Goal: Use online tool/utility: Utilize a website feature to perform a specific function

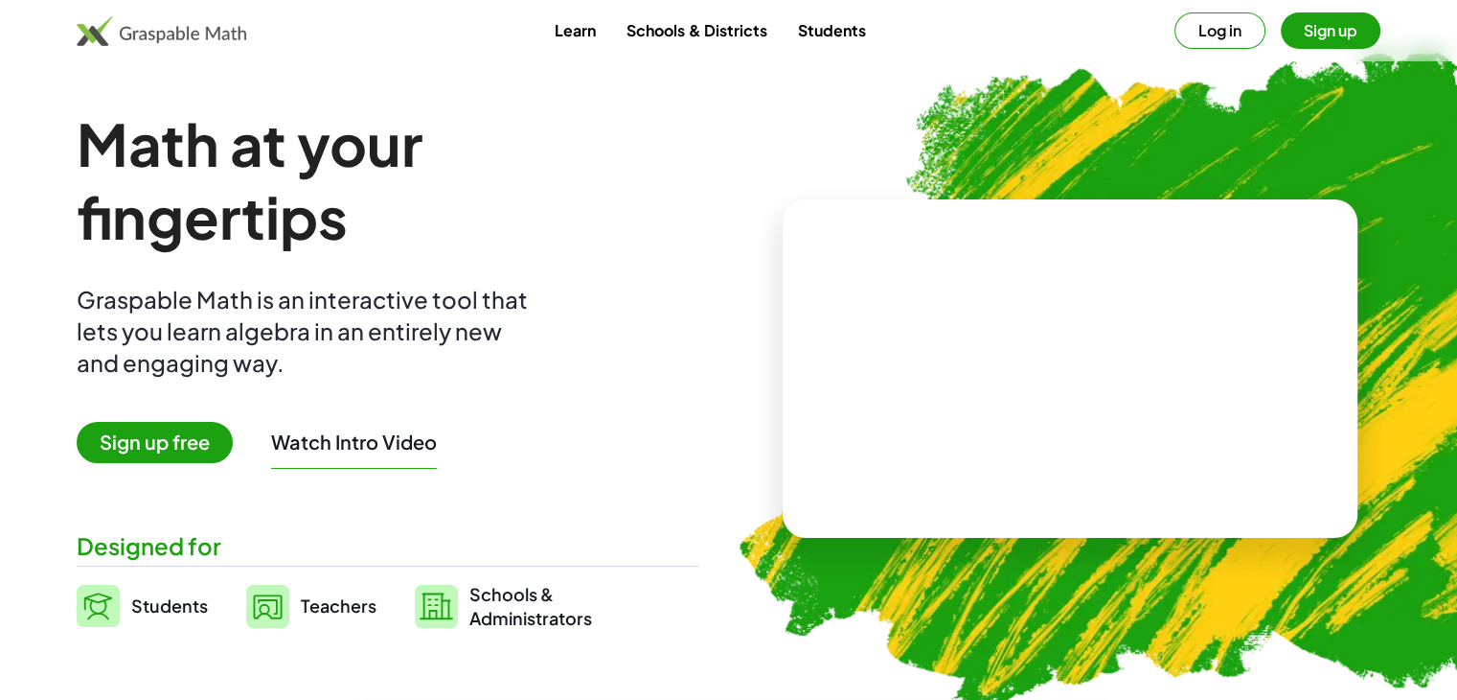
click at [354, 442] on button "Watch Intro Video" at bounding box center [354, 441] width 166 height 25
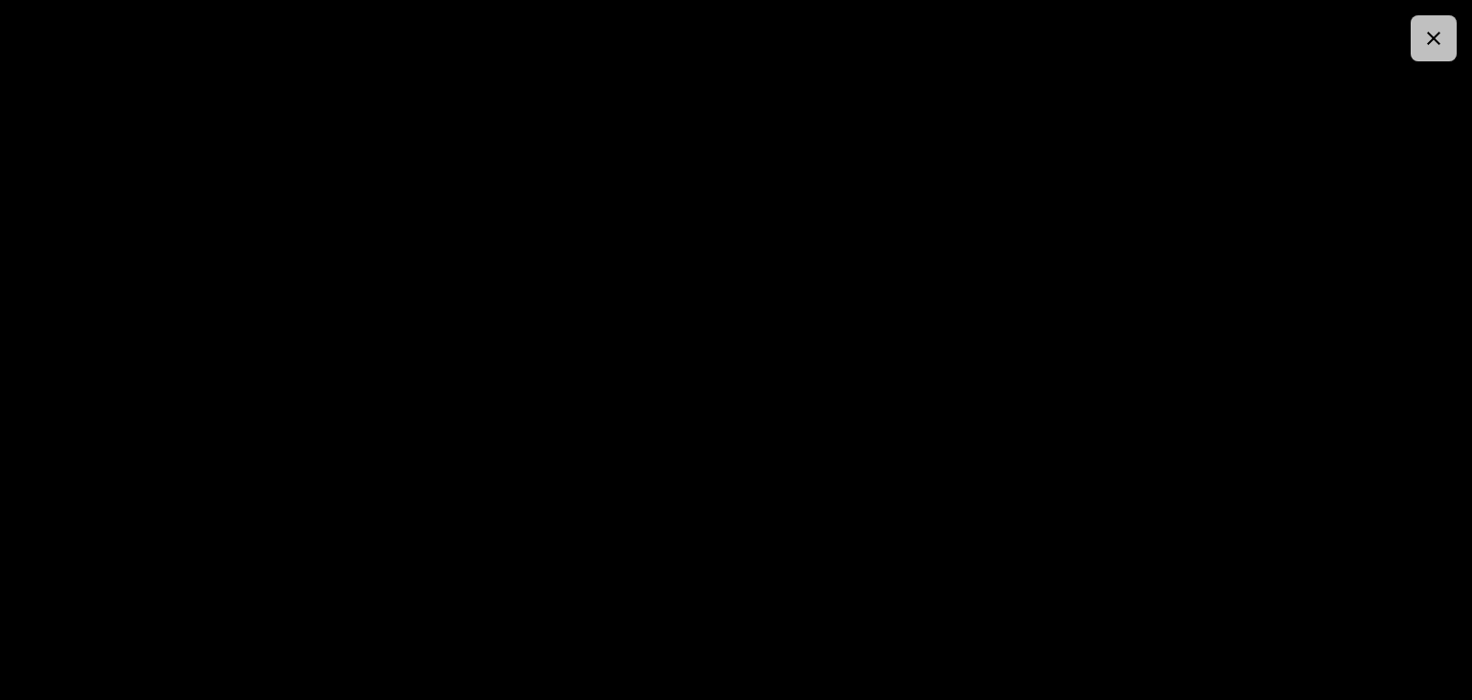
click at [1434, 41] on icon "button" at bounding box center [1433, 38] width 23 height 23
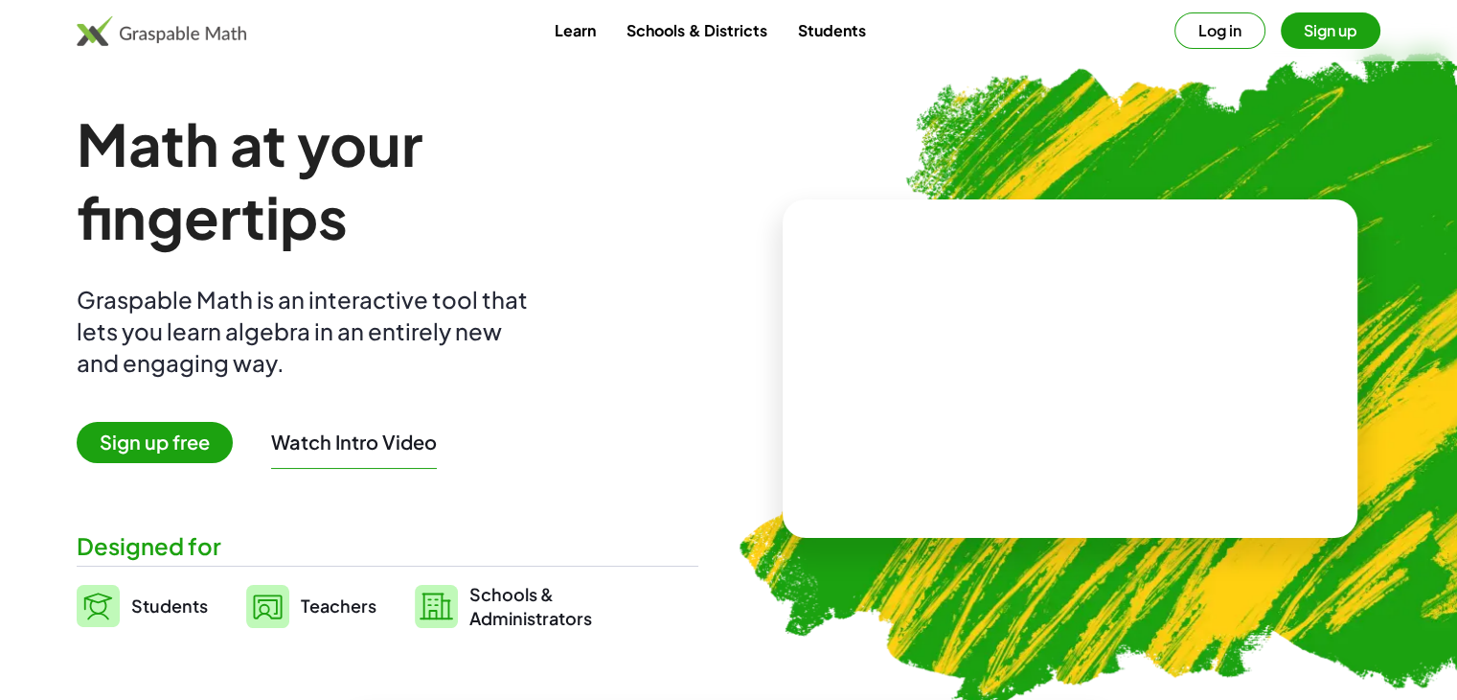
click at [161, 446] on span "Sign up free" at bounding box center [155, 442] width 156 height 41
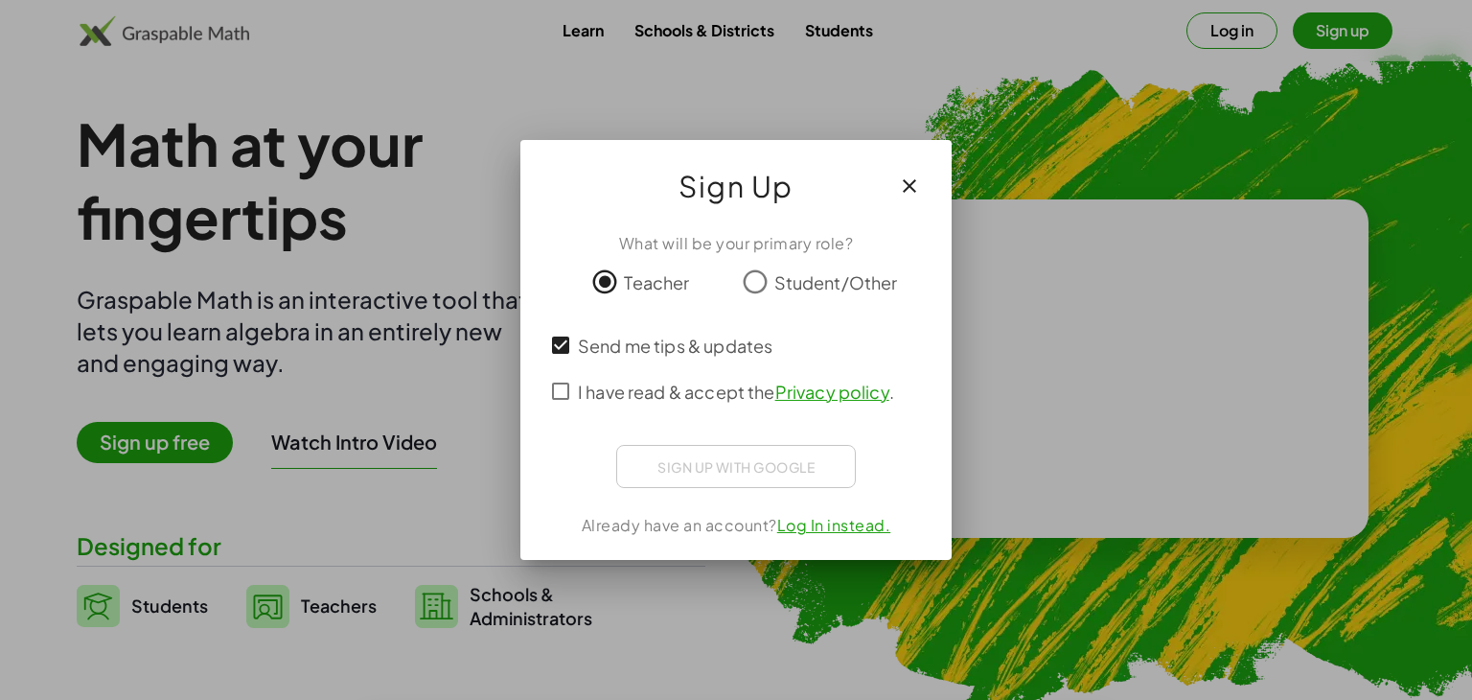
click at [632, 479] on div "Sign up with Google Acceder con Google Acceder con Google. Se abre en una pesta…" at bounding box center [736, 466] width 240 height 43
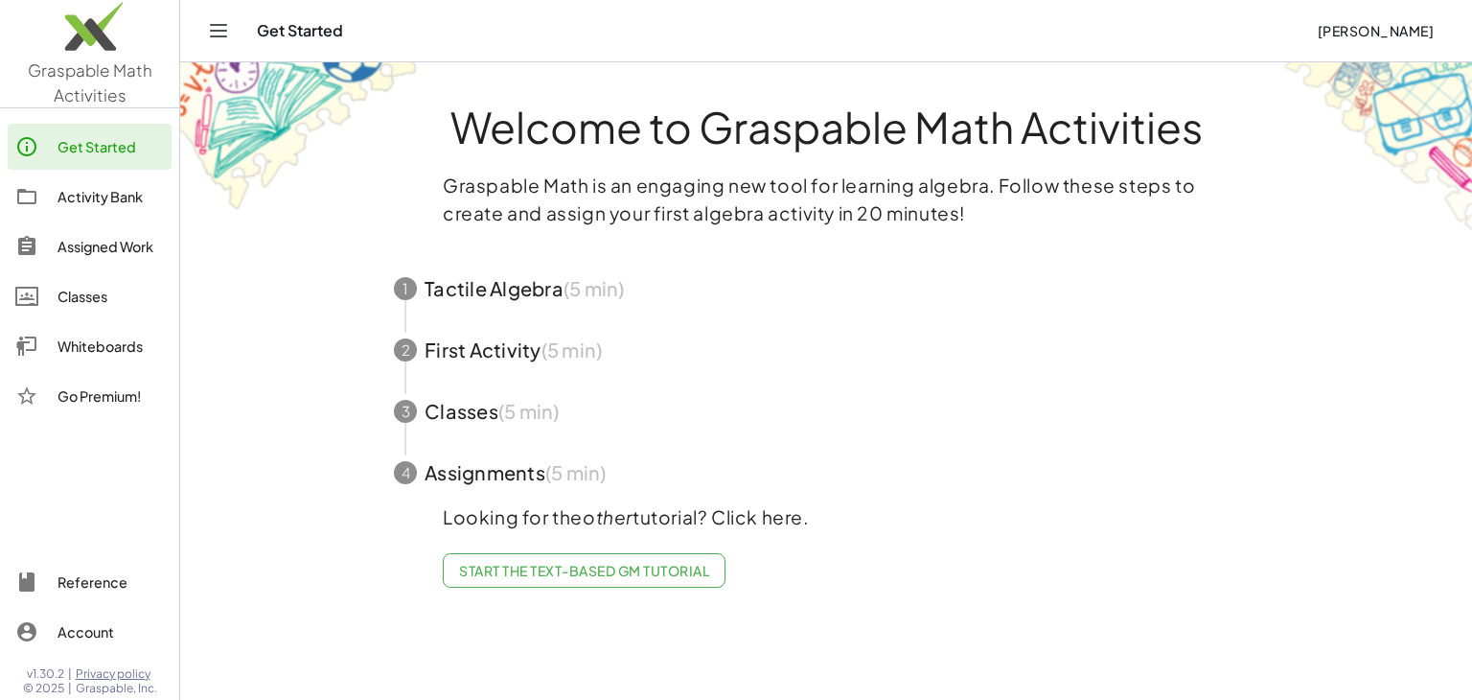
click at [488, 295] on span "button" at bounding box center [826, 288] width 910 height 61
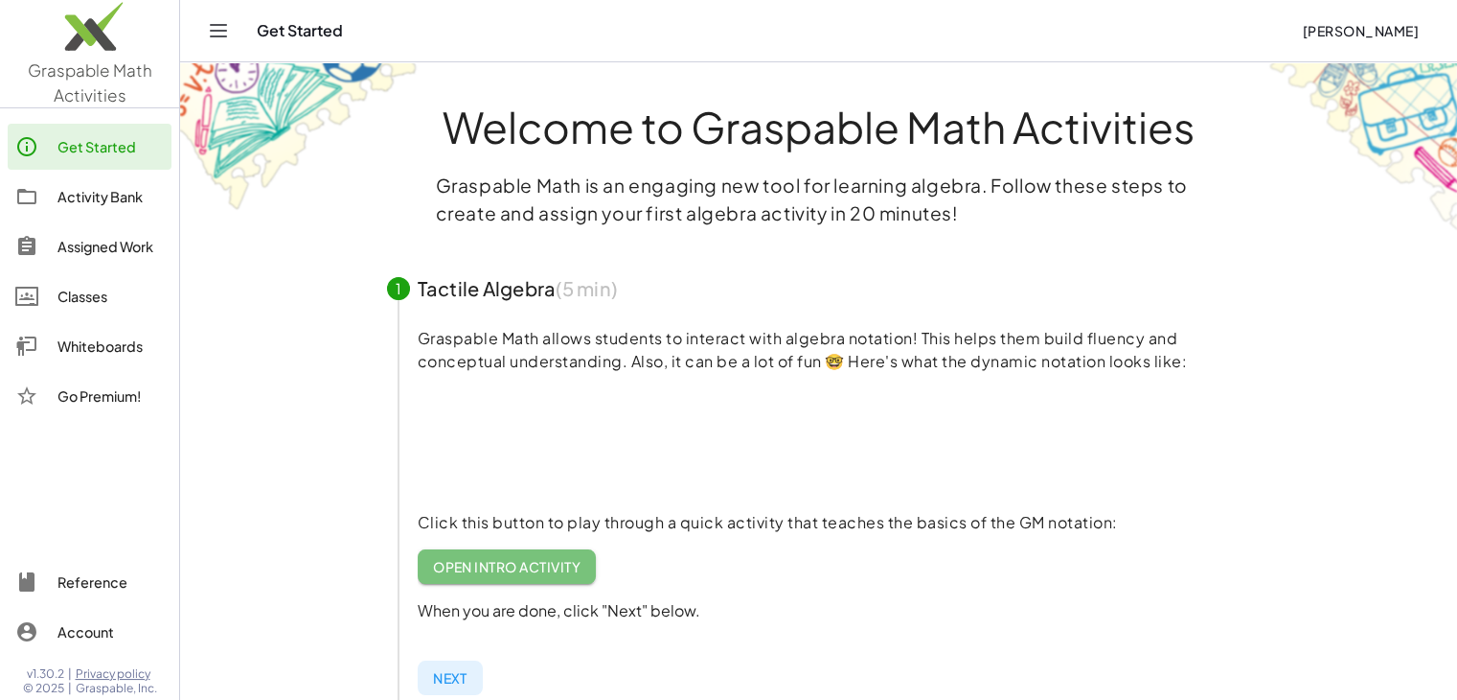
click at [547, 562] on span "Open Intro Activity" at bounding box center [507, 566] width 149 height 17
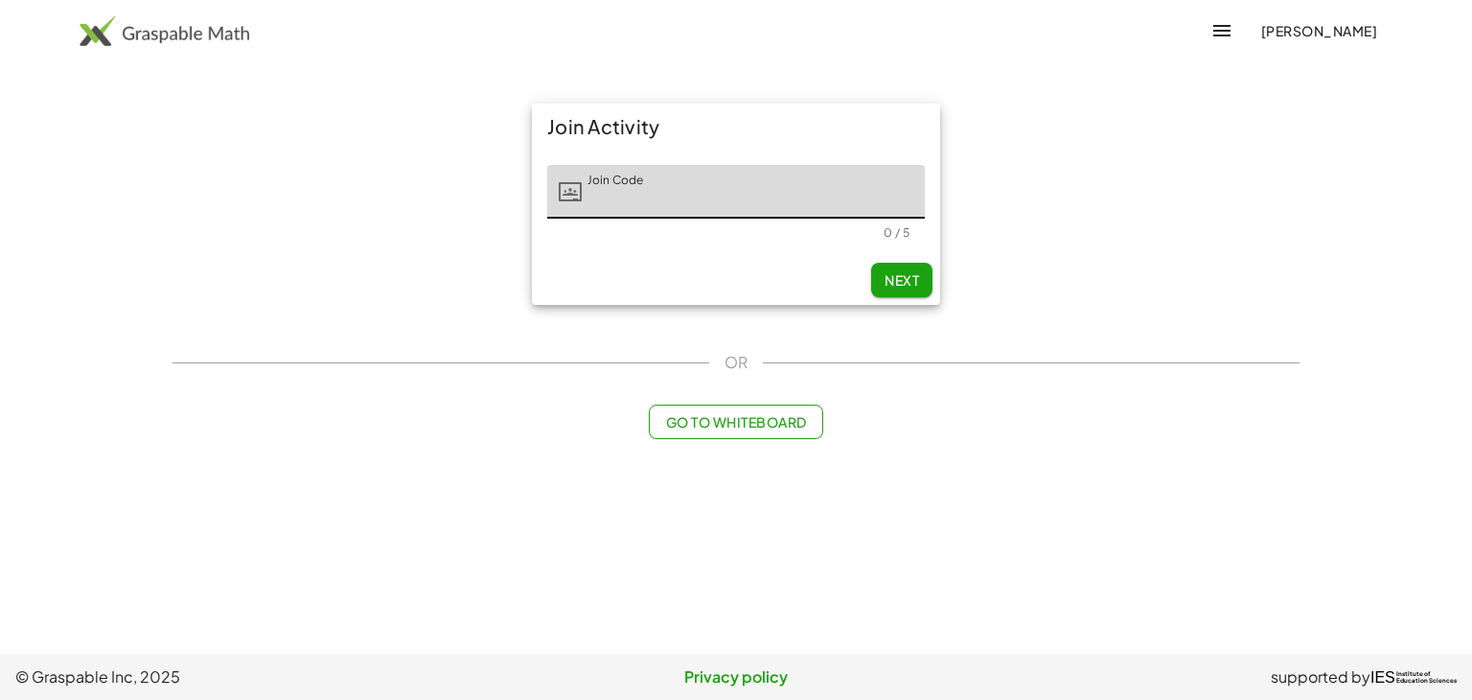
click at [691, 431] on button "Go to Whiteboard" at bounding box center [735, 421] width 173 height 34
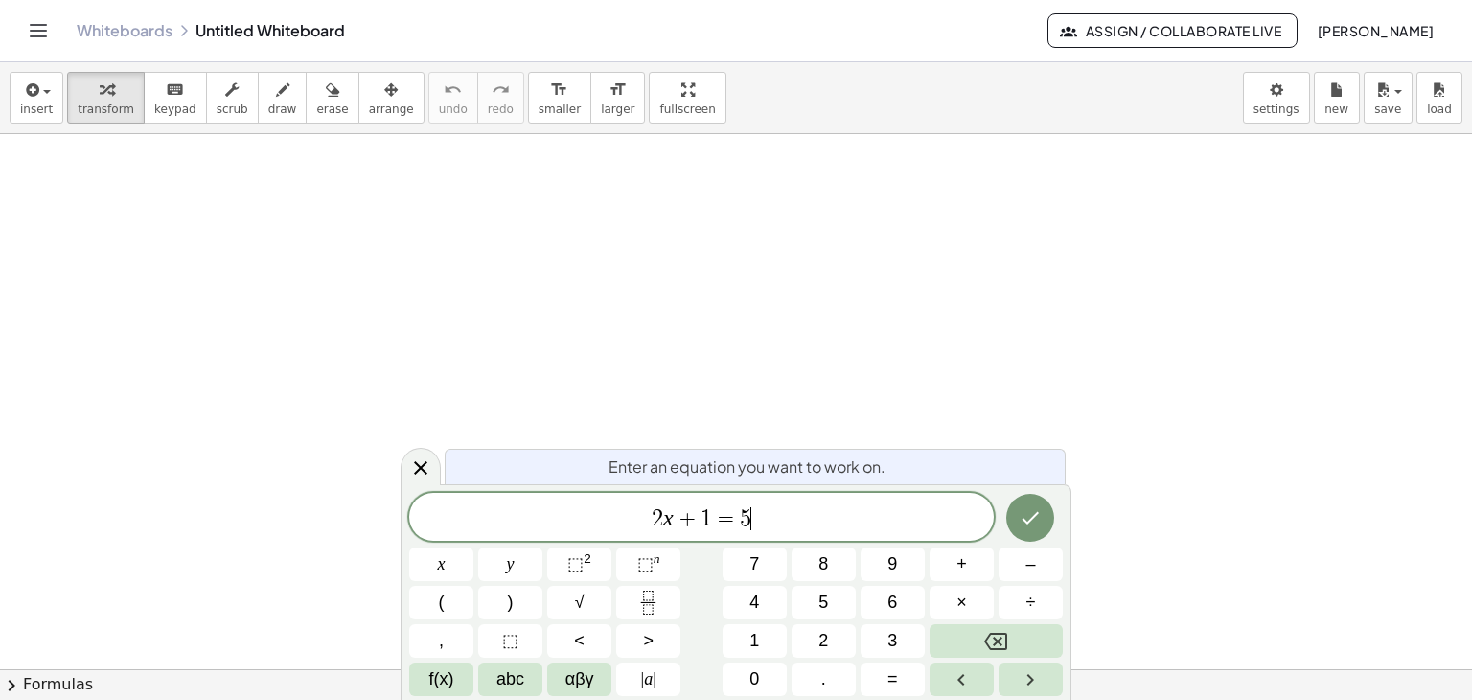
click at [760, 514] on span "2 x + 1 = 5 ​" at bounding box center [701, 518] width 585 height 27
click at [418, 471] on icon at bounding box center [420, 466] width 23 height 23
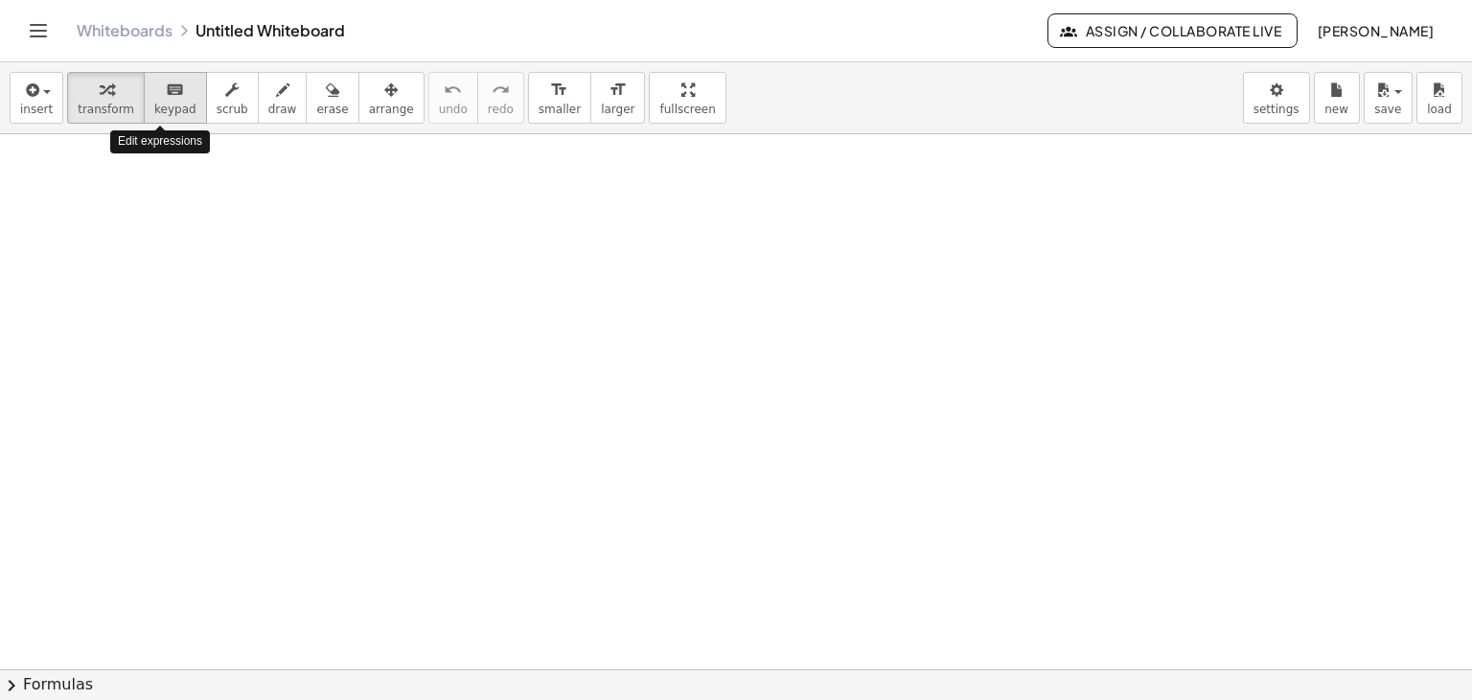
click at [167, 103] on span "keypad" at bounding box center [175, 109] width 42 height 13
drag, startPoint x: 157, startPoint y: 196, endPoint x: 165, endPoint y: 213, distance: 18.0
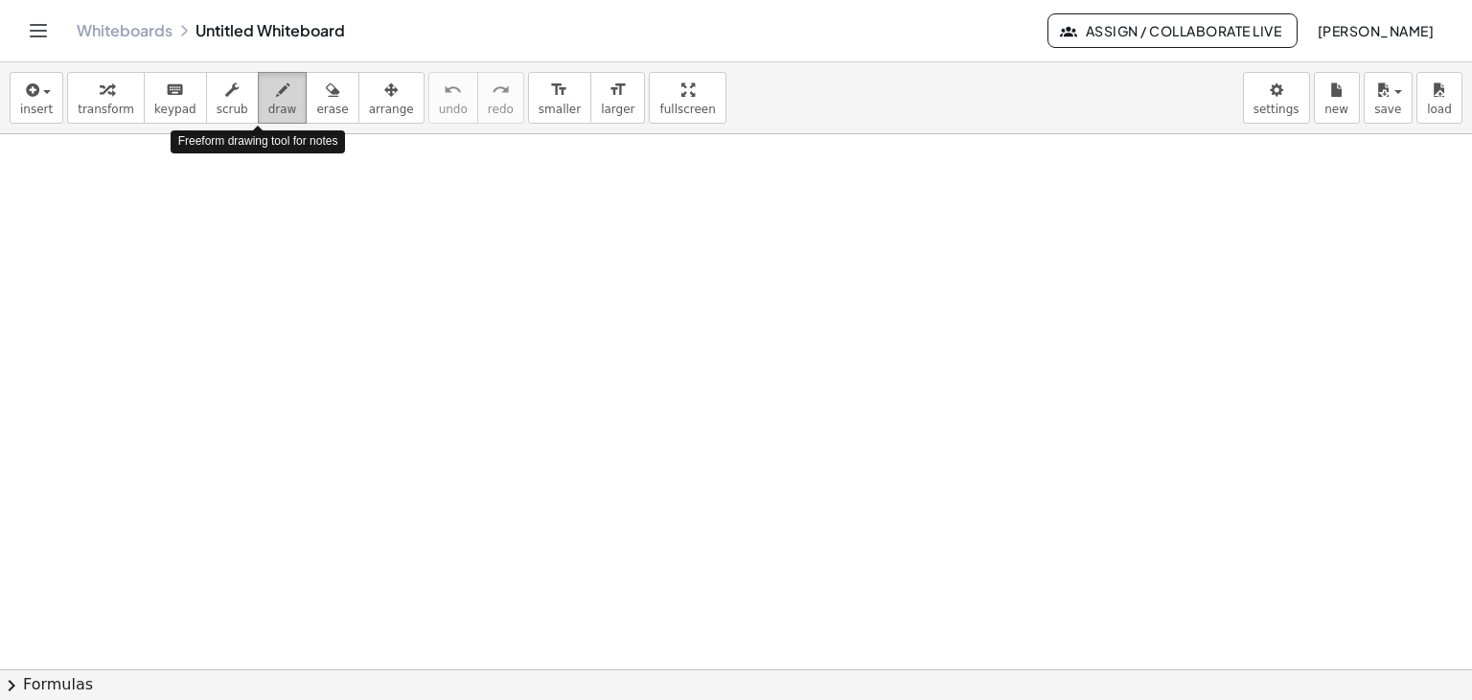
click at [268, 103] on span "draw" at bounding box center [282, 109] width 29 height 13
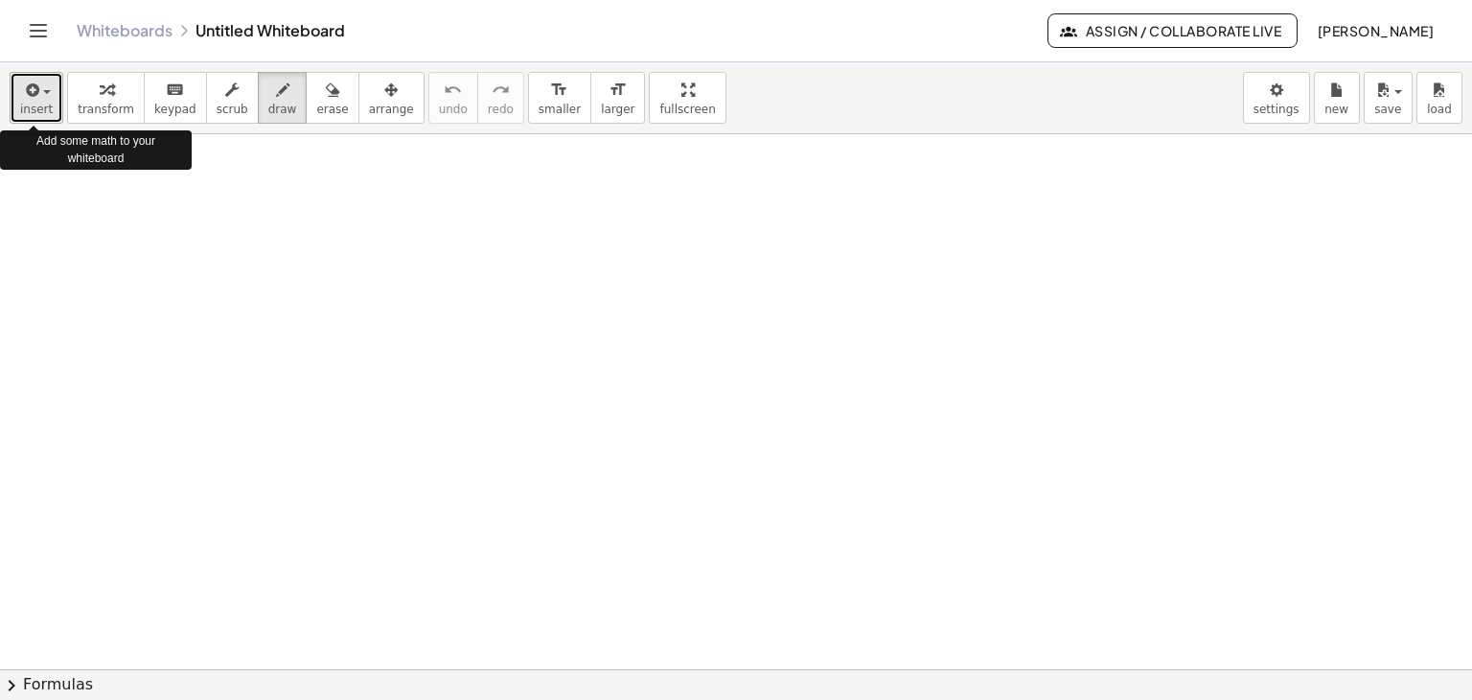
click at [45, 95] on div "button" at bounding box center [36, 89] width 33 height 23
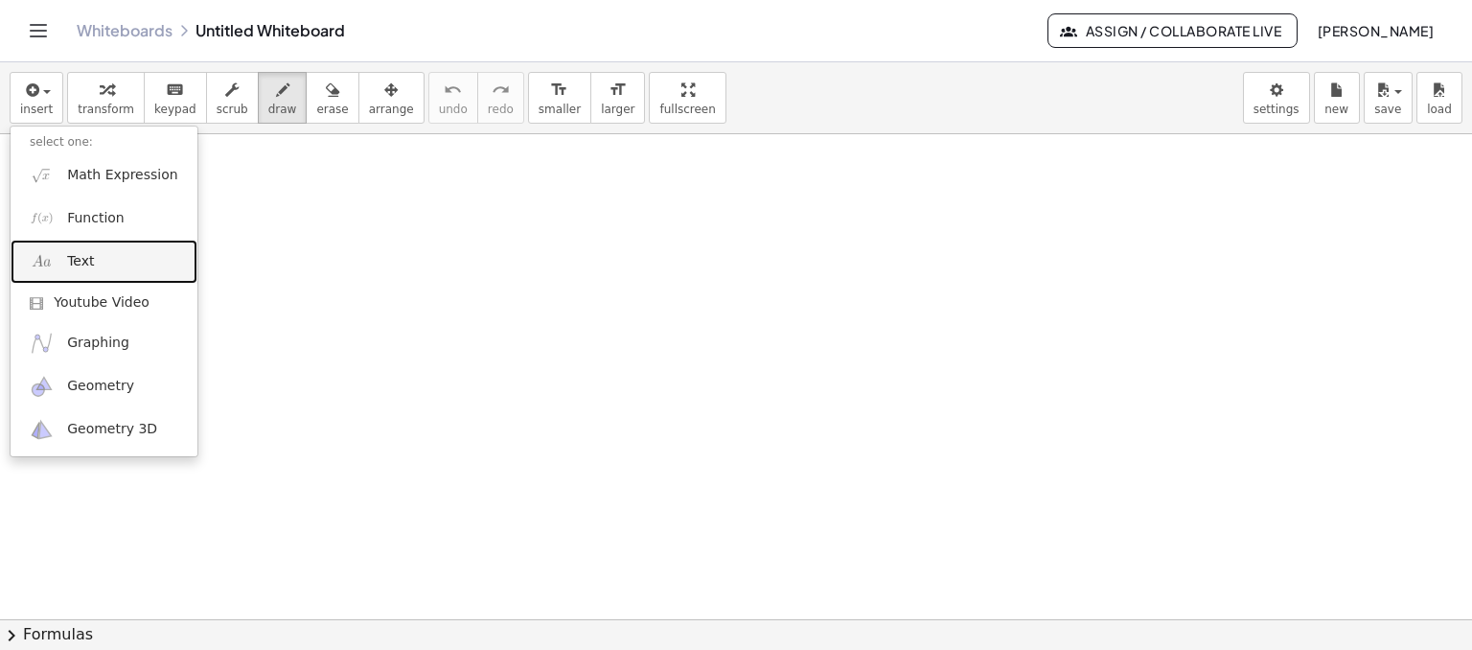
click at [84, 268] on span "Text" at bounding box center [80, 261] width 27 height 19
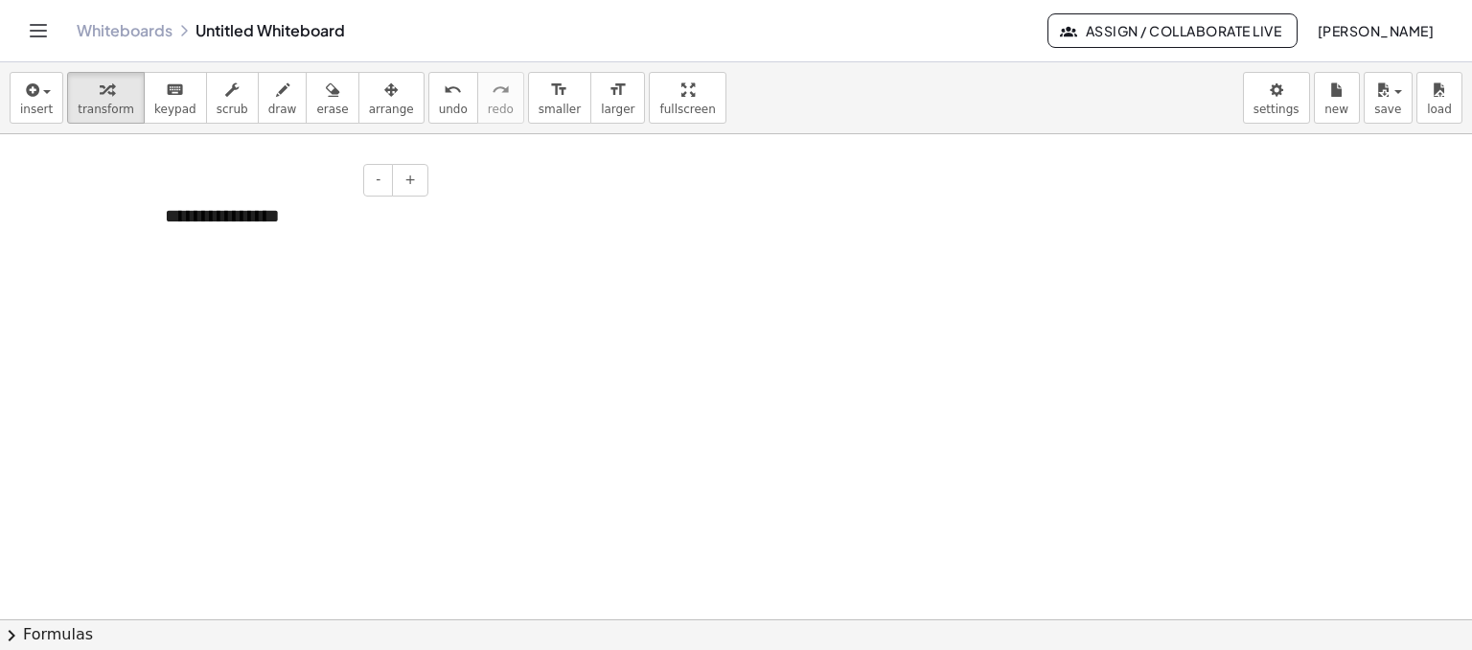
click at [275, 215] on div "**********" at bounding box center [289, 216] width 287 height 66
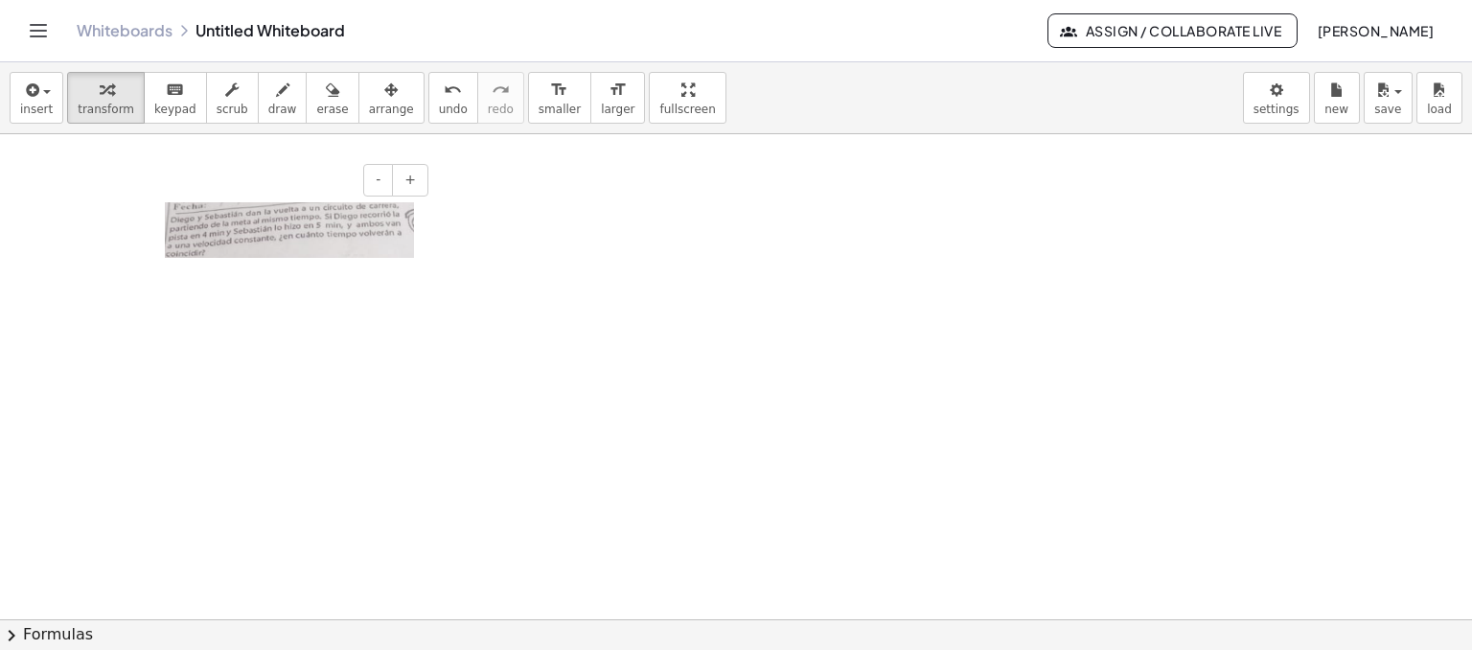
click at [291, 263] on div at bounding box center [289, 230] width 287 height 95
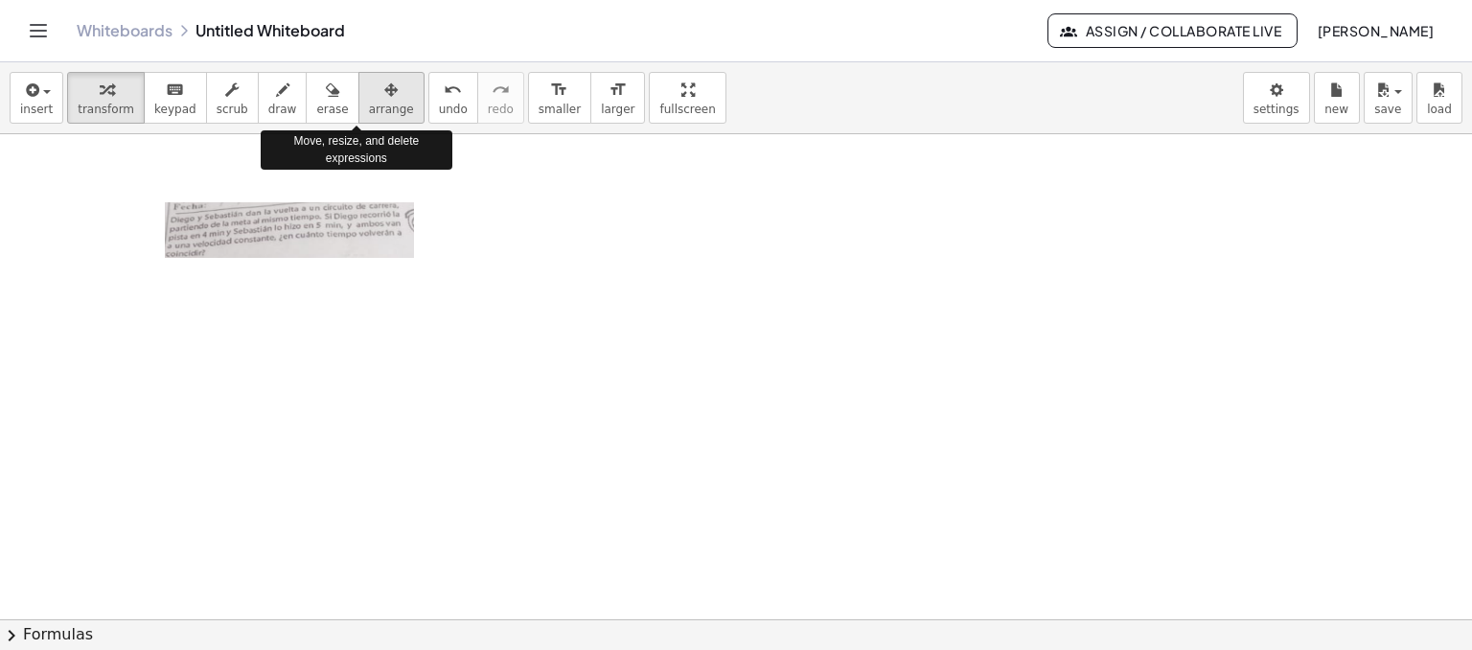
click at [384, 90] on icon "button" at bounding box center [390, 90] width 13 height 23
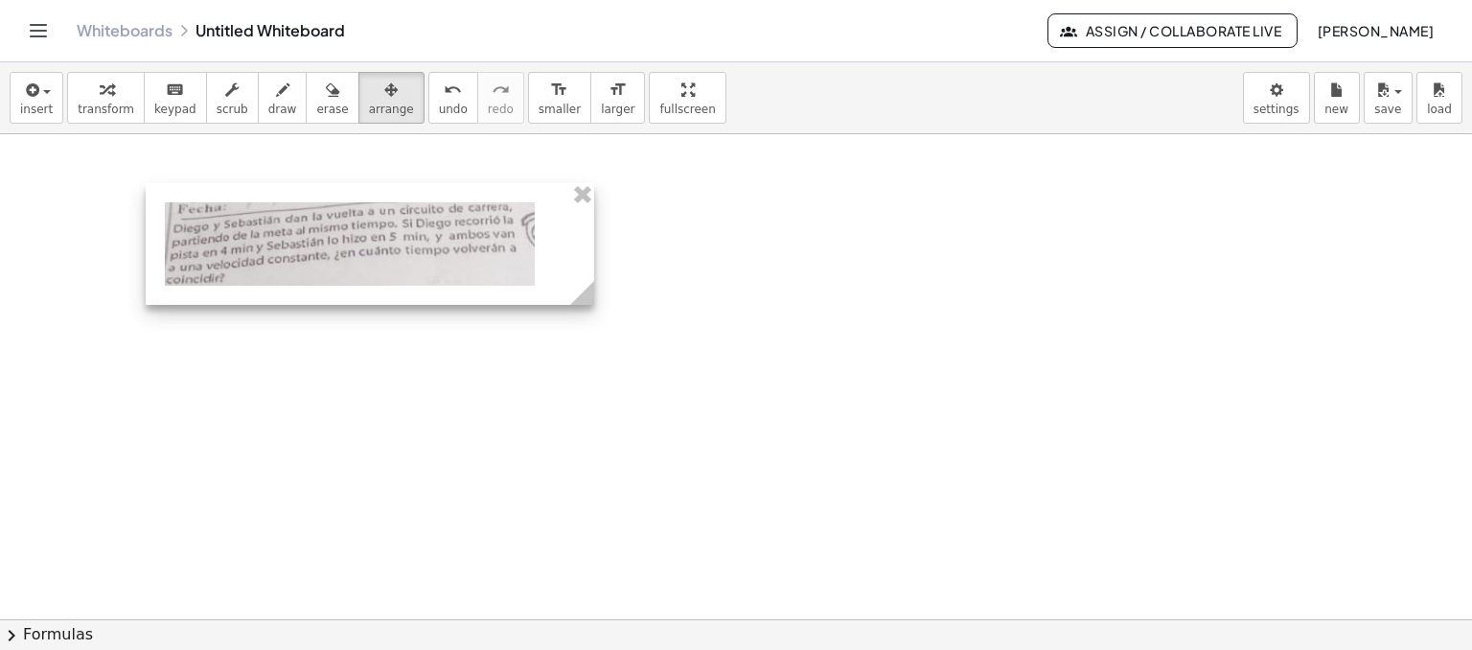
drag, startPoint x: 432, startPoint y: 268, endPoint x: 593, endPoint y: 296, distance: 163.4
click at [593, 296] on icon at bounding box center [582, 293] width 24 height 24
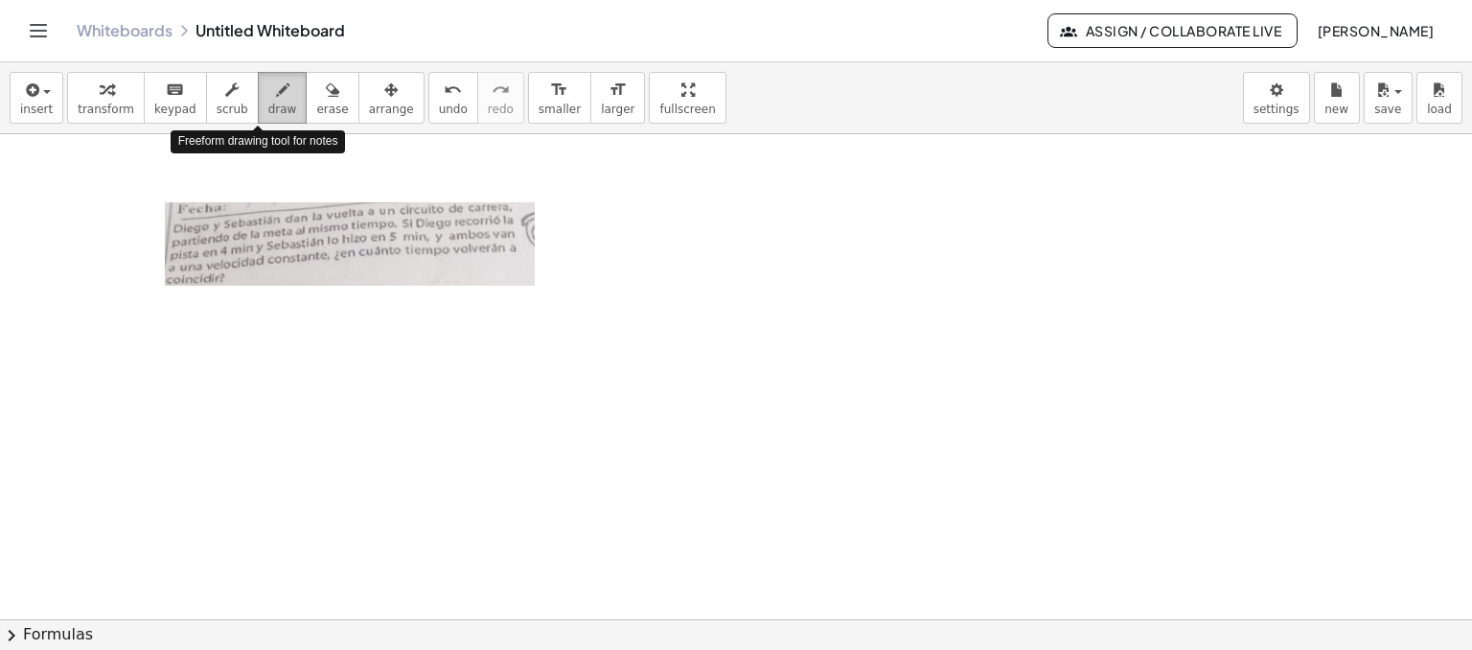
click at [276, 98] on icon "button" at bounding box center [282, 90] width 13 height 23
drag, startPoint x: 108, startPoint y: 323, endPoint x: 111, endPoint y: 340, distance: 17.5
drag, startPoint x: 119, startPoint y: 320, endPoint x: 121, endPoint y: 341, distance: 21.2
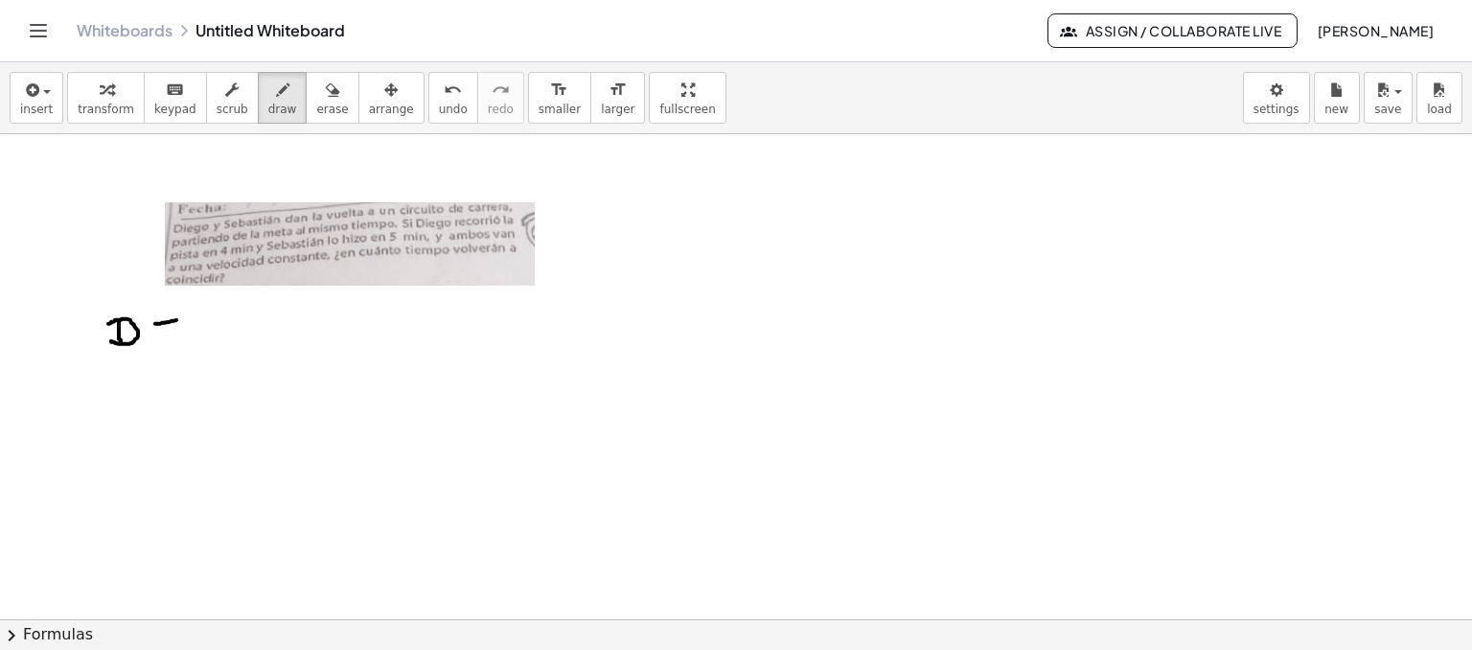
drag, startPoint x: 155, startPoint y: 323, endPoint x: 176, endPoint y: 319, distance: 21.4
drag, startPoint x: 157, startPoint y: 329, endPoint x: 179, endPoint y: 326, distance: 22.2
drag, startPoint x: 214, startPoint y: 307, endPoint x: 215, endPoint y: 335, distance: 28.8
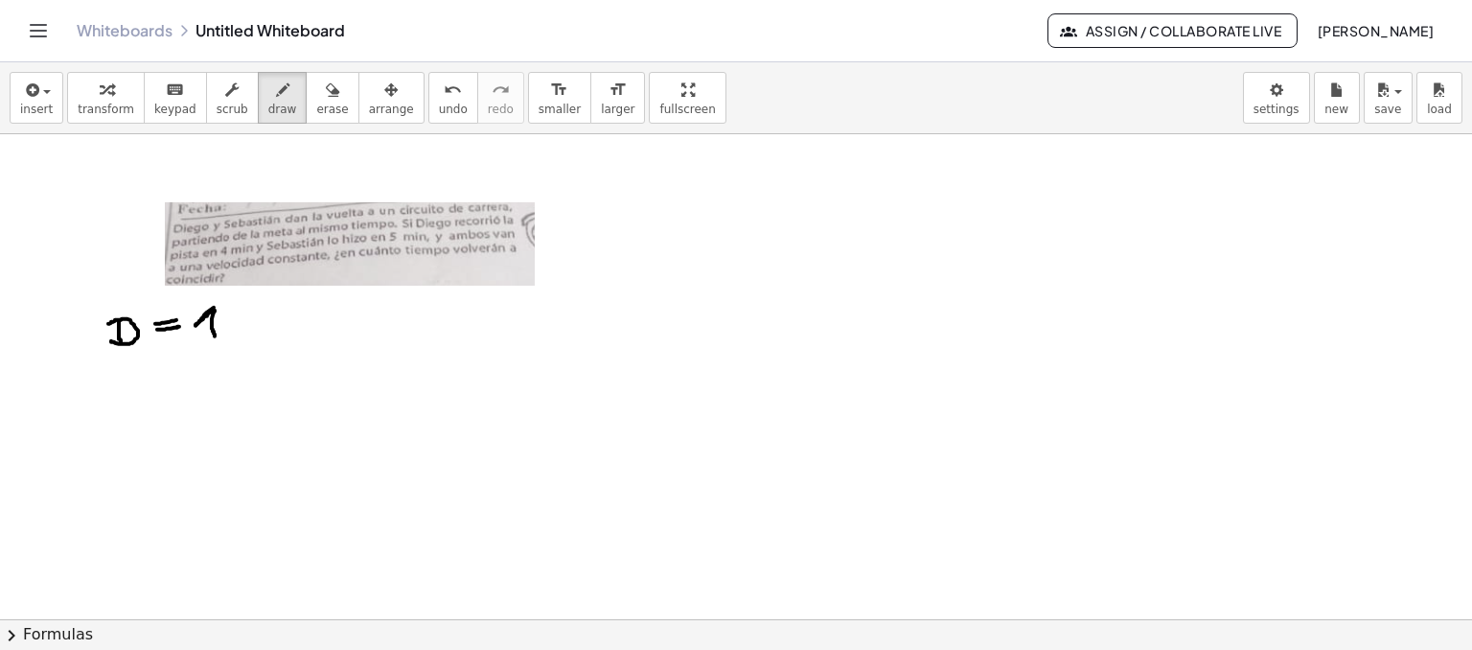
drag, startPoint x: 192, startPoint y: 322, endPoint x: 213, endPoint y: 322, distance: 21.1
drag, startPoint x: 230, startPoint y: 323, endPoint x: 257, endPoint y: 334, distance: 29.2
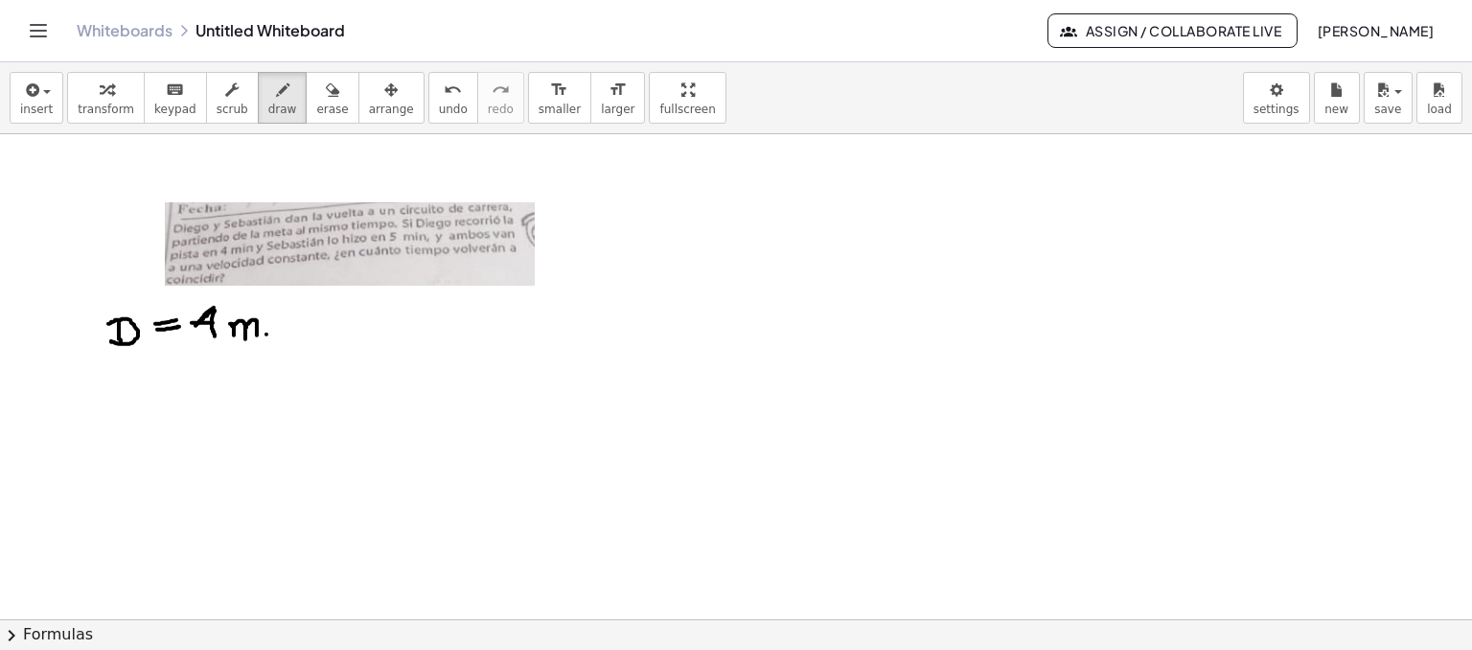
drag, startPoint x: 137, startPoint y: 378, endPoint x: 113, endPoint y: 403, distance: 35.3
drag, startPoint x: 168, startPoint y: 379, endPoint x: 192, endPoint y: 376, distance: 24.3
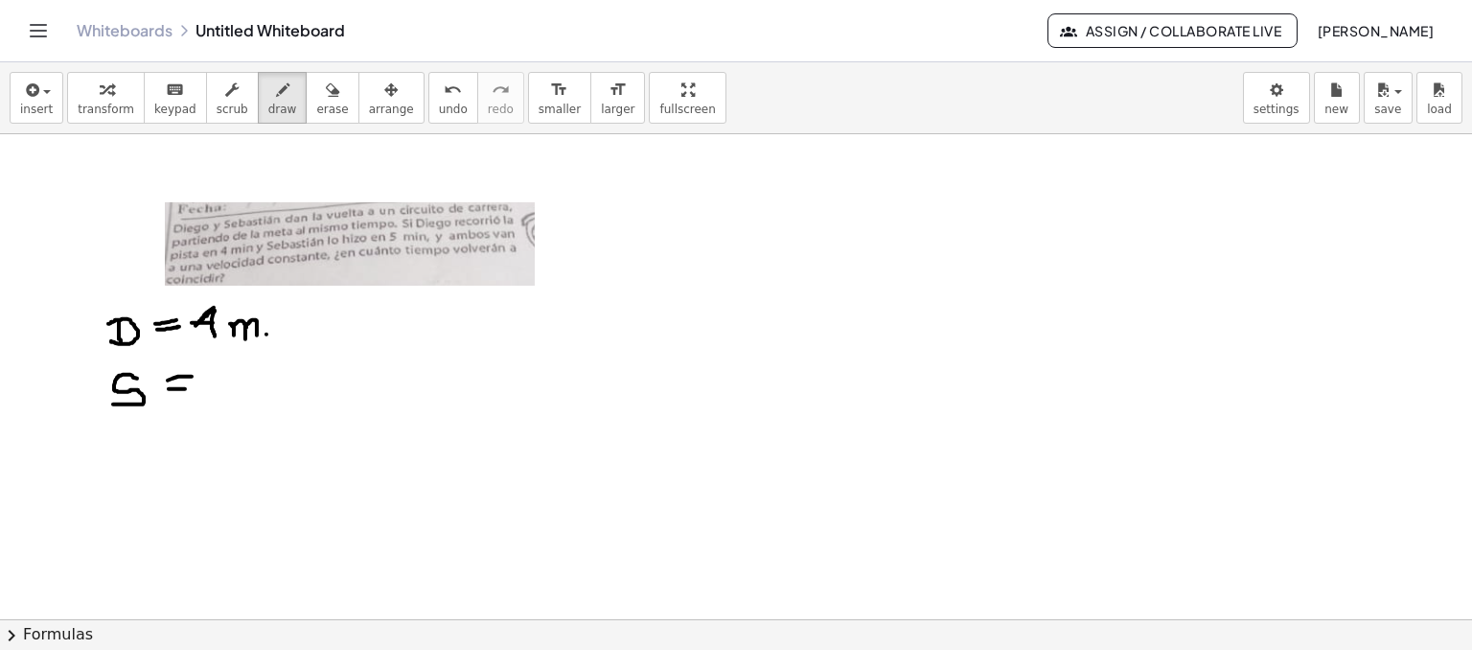
drag, startPoint x: 169, startPoint y: 388, endPoint x: 188, endPoint y: 388, distance: 19.2
drag, startPoint x: 229, startPoint y: 365, endPoint x: 215, endPoint y: 399, distance: 36.5
drag, startPoint x: 249, startPoint y: 381, endPoint x: 278, endPoint y: 396, distance: 32.1
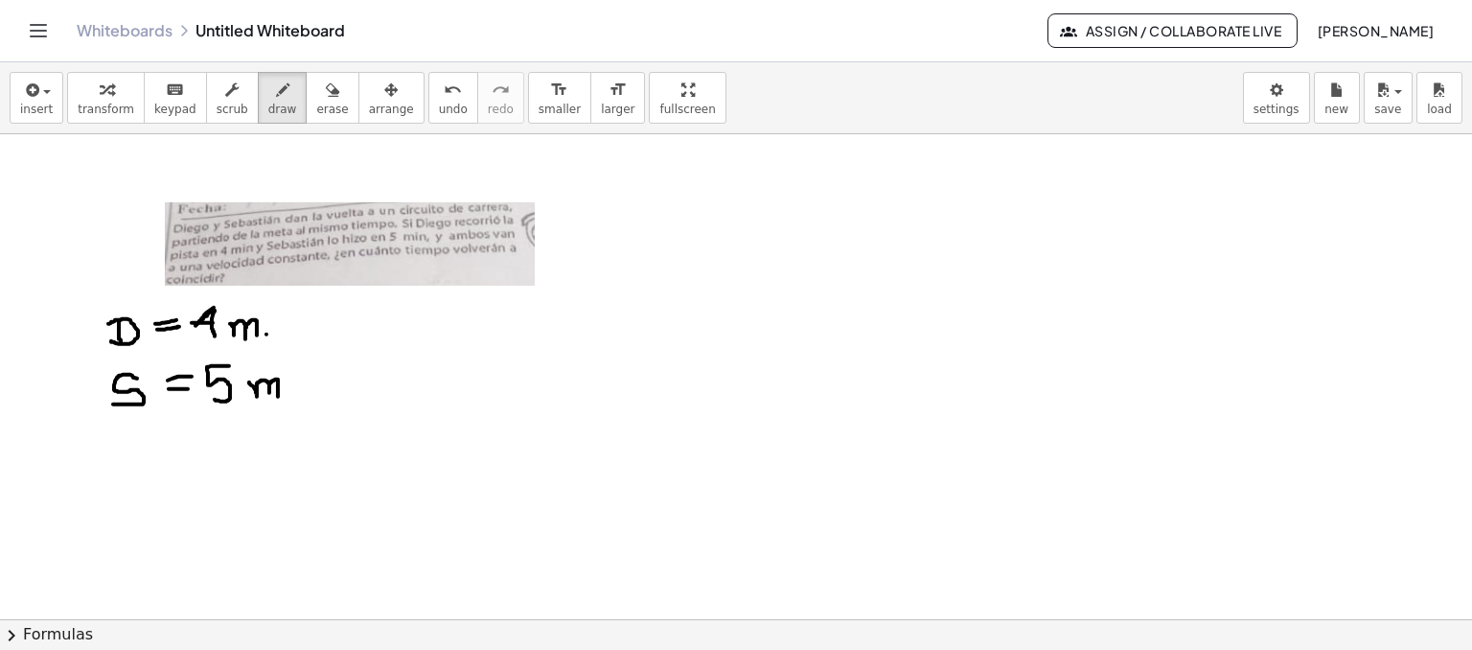
drag, startPoint x: 625, startPoint y: 213, endPoint x: 663, endPoint y: 227, distance: 40.9
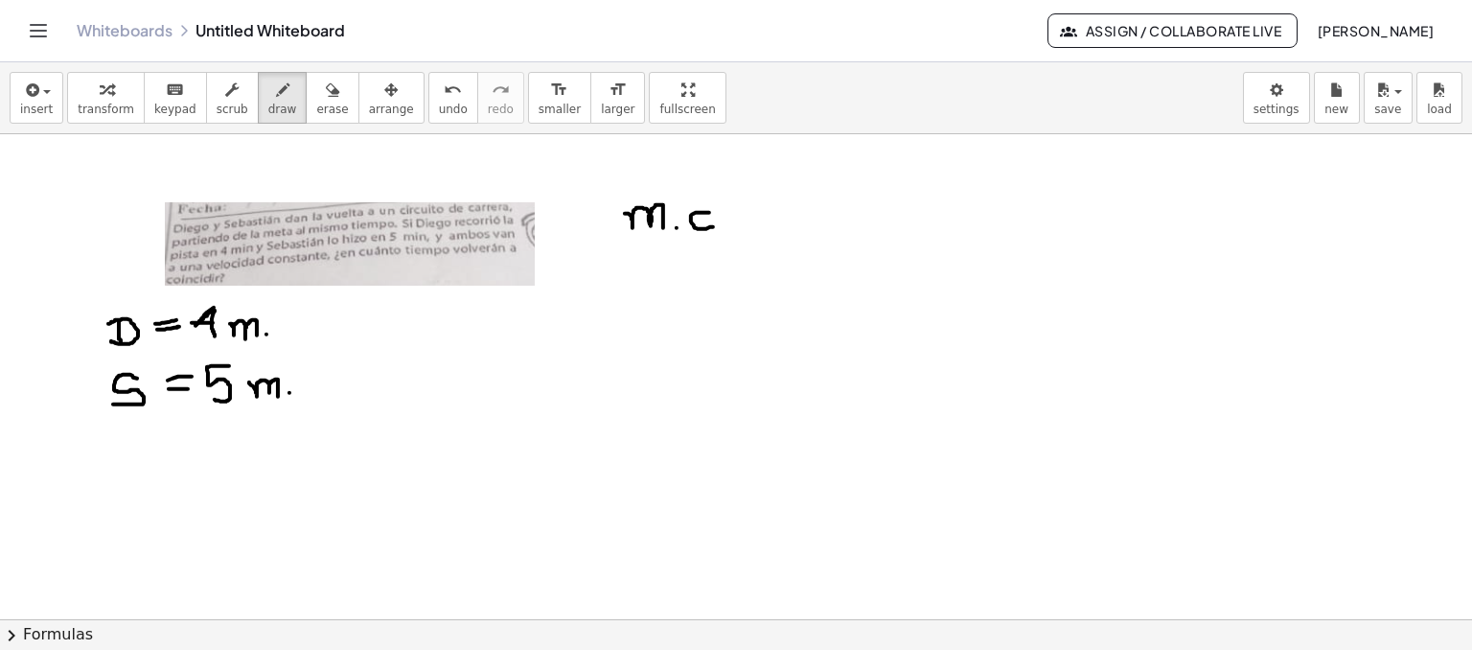
drag, startPoint x: 709, startPoint y: 212, endPoint x: 713, endPoint y: 226, distance: 14.9
drag, startPoint x: 733, startPoint y: 208, endPoint x: 772, endPoint y: 234, distance: 47.0
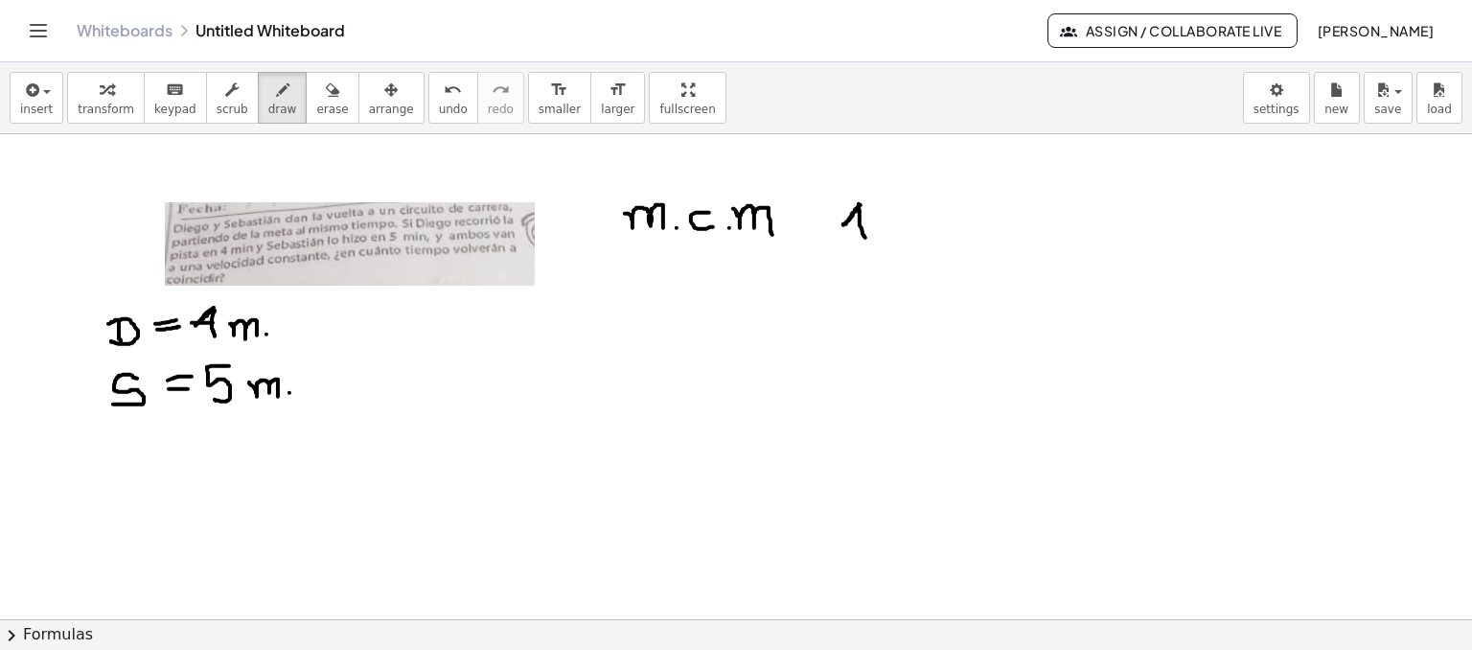
drag, startPoint x: 861, startPoint y: 204, endPoint x: 865, endPoint y: 237, distance: 32.9
drag, startPoint x: 847, startPoint y: 223, endPoint x: 866, endPoint y: 218, distance: 19.8
drag, startPoint x: 887, startPoint y: 218, endPoint x: 905, endPoint y: 216, distance: 17.5
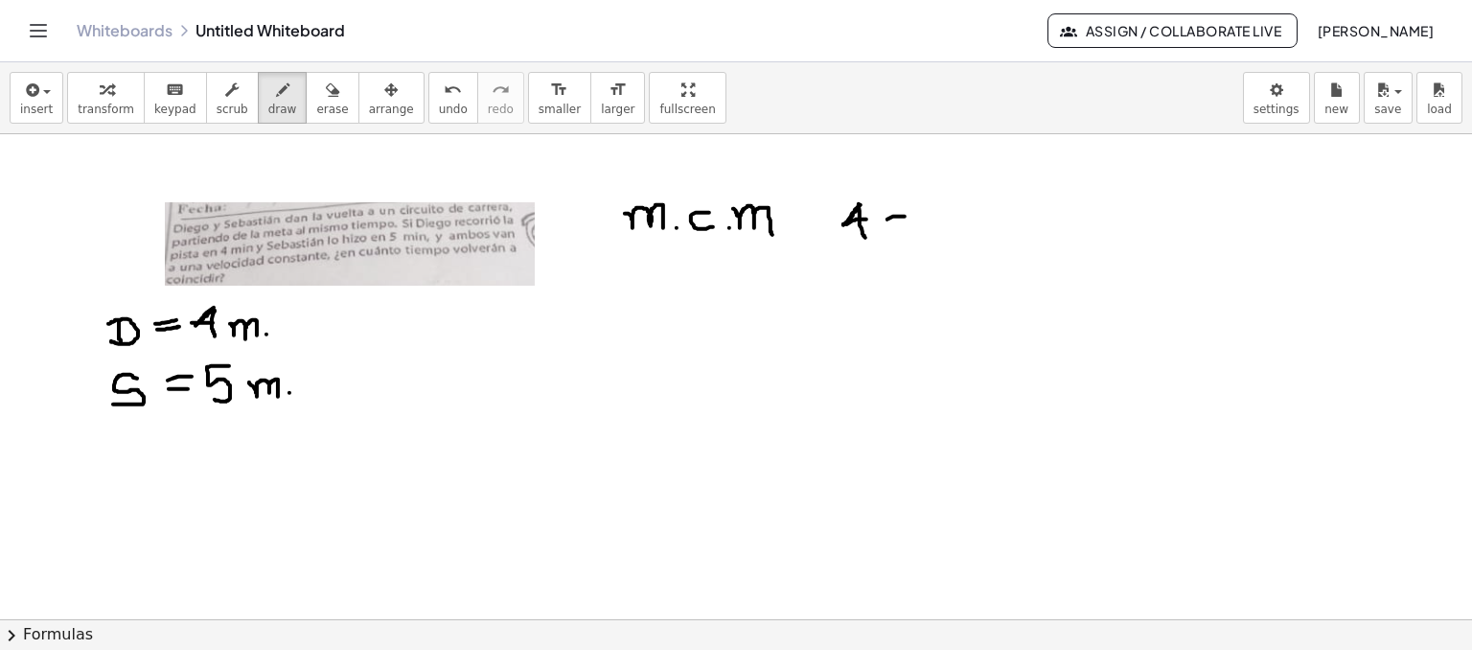
drag, startPoint x: 937, startPoint y: 200, endPoint x: 920, endPoint y: 234, distance: 37.7
drag, startPoint x: 969, startPoint y: 186, endPoint x: 985, endPoint y: 350, distance: 164.7
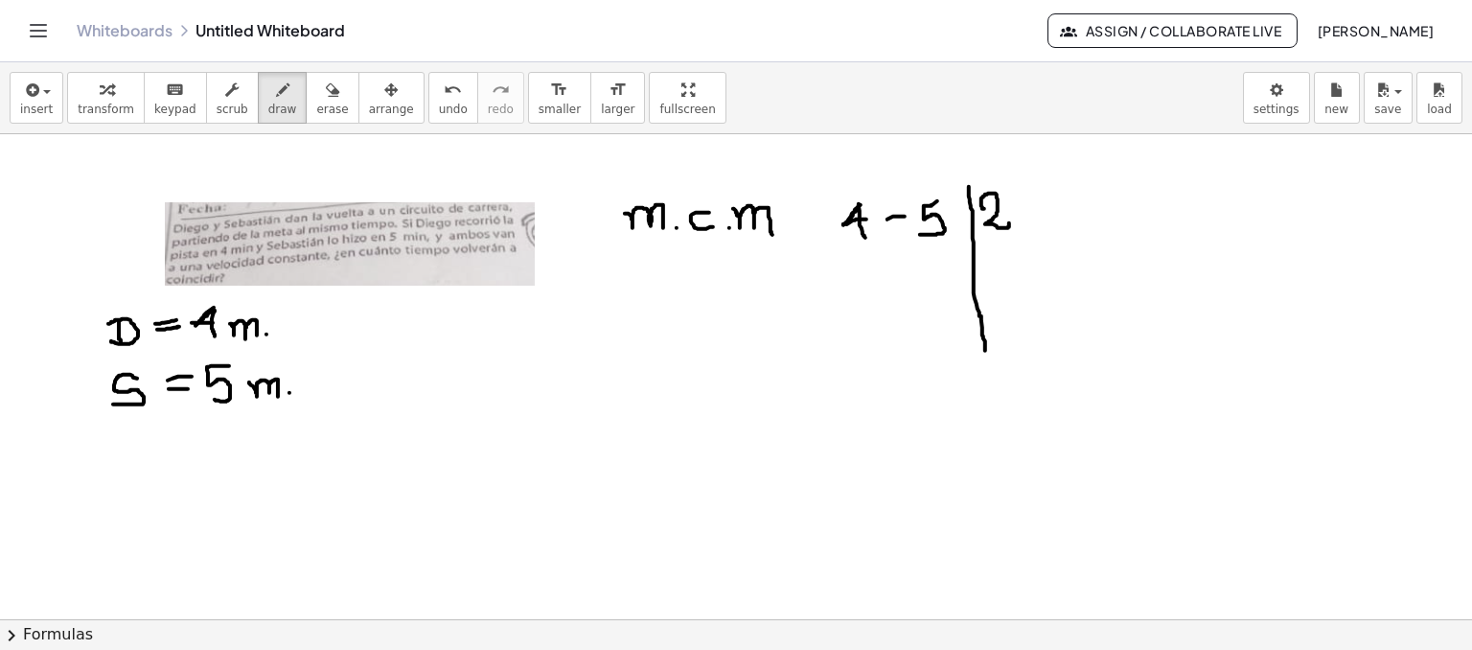
drag, startPoint x: 984, startPoint y: 208, endPoint x: 1010, endPoint y: 222, distance: 29.6
drag, startPoint x: 858, startPoint y: 262, endPoint x: 872, endPoint y: 277, distance: 21.0
drag, startPoint x: 894, startPoint y: 262, endPoint x: 907, endPoint y: 262, distance: 13.4
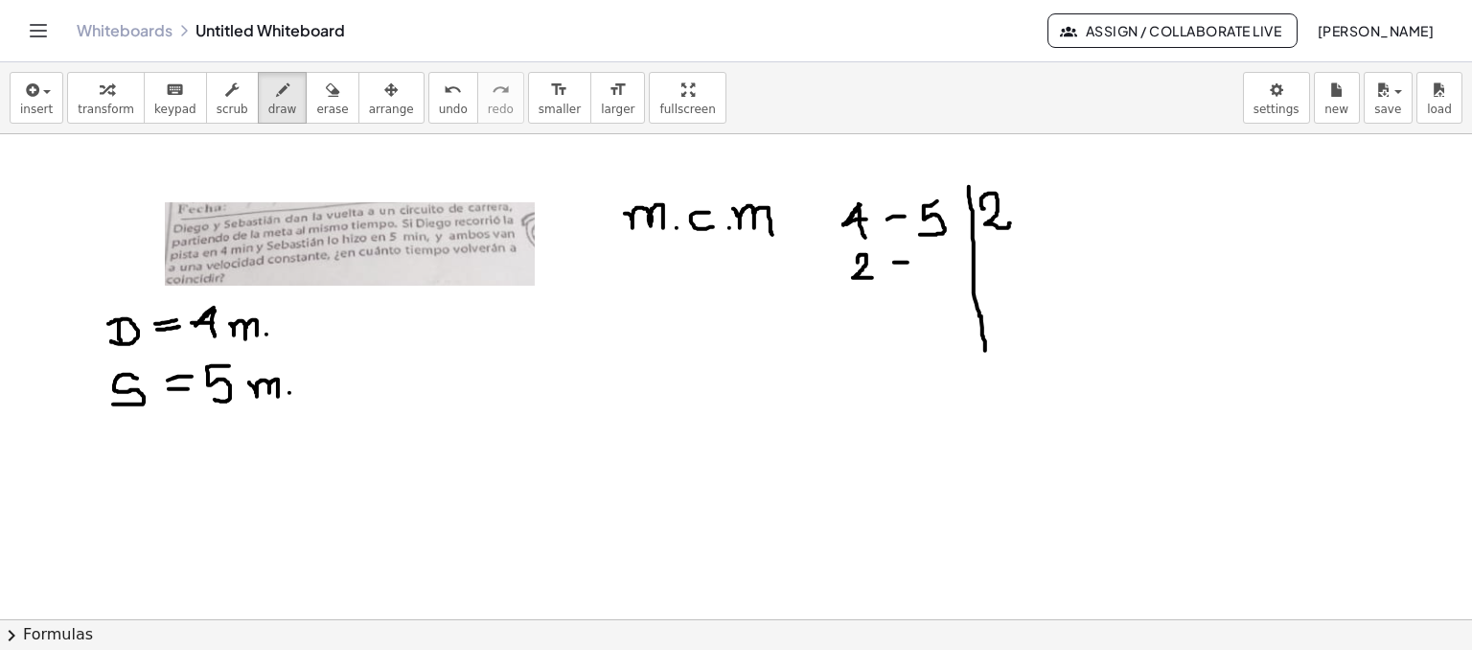
drag, startPoint x: 940, startPoint y: 253, endPoint x: 924, endPoint y: 286, distance: 36.4
drag, startPoint x: 993, startPoint y: 258, endPoint x: 1012, endPoint y: 275, distance: 25.8
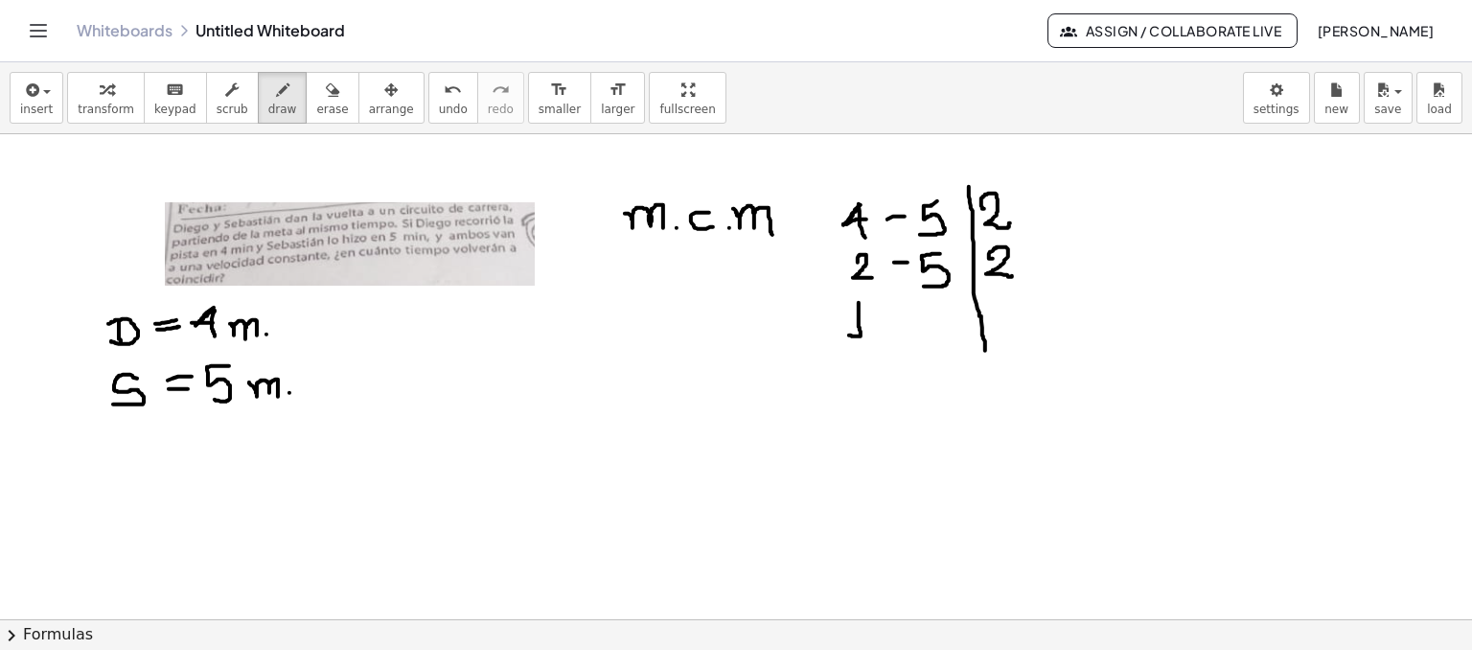
drag, startPoint x: 859, startPoint y: 312, endPoint x: 849, endPoint y: 334, distance: 24.0
drag, startPoint x: 884, startPoint y: 320, endPoint x: 901, endPoint y: 320, distance: 16.3
drag, startPoint x: 945, startPoint y: 305, endPoint x: 924, endPoint y: 342, distance: 42.9
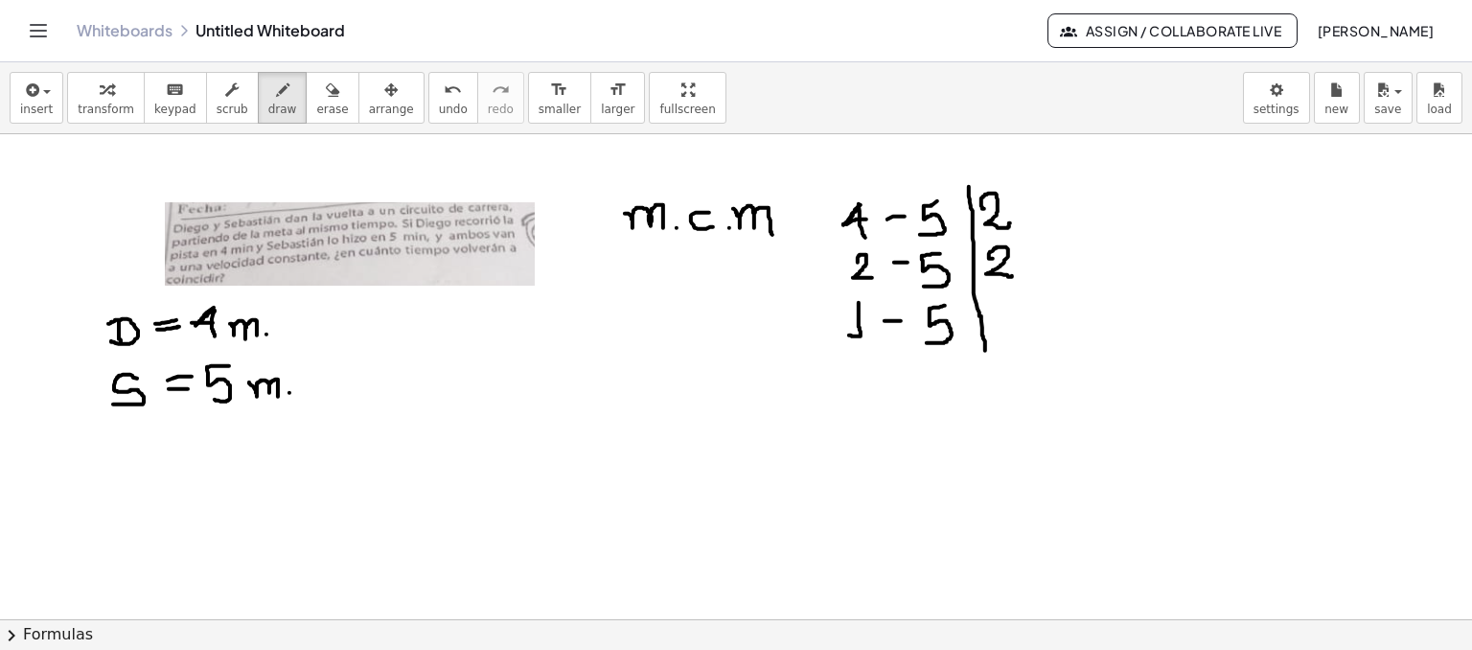
drag, startPoint x: 1012, startPoint y: 300, endPoint x: 1000, endPoint y: 337, distance: 39.1
drag, startPoint x: 936, startPoint y: 388, endPoint x: 938, endPoint y: 407, distance: 19.3
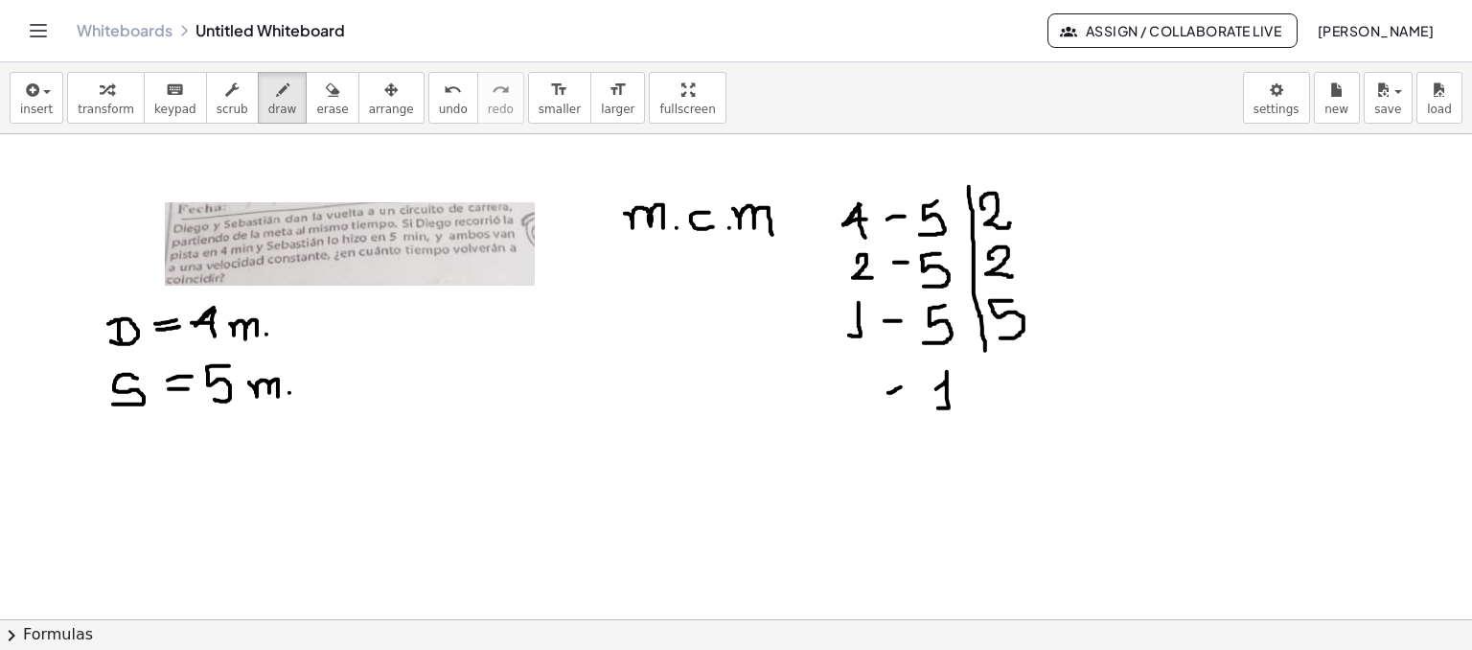
drag, startPoint x: 901, startPoint y: 386, endPoint x: 888, endPoint y: 393, distance: 14.1
drag, startPoint x: 859, startPoint y: 382, endPoint x: 869, endPoint y: 401, distance: 21.0
drag, startPoint x: 1016, startPoint y: 215, endPoint x: 1024, endPoint y: 258, distance: 44.0
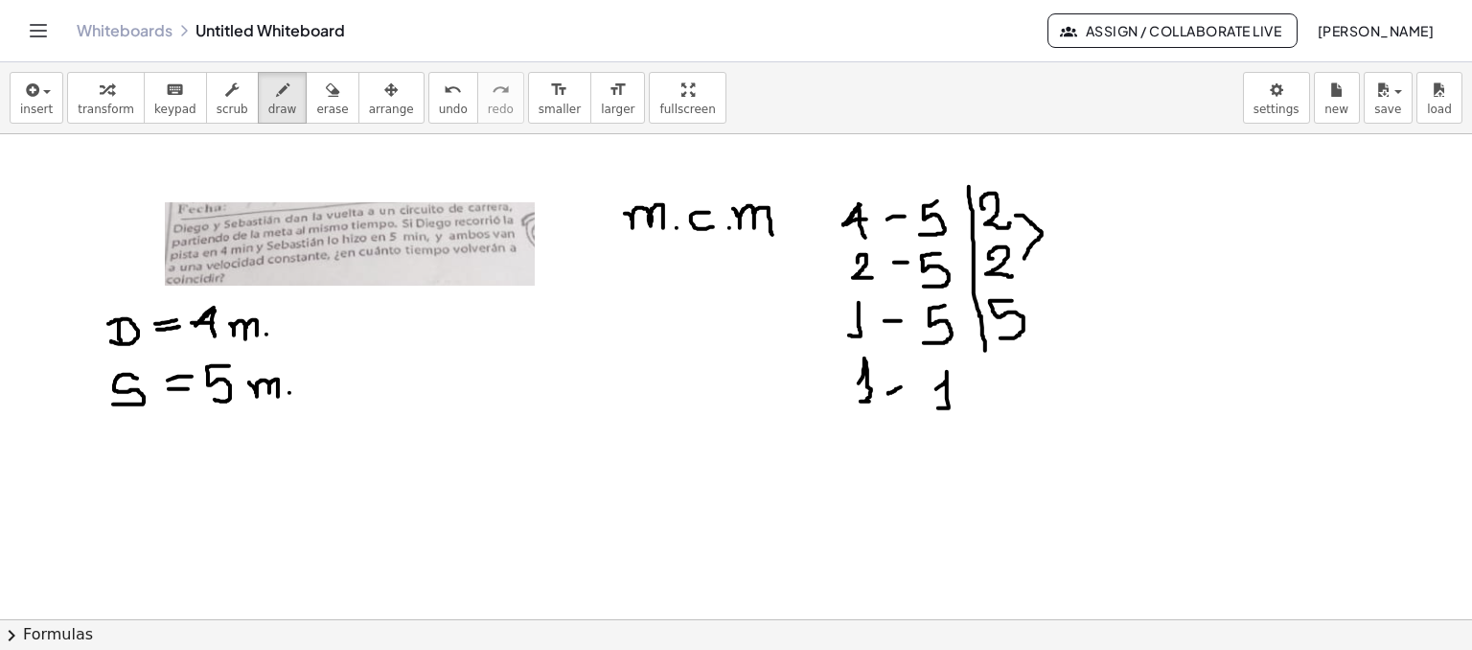
drag, startPoint x: 1072, startPoint y: 211, endPoint x: 1076, endPoint y: 246, distance: 35.7
drag, startPoint x: 1060, startPoint y: 227, endPoint x: 1083, endPoint y: 223, distance: 23.3
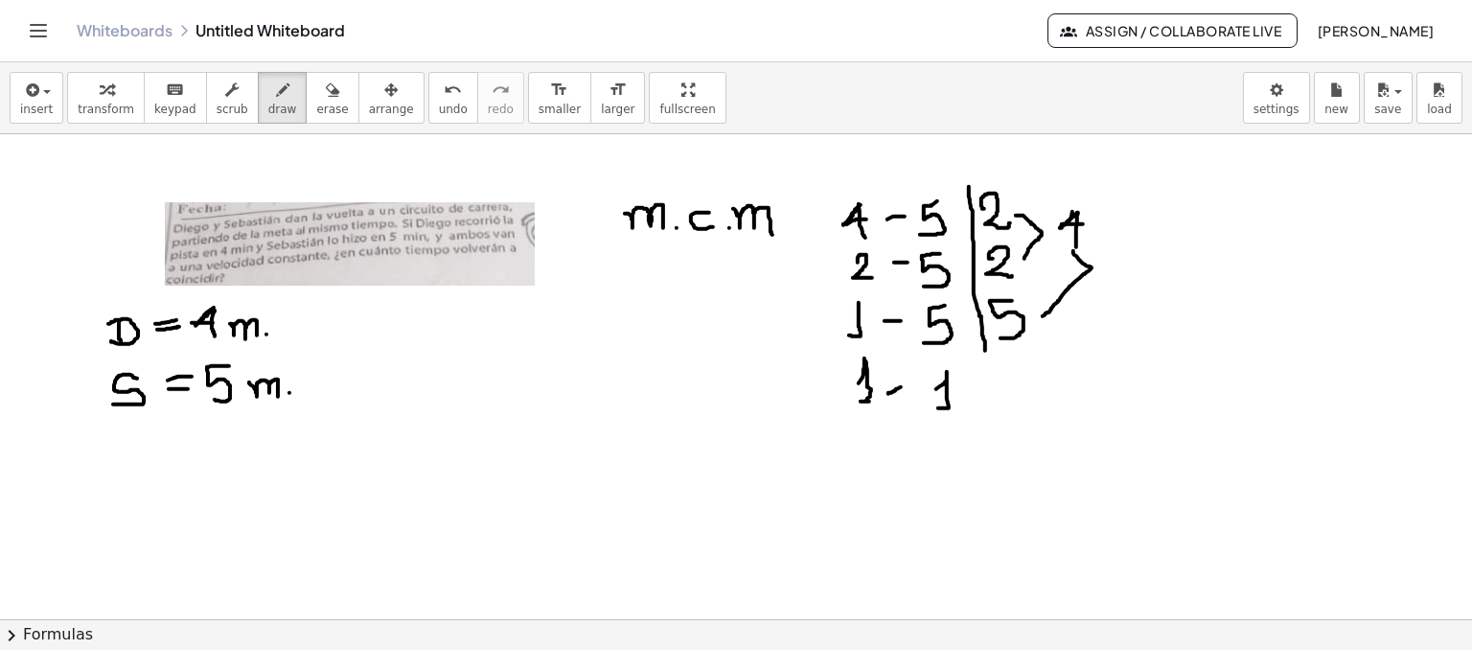
drag, startPoint x: 1073, startPoint y: 250, endPoint x: 1043, endPoint y: 315, distance: 72.0
drag, startPoint x: 1067, startPoint y: 358, endPoint x: 1090, endPoint y: 370, distance: 25.7
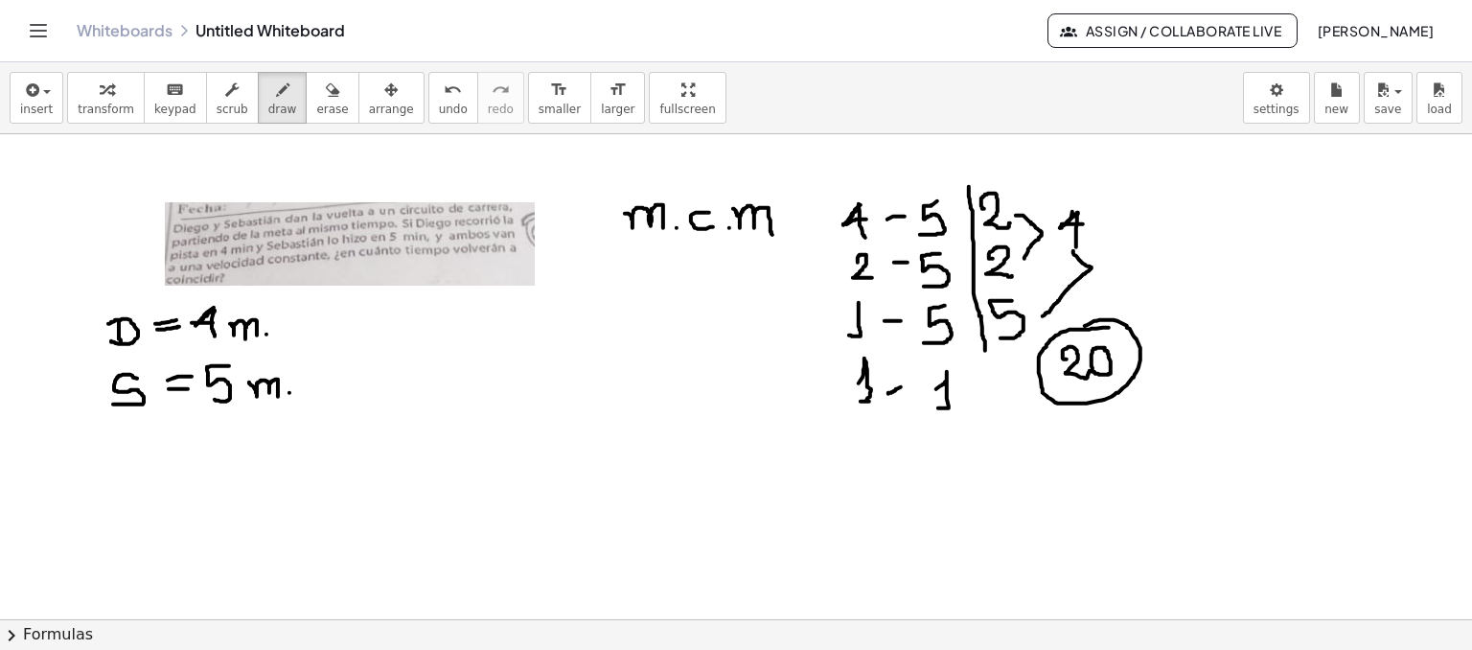
drag, startPoint x: 1109, startPoint y: 327, endPoint x: 1084, endPoint y: 326, distance: 24.9
drag, startPoint x: 470, startPoint y: 362, endPoint x: 496, endPoint y: 377, distance: 29.6
drag, startPoint x: 520, startPoint y: 354, endPoint x: 510, endPoint y: 364, distance: 14.9
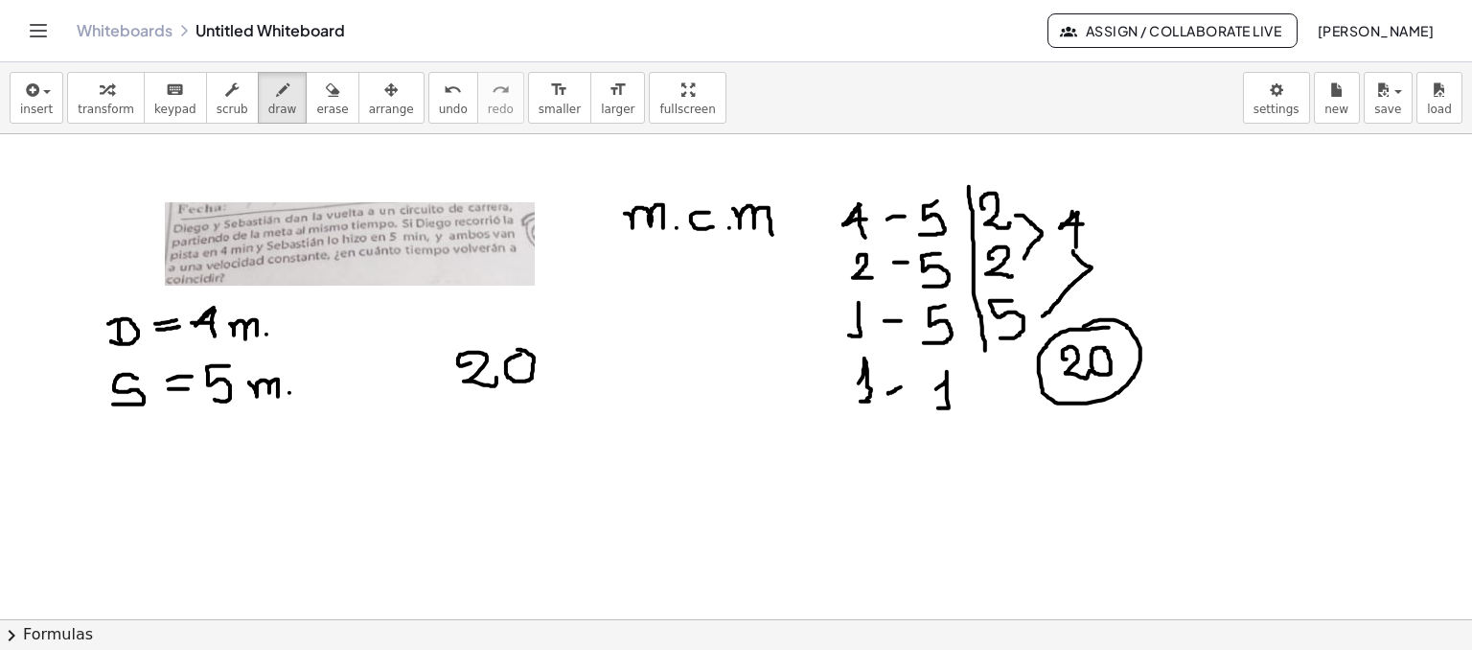
drag, startPoint x: 559, startPoint y: 364, endPoint x: 598, endPoint y: 381, distance: 42.9
drag, startPoint x: 452, startPoint y: 404, endPoint x: 640, endPoint y: 346, distance: 196.7
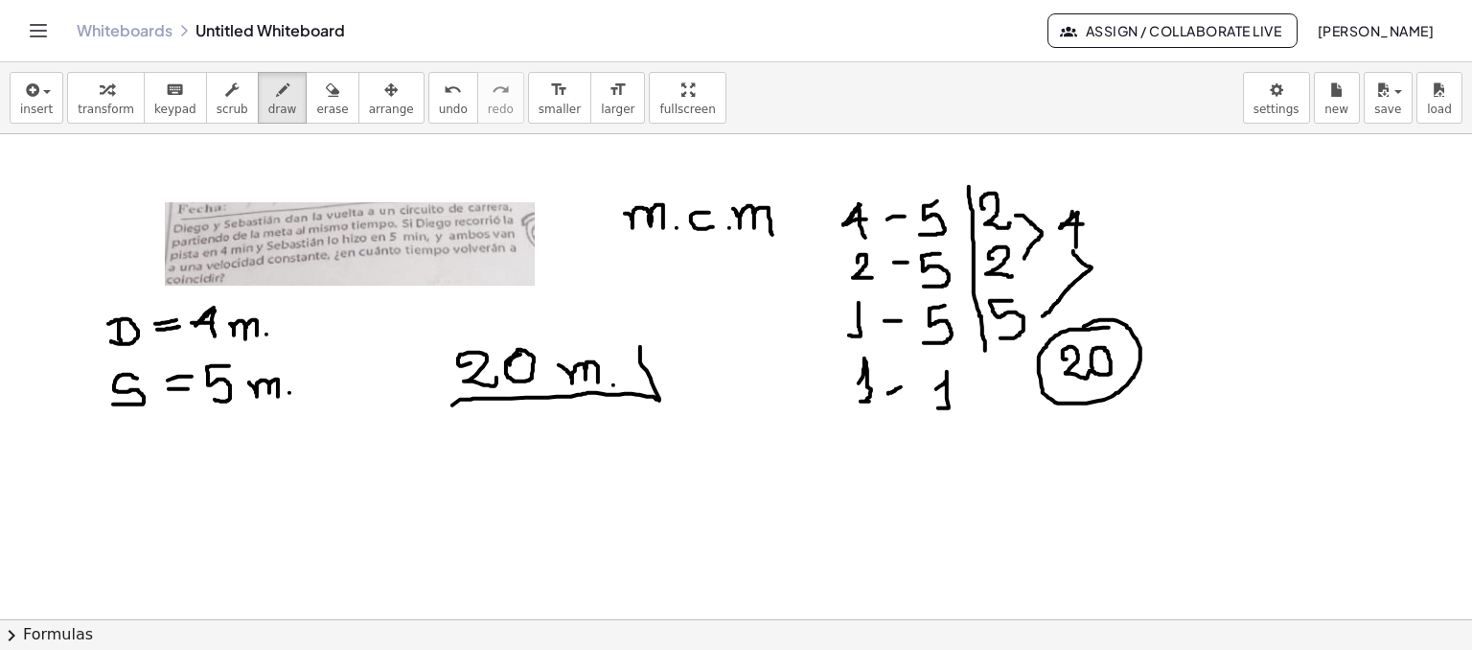
drag, startPoint x: 691, startPoint y: 384, endPoint x: 655, endPoint y: 427, distance: 55.8
drag, startPoint x: 694, startPoint y: 401, endPoint x: 674, endPoint y: 438, distance: 42.4
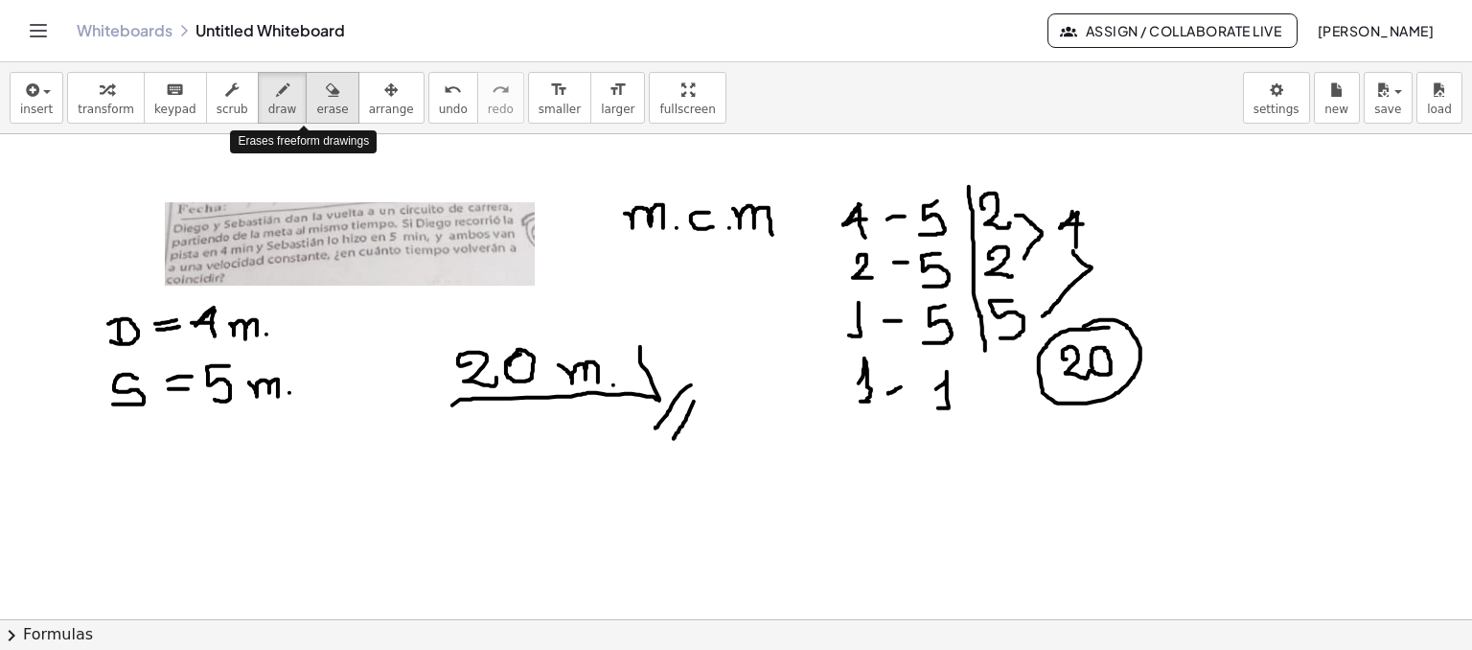
click at [326, 92] on icon "button" at bounding box center [332, 90] width 13 height 23
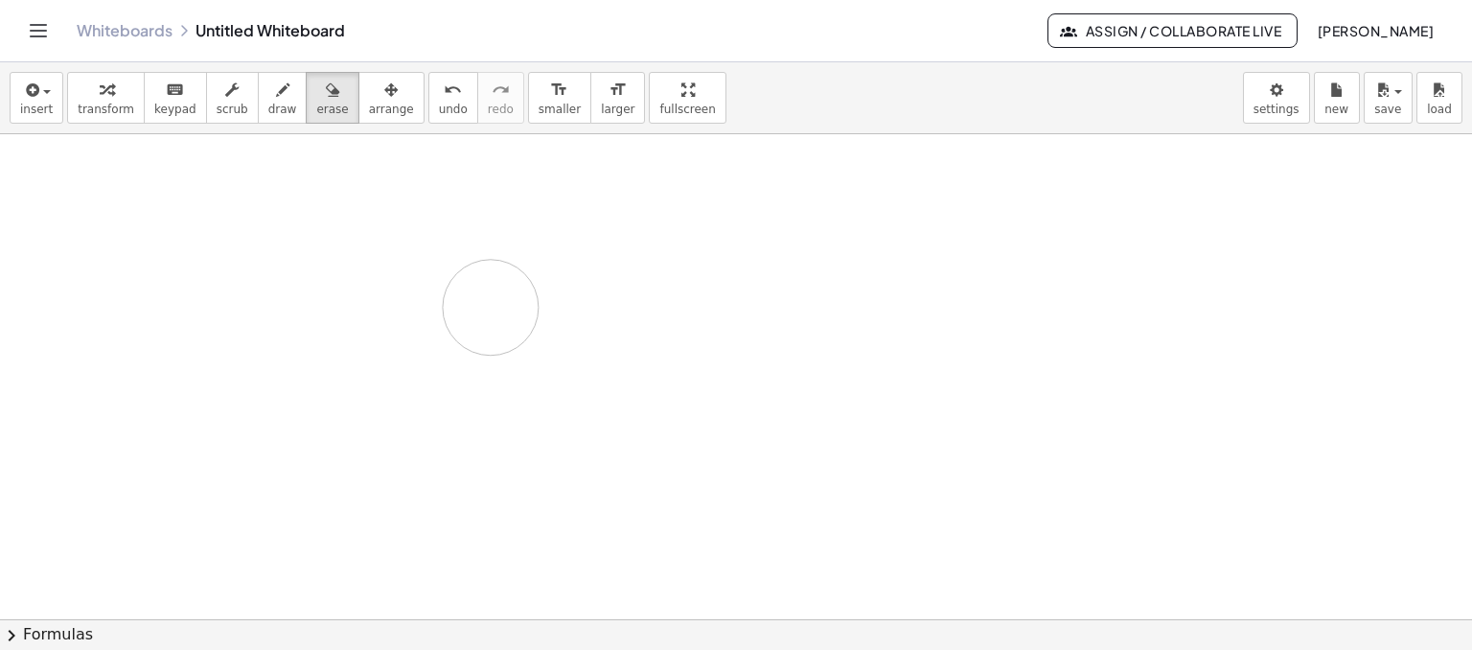
drag, startPoint x: 168, startPoint y: 311, endPoint x: 492, endPoint y: 306, distance: 323.9
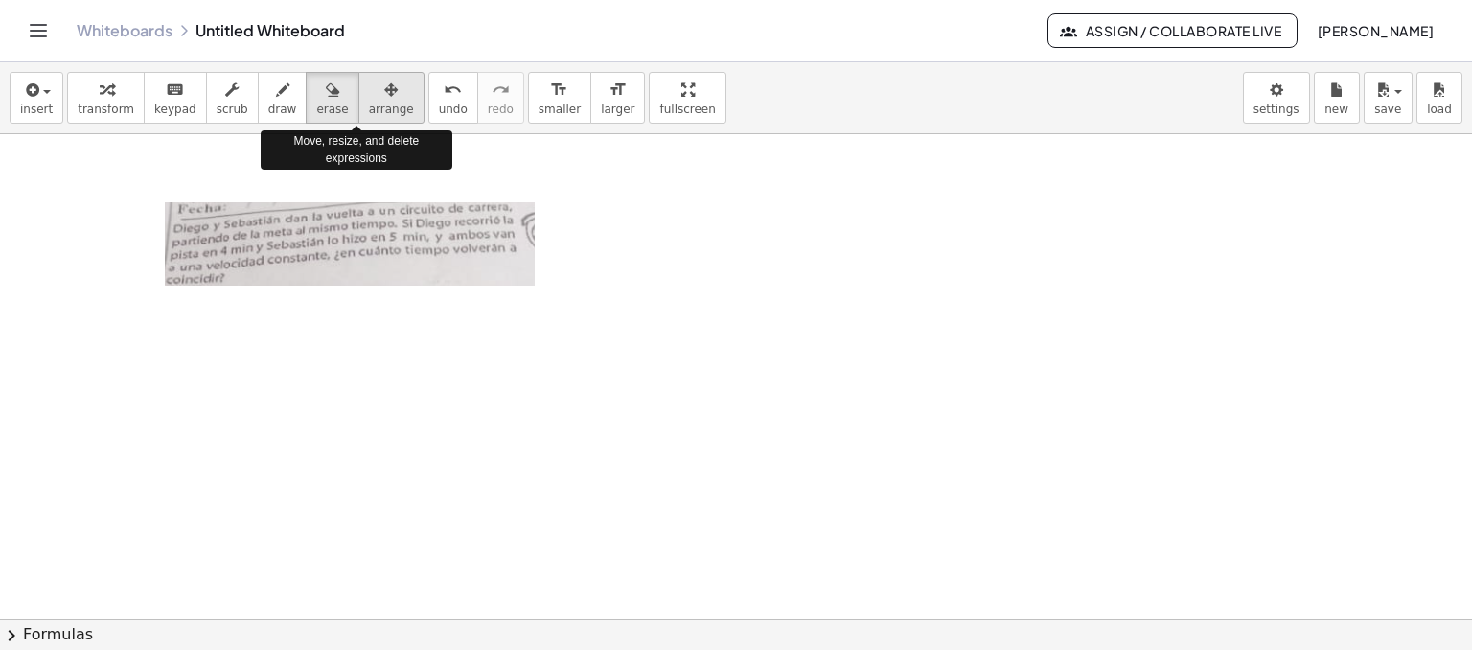
click at [384, 98] on icon "button" at bounding box center [390, 90] width 13 height 23
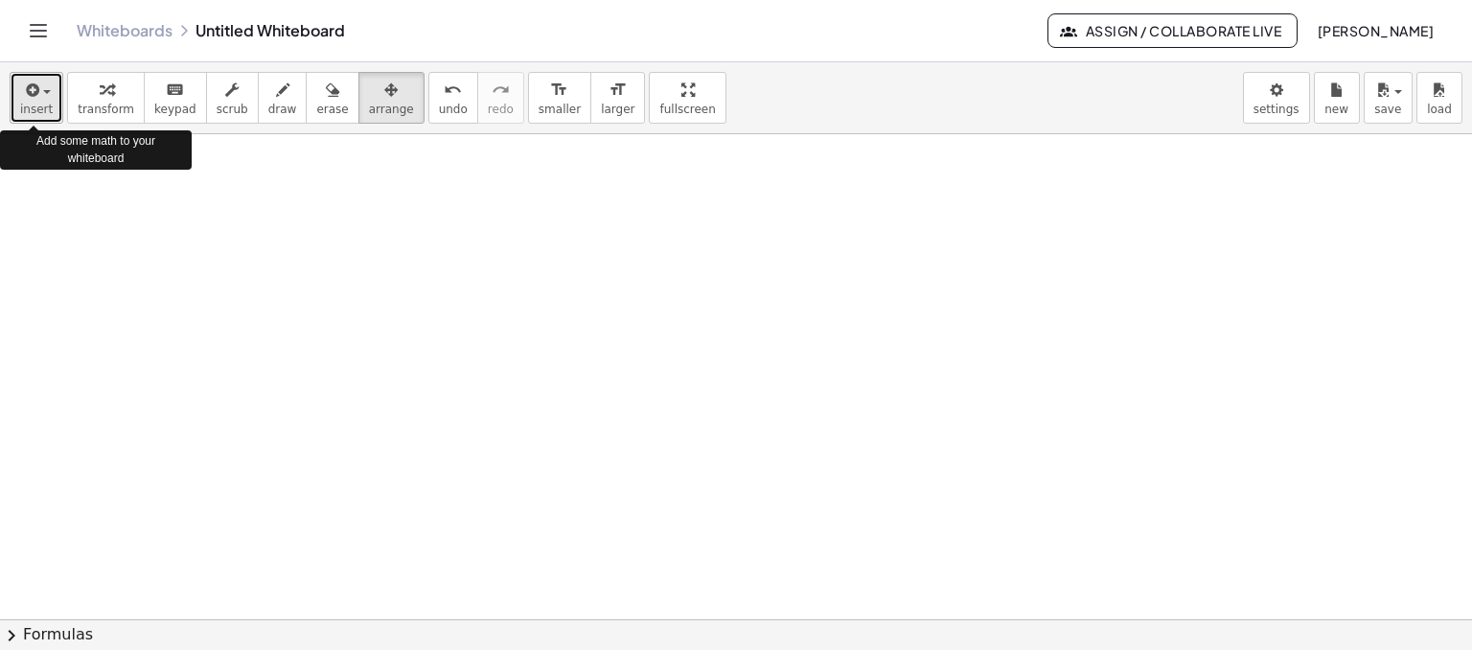
click at [43, 95] on div "button" at bounding box center [36, 89] width 33 height 23
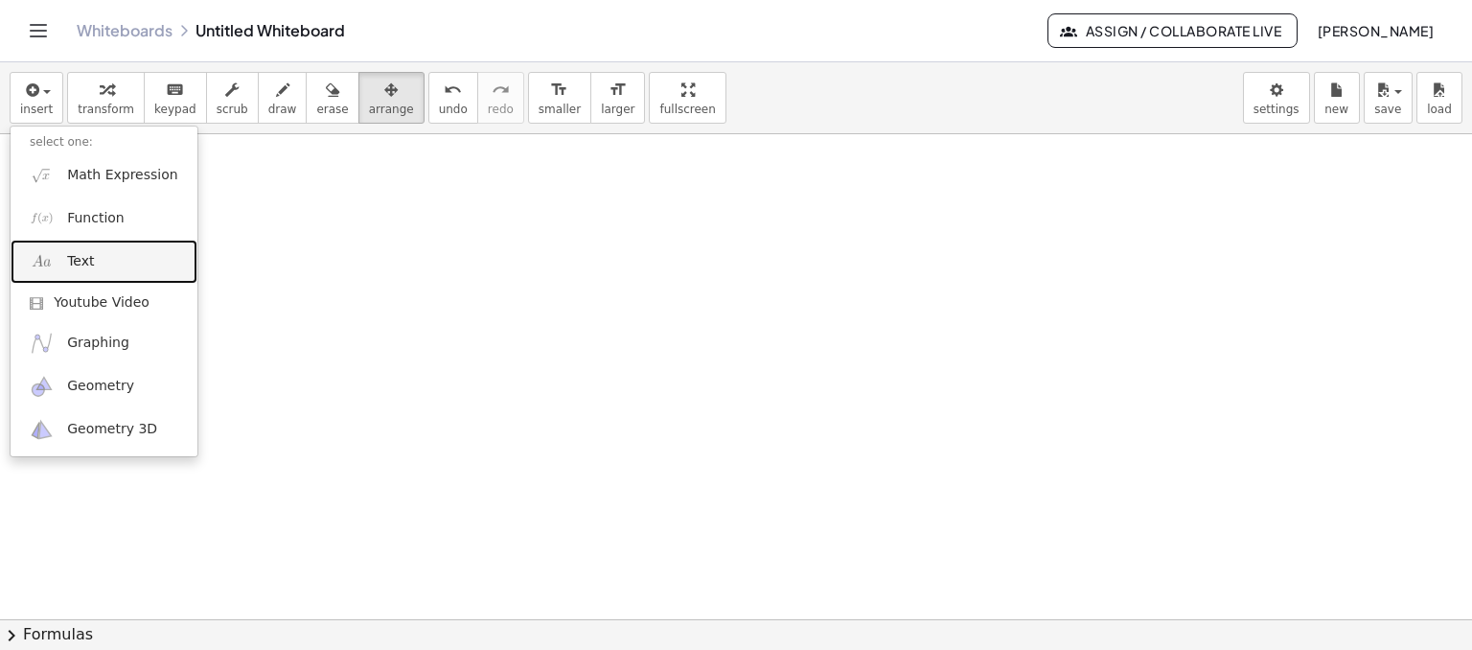
click at [81, 267] on span "Text" at bounding box center [80, 261] width 27 height 19
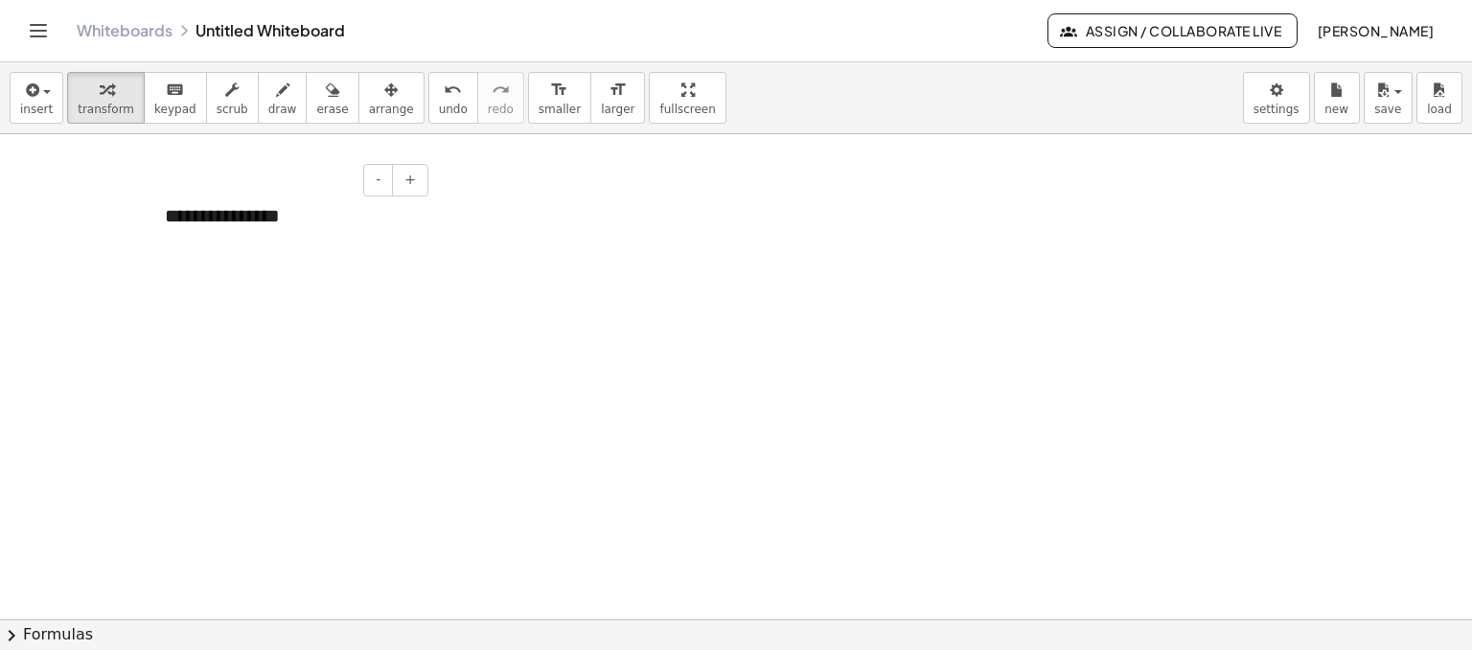
click at [279, 221] on div "**********" at bounding box center [289, 216] width 287 height 66
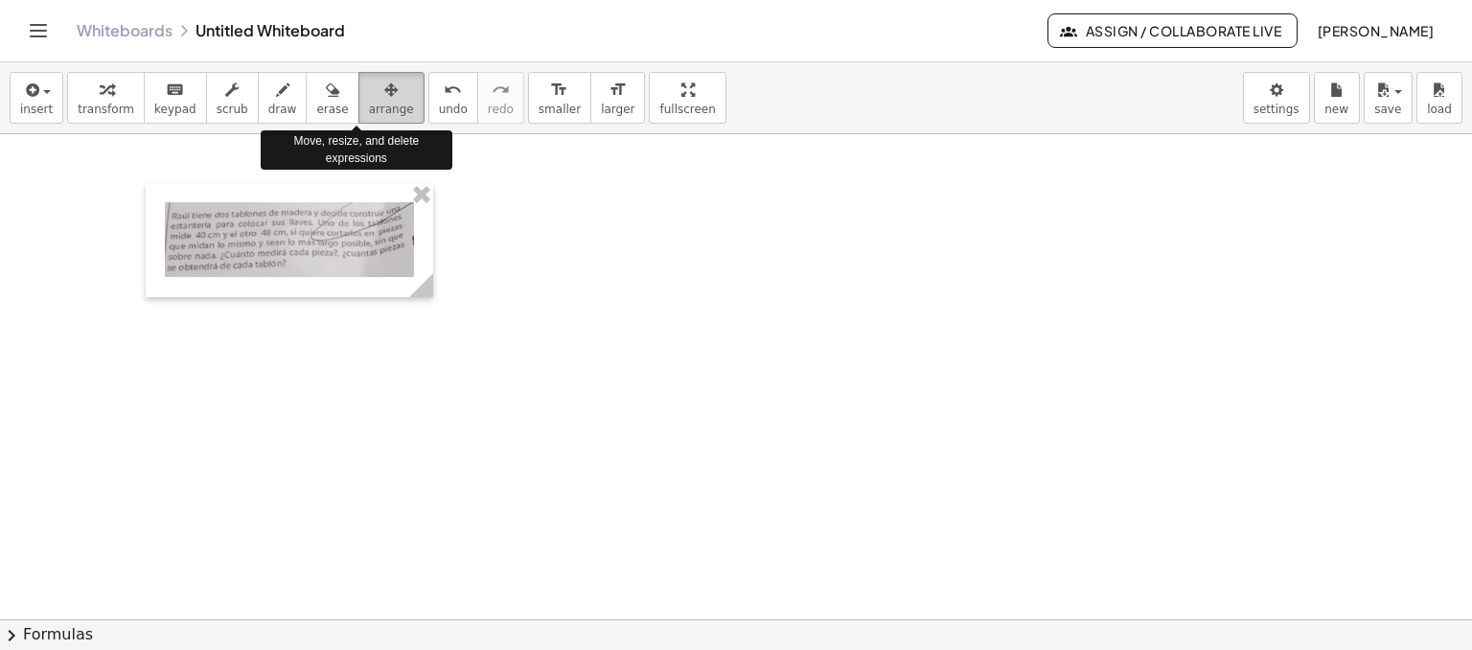
click at [384, 97] on icon "button" at bounding box center [390, 90] width 13 height 23
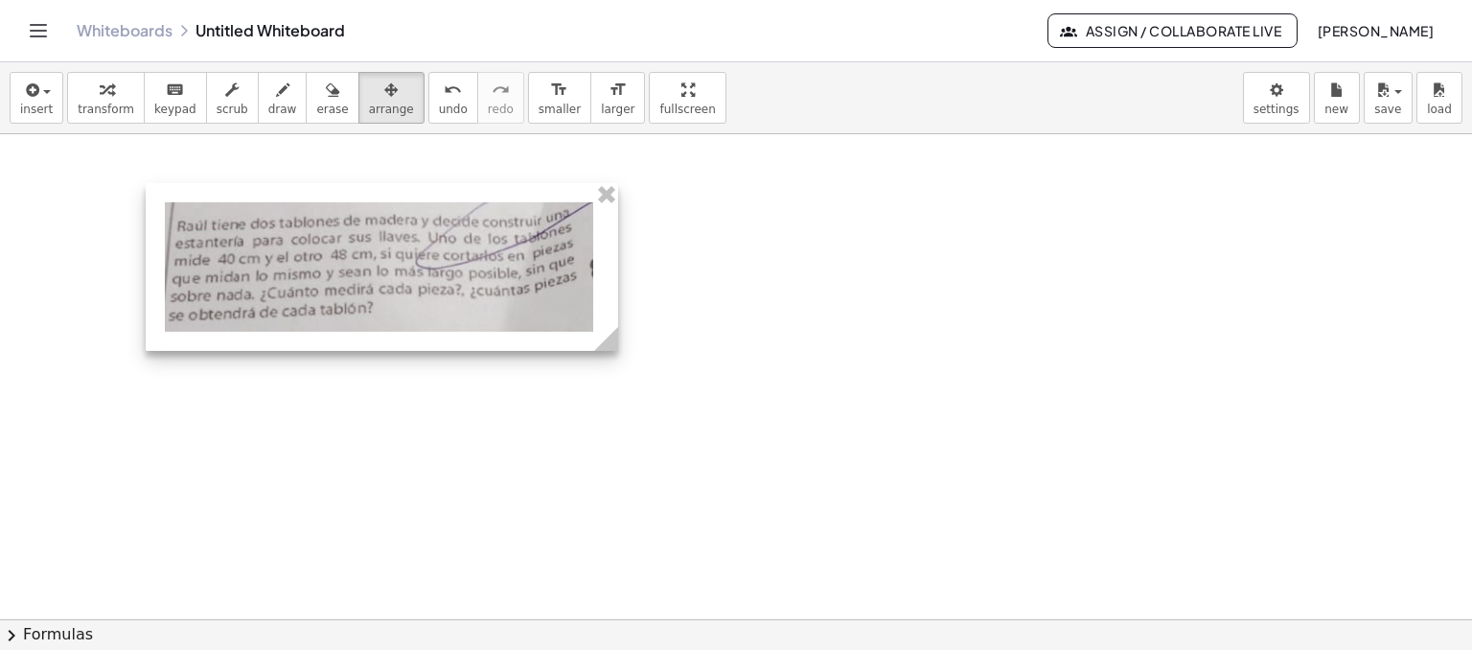
drag, startPoint x: 433, startPoint y: 292, endPoint x: 622, endPoint y: 311, distance: 189.7
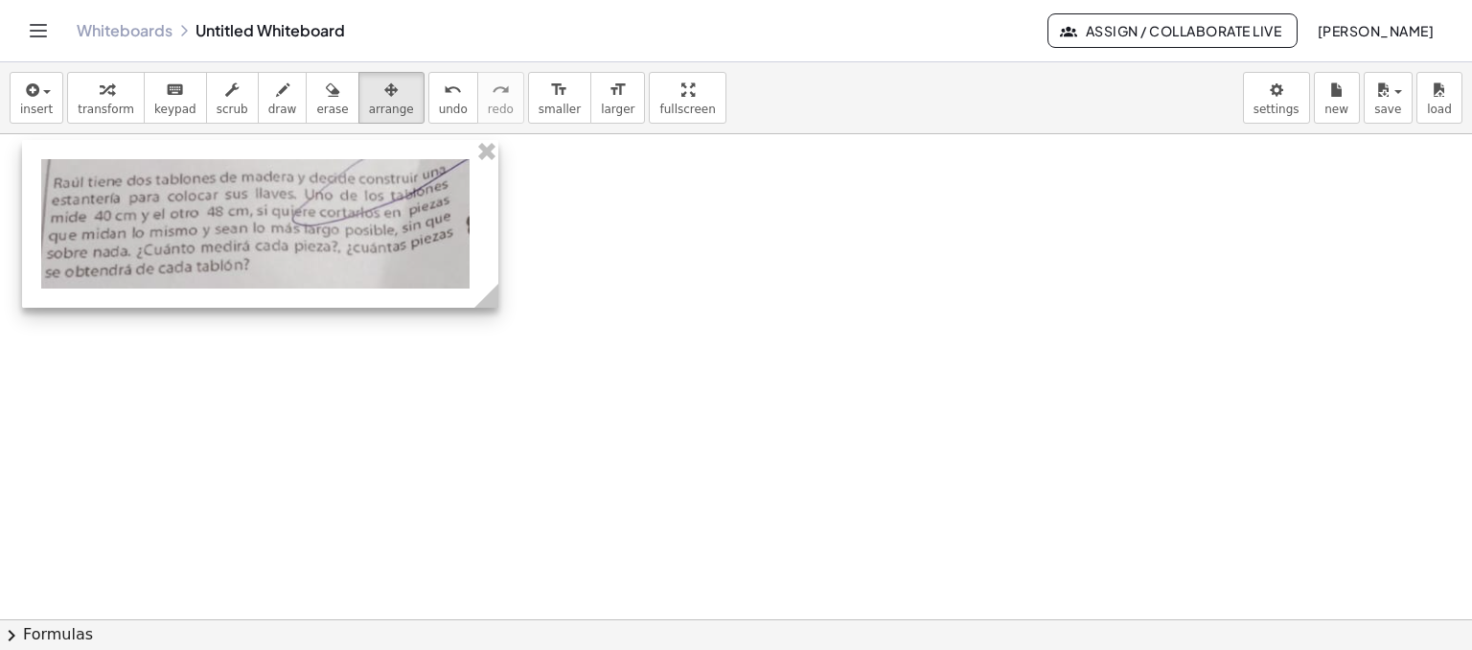
drag, startPoint x: 310, startPoint y: 193, endPoint x: 183, endPoint y: 148, distance: 134.3
click at [183, 148] on div at bounding box center [260, 224] width 476 height 168
drag, startPoint x: 38, startPoint y: 347, endPoint x: 46, endPoint y: 326, distance: 22.4
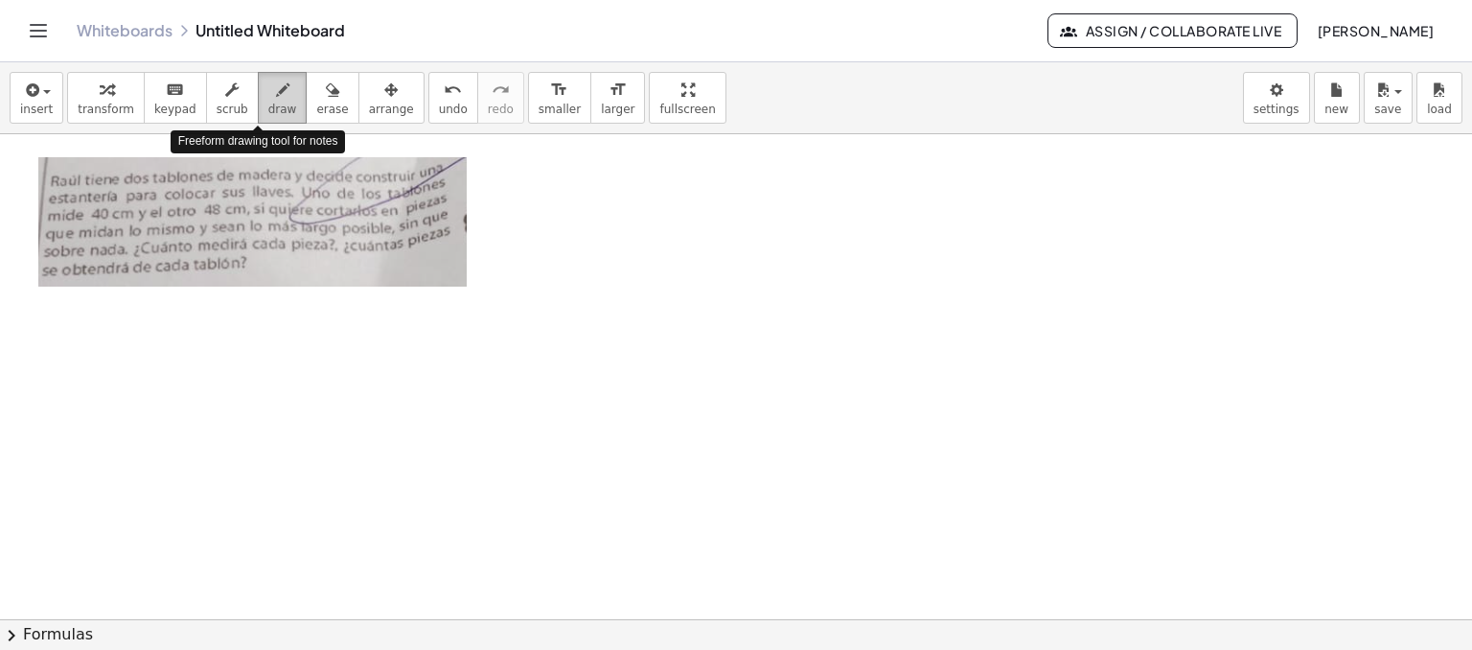
click at [276, 97] on icon "button" at bounding box center [282, 90] width 13 height 23
drag, startPoint x: 54, startPoint y: 310, endPoint x: 58, endPoint y: 341, distance: 32.0
drag, startPoint x: 45, startPoint y: 319, endPoint x: 69, endPoint y: 319, distance: 24.0
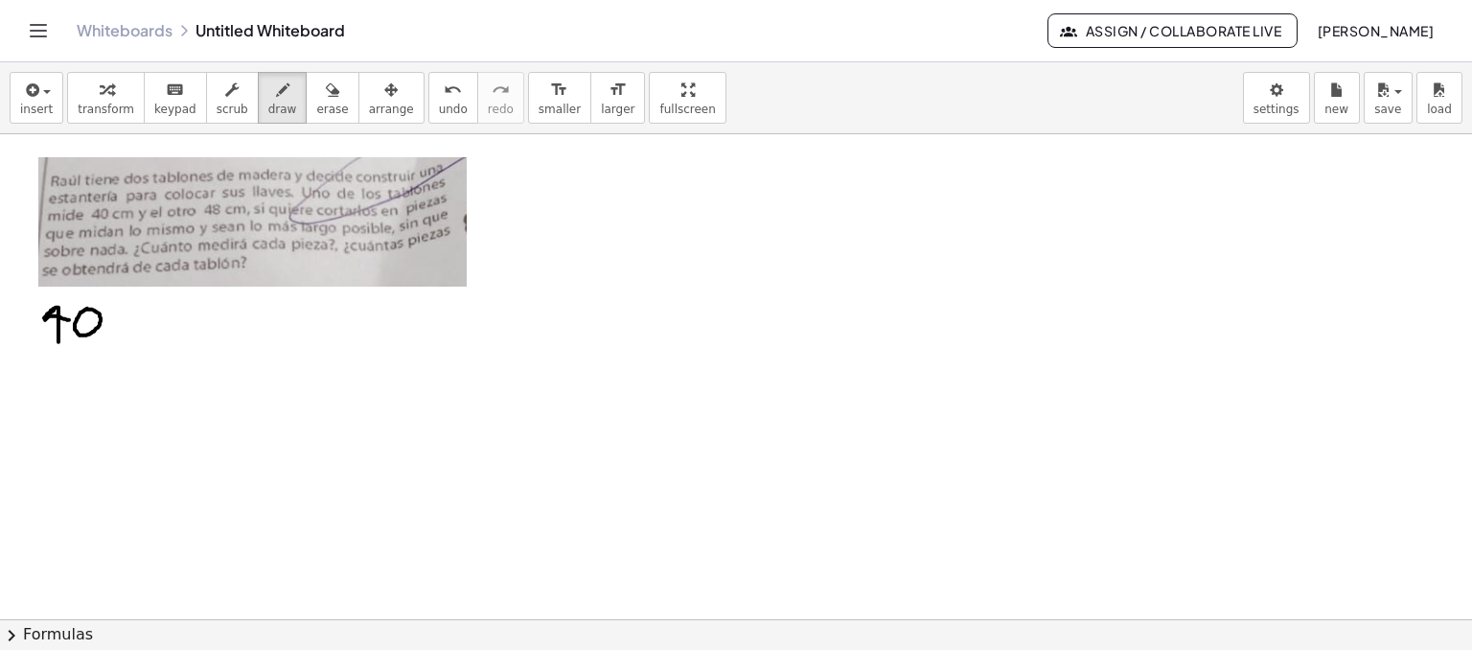
drag, startPoint x: 134, startPoint y: 313, endPoint x: 135, endPoint y: 327, distance: 13.4
drag, startPoint x: 144, startPoint y: 315, endPoint x: 159, endPoint y: 330, distance: 21.0
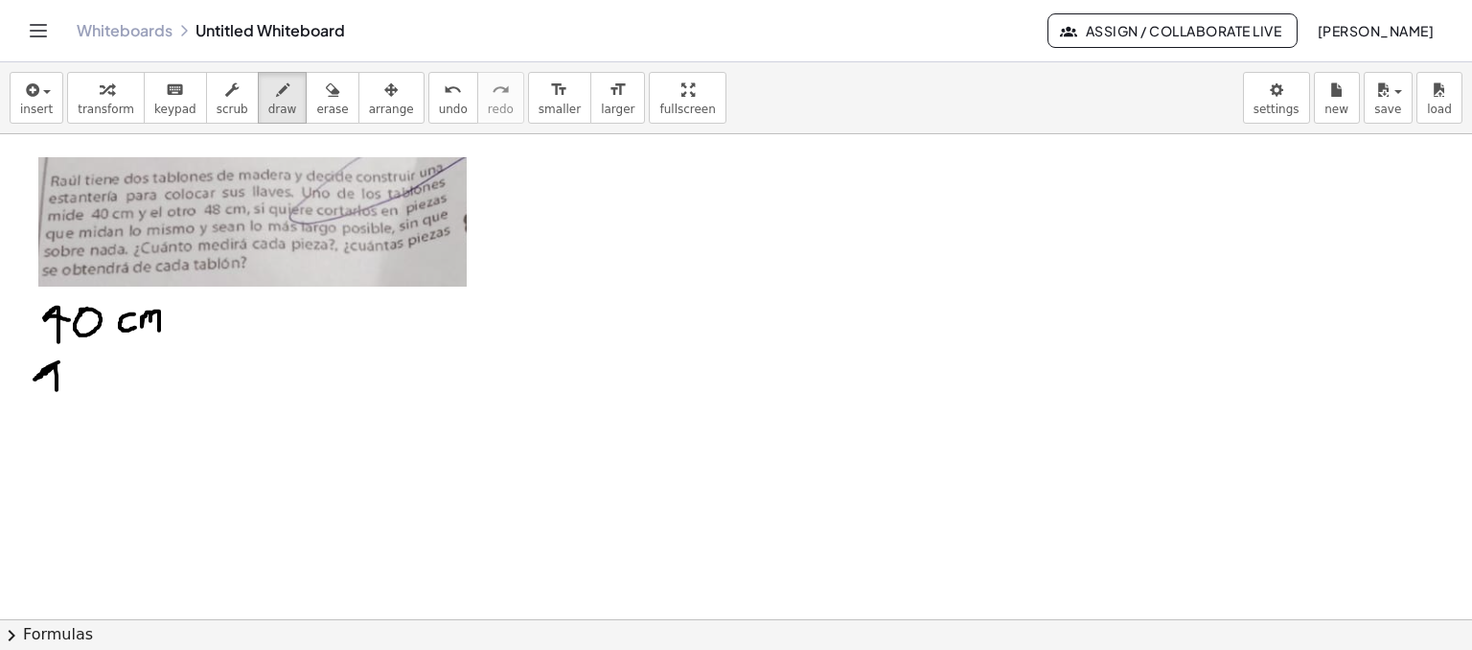
drag, startPoint x: 58, startPoint y: 361, endPoint x: 57, endPoint y: 395, distance: 33.6
drag, startPoint x: 36, startPoint y: 379, endPoint x: 69, endPoint y: 382, distance: 32.8
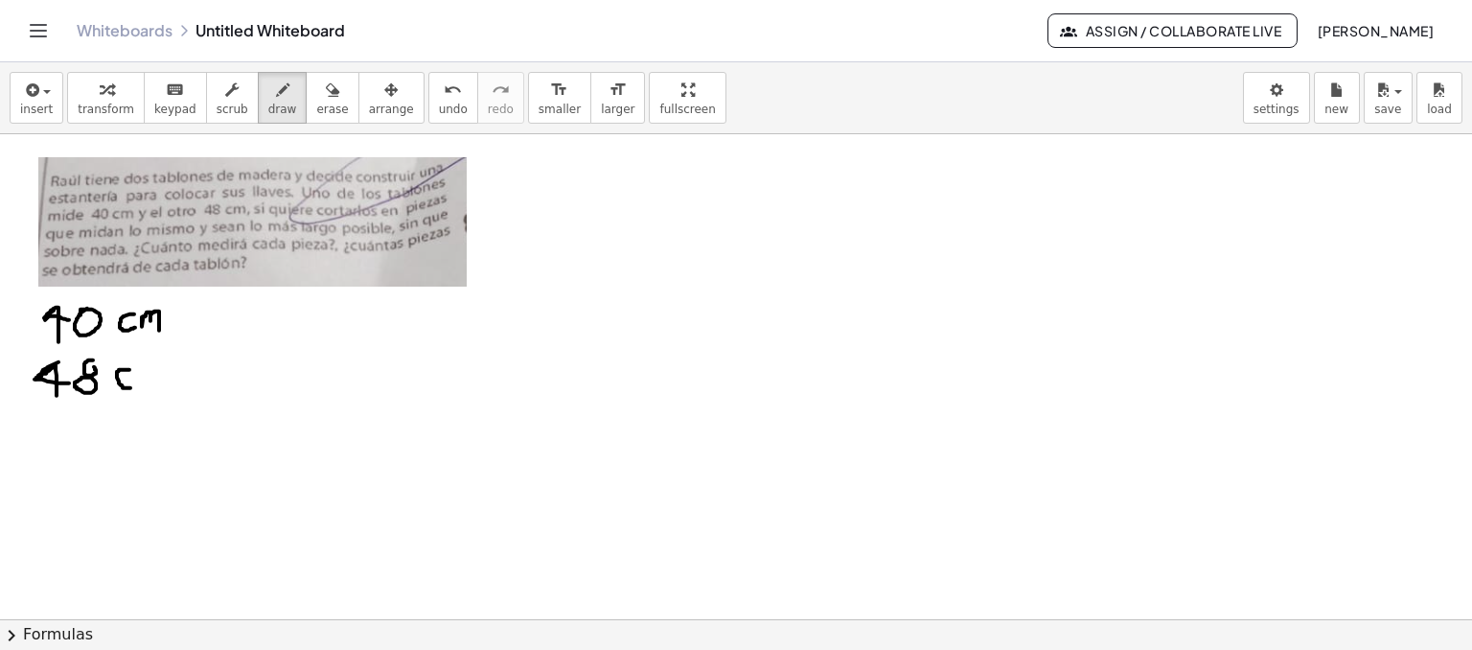
drag, startPoint x: 129, startPoint y: 369, endPoint x: 132, endPoint y: 387, distance: 18.4
drag, startPoint x: 140, startPoint y: 365, endPoint x: 163, endPoint y: 383, distance: 29.3
drag, startPoint x: 497, startPoint y: 172, endPoint x: 529, endPoint y: 191, distance: 37.0
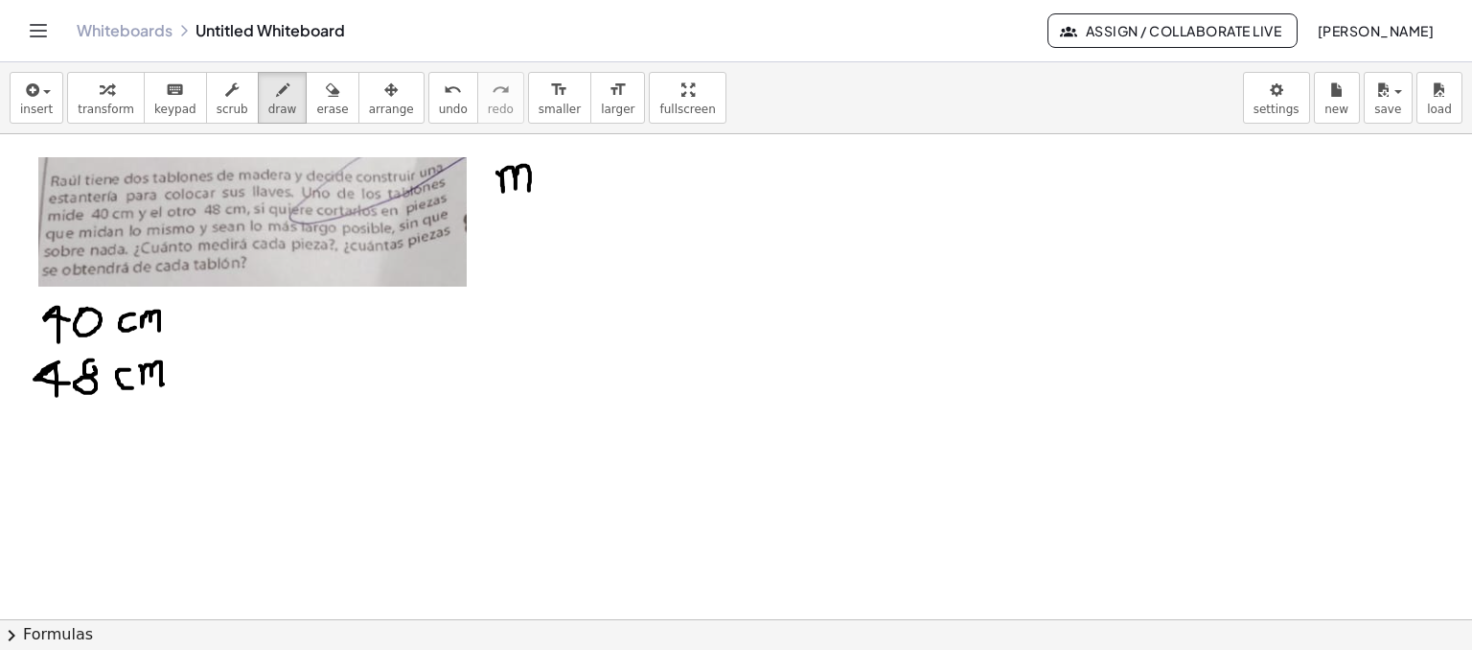
drag, startPoint x: 575, startPoint y: 166, endPoint x: 579, endPoint y: 189, distance: 23.3
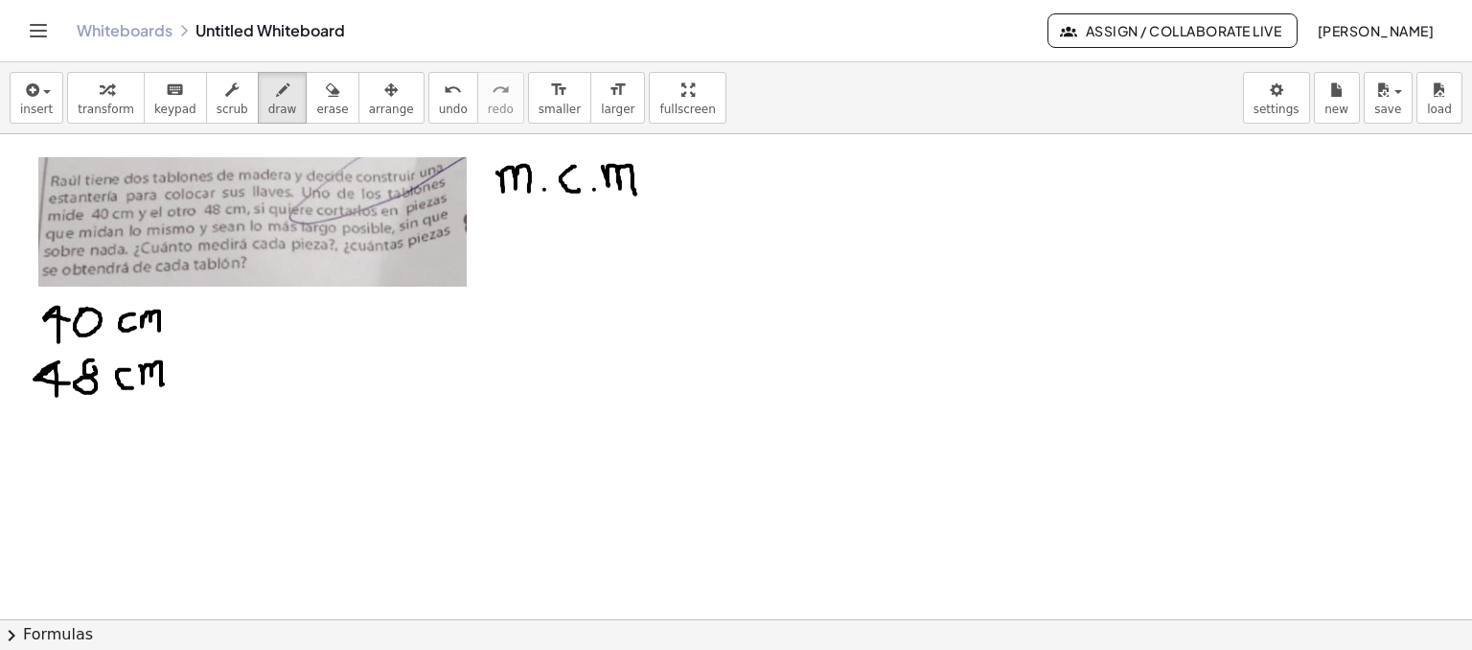
drag, startPoint x: 603, startPoint y: 166, endPoint x: 636, endPoint y: 194, distance: 43.6
click at [326, 95] on icon "button" at bounding box center [332, 90] width 13 height 23
drag, startPoint x: 631, startPoint y: 183, endPoint x: 632, endPoint y: 163, distance: 20.1
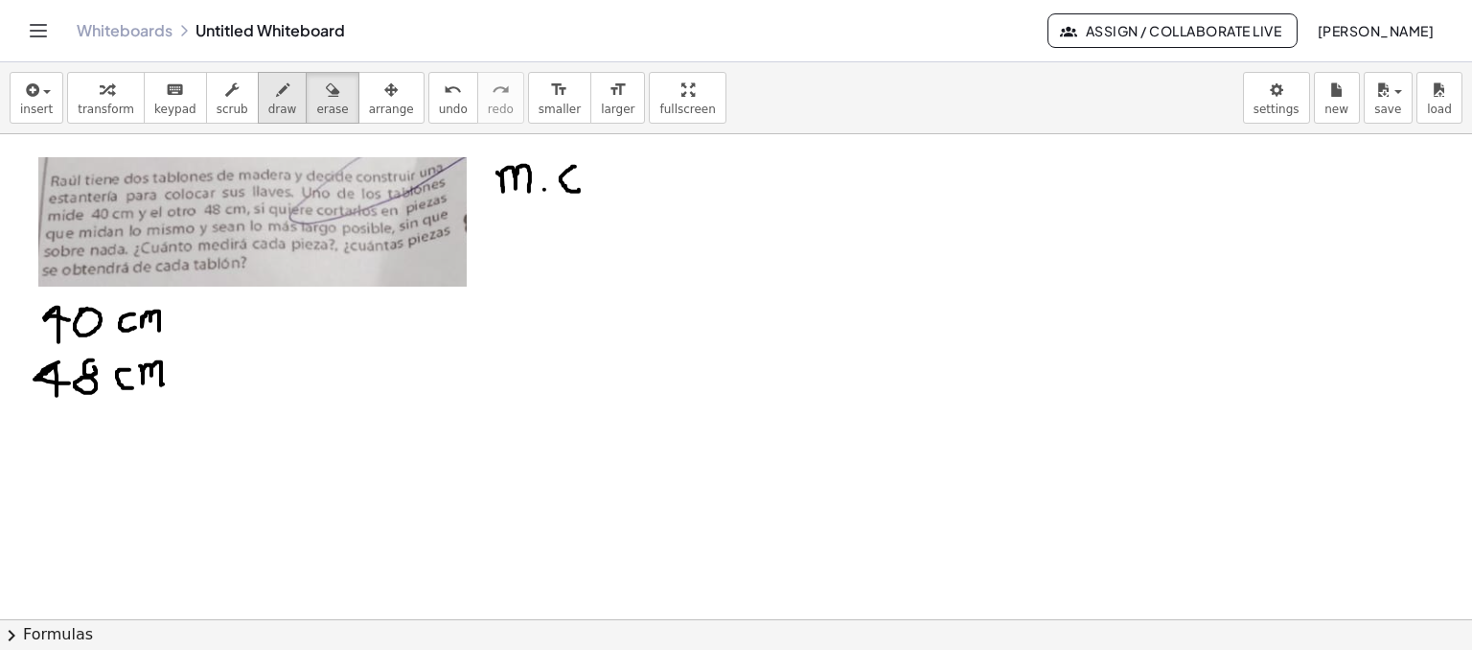
click at [268, 103] on span "draw" at bounding box center [282, 109] width 29 height 13
drag, startPoint x: 623, startPoint y: 170, endPoint x: 629, endPoint y: 193, distance: 23.7
drag, startPoint x: 521, startPoint y: 250, endPoint x: 533, endPoint y: 286, distance: 37.3
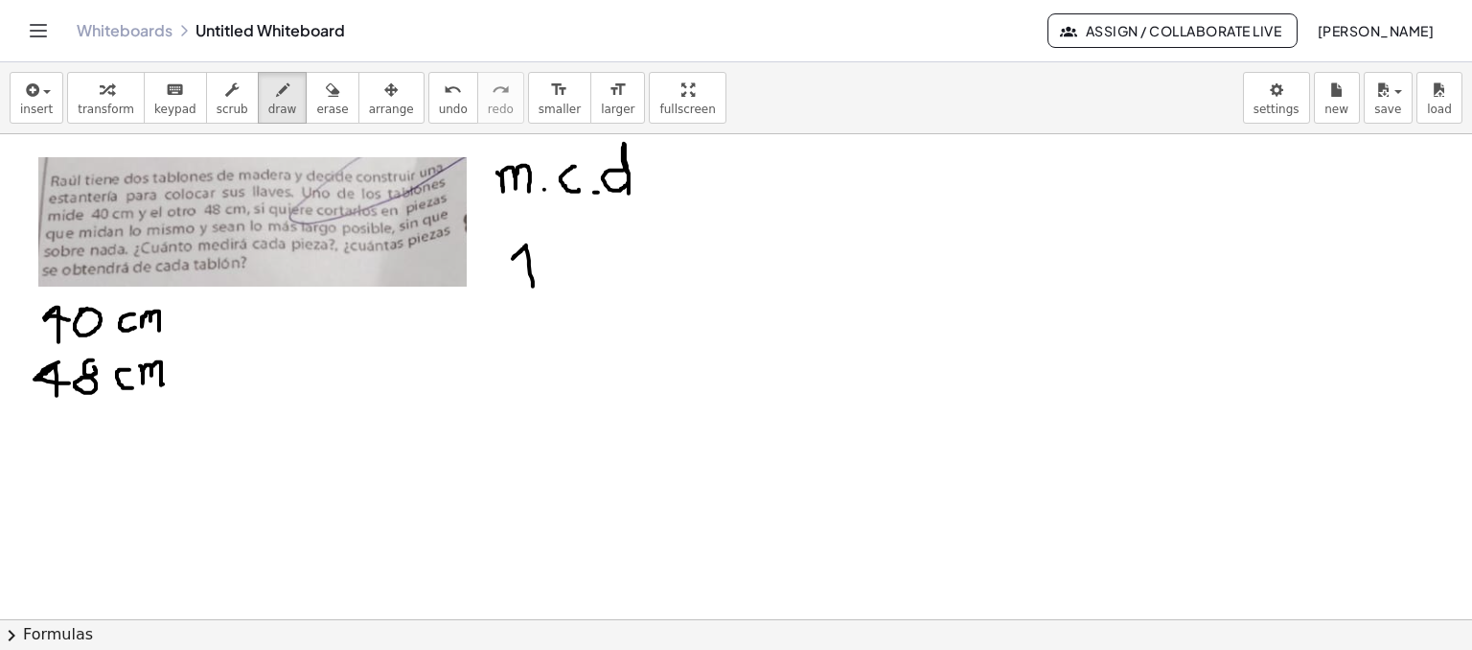
drag, startPoint x: 511, startPoint y: 262, endPoint x: 538, endPoint y: 262, distance: 26.8
drag, startPoint x: 611, startPoint y: 267, endPoint x: 629, endPoint y: 264, distance: 17.5
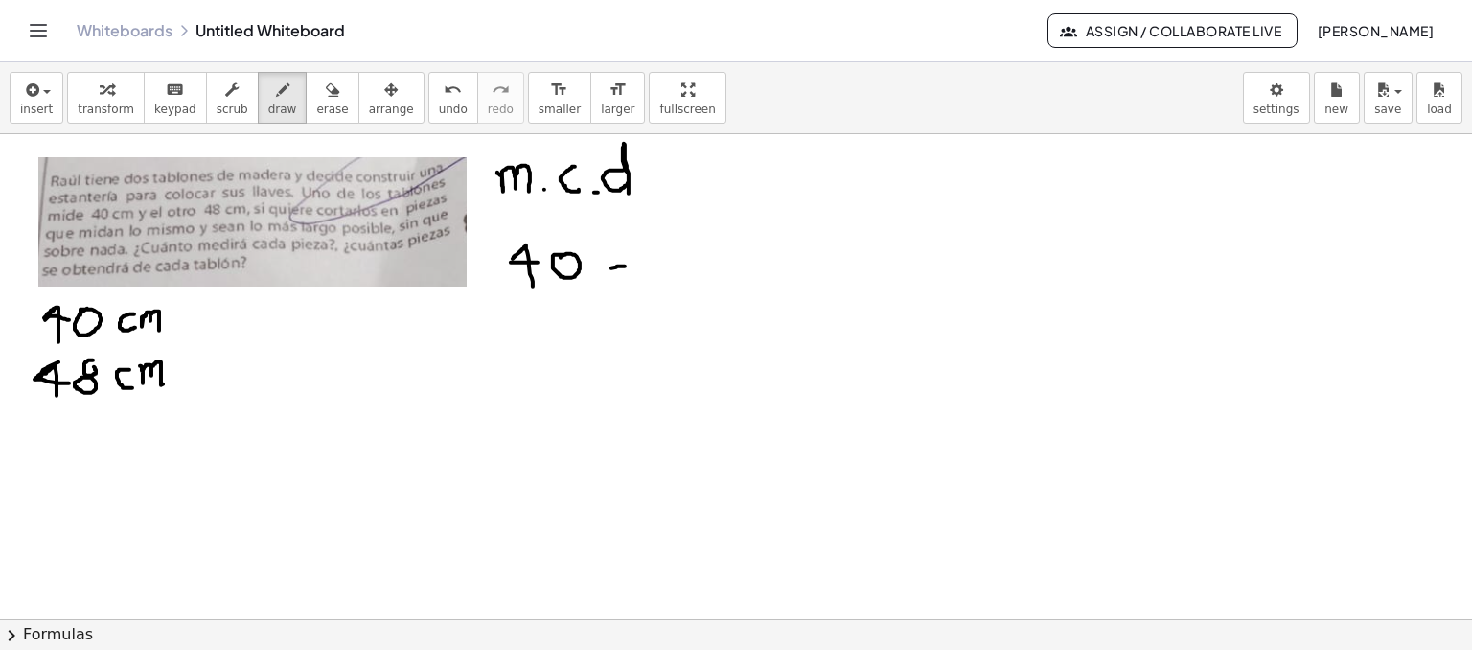
drag, startPoint x: 663, startPoint y: 238, endPoint x: 673, endPoint y: 277, distance: 40.4
drag, startPoint x: 657, startPoint y: 242, endPoint x: 673, endPoint y: 250, distance: 17.1
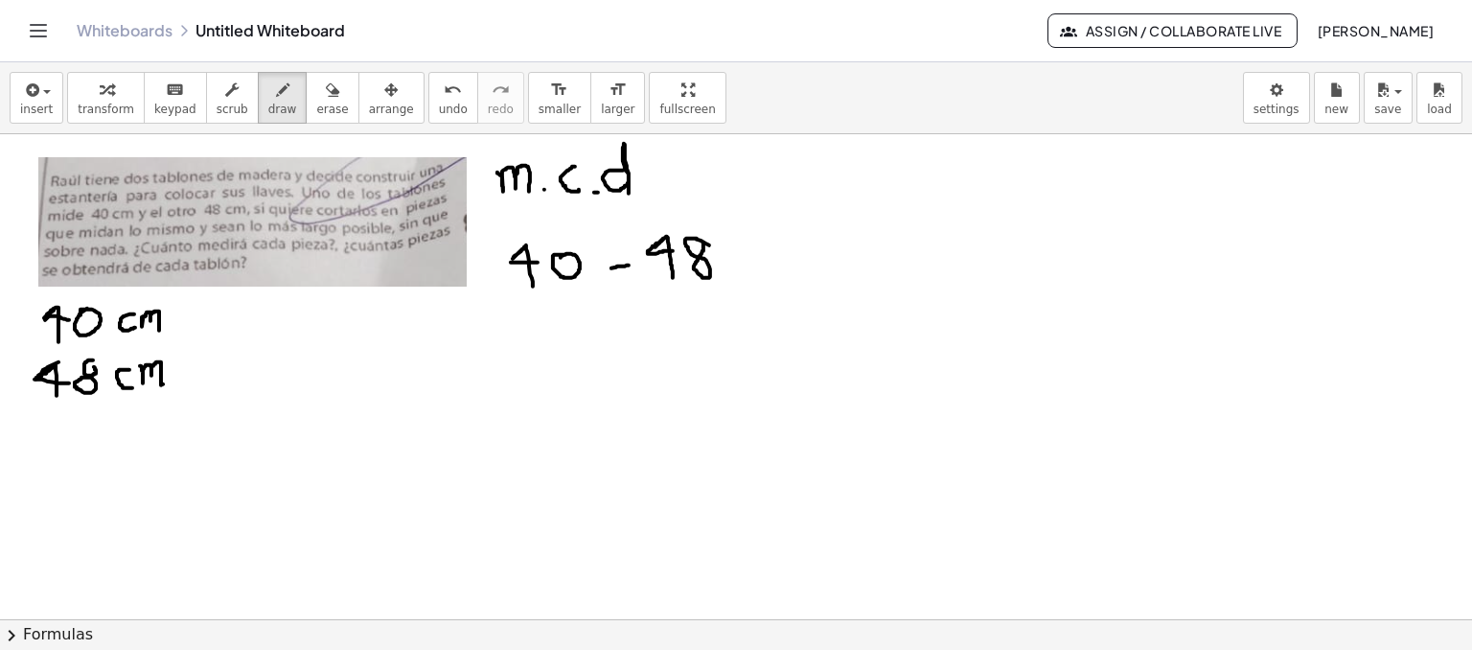
drag, startPoint x: 740, startPoint y: 228, endPoint x: 757, endPoint y: 407, distance: 180.0
drag, startPoint x: 759, startPoint y: 243, endPoint x: 791, endPoint y: 256, distance: 34.0
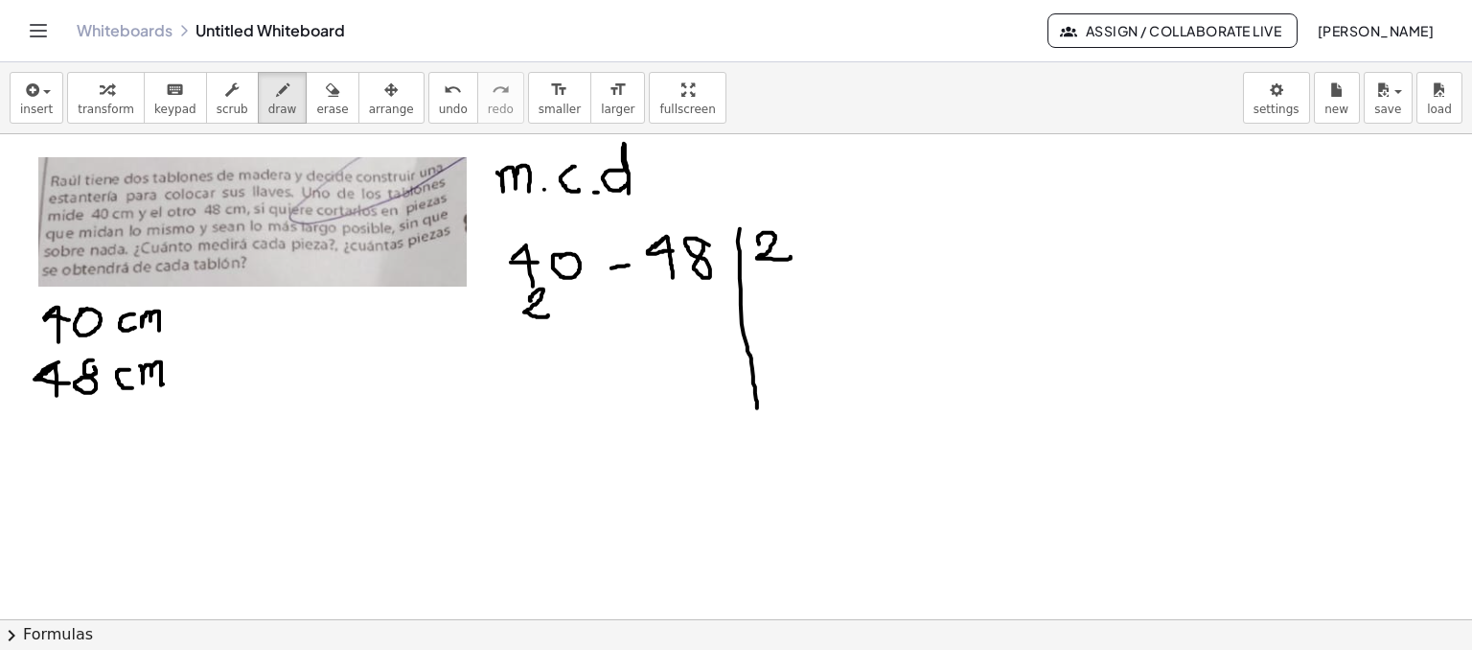
drag, startPoint x: 531, startPoint y: 300, endPoint x: 548, endPoint y: 314, distance: 22.5
drag, startPoint x: 613, startPoint y: 302, endPoint x: 638, endPoint y: 300, distance: 25.0
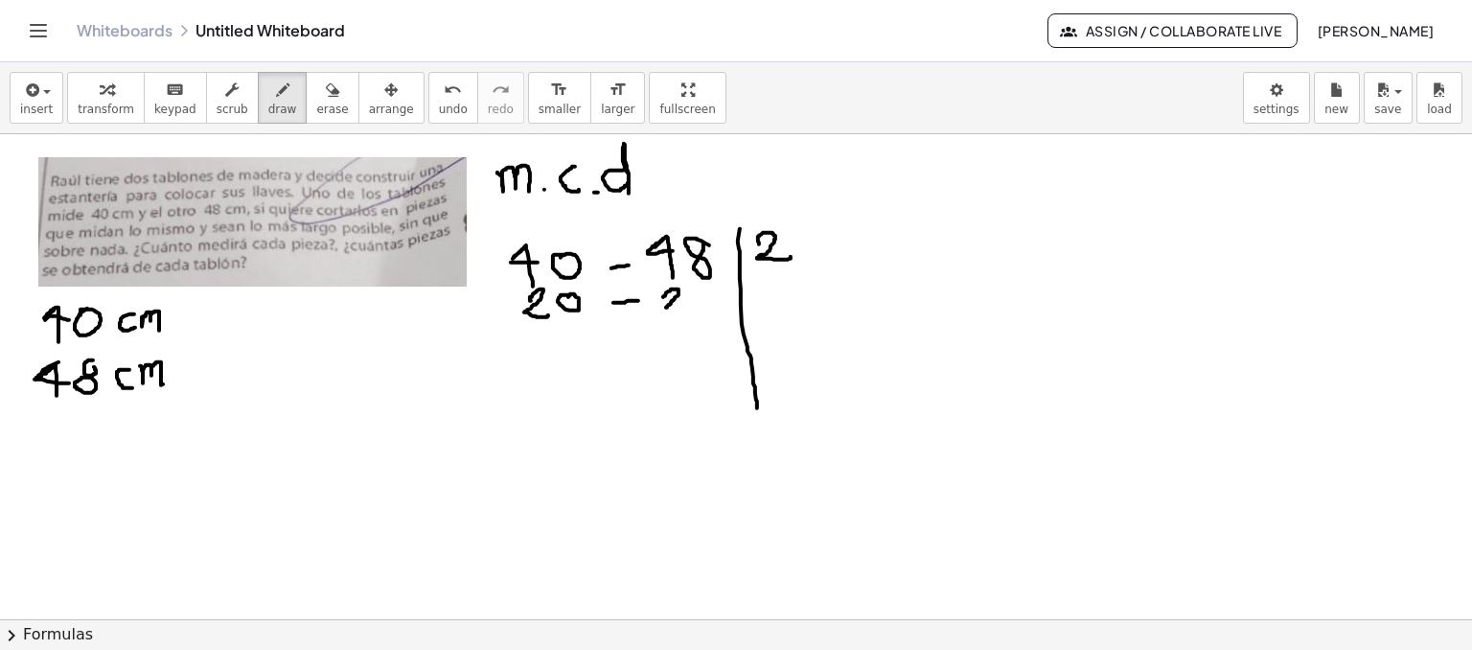
drag, startPoint x: 663, startPoint y: 296, endPoint x: 665, endPoint y: 308, distance: 11.7
drag, startPoint x: 665, startPoint y: 308, endPoint x: 678, endPoint y: 310, distance: 13.6
drag, startPoint x: 705, startPoint y: 286, endPoint x: 715, endPoint y: 311, distance: 27.6
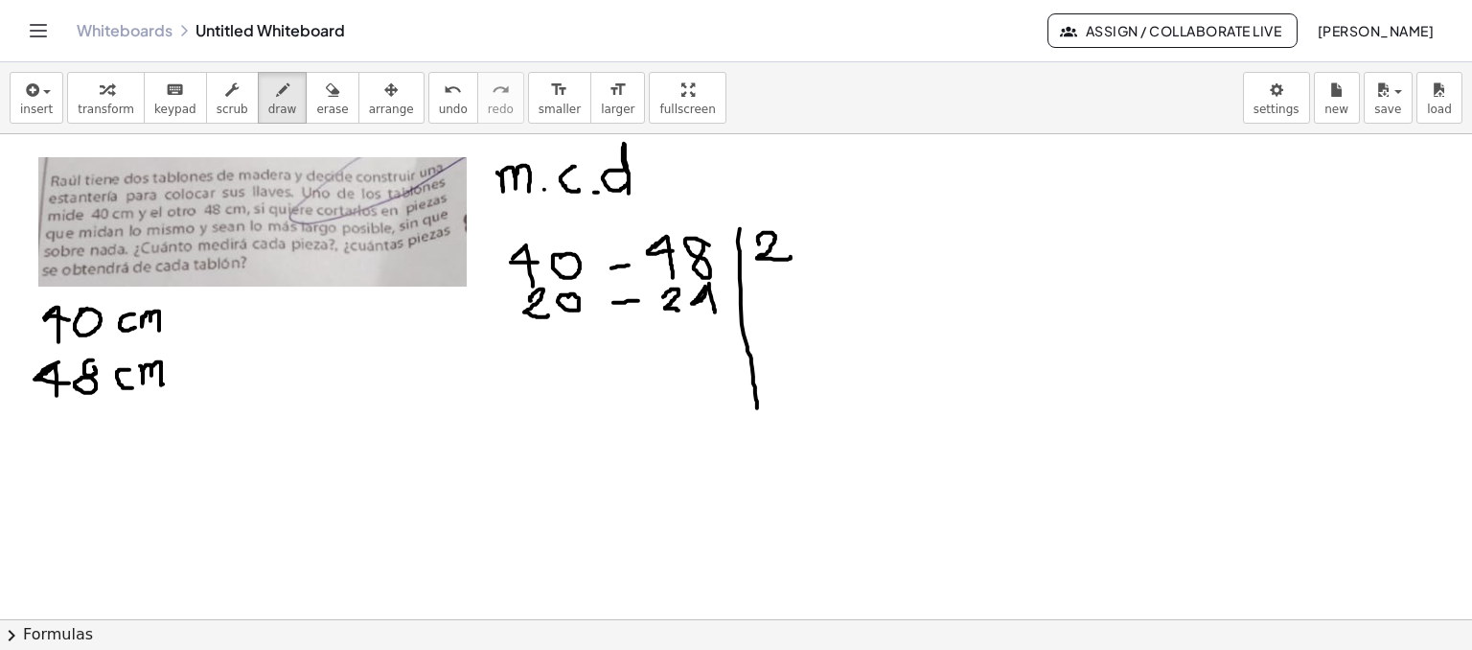
drag, startPoint x: 694, startPoint y: 302, endPoint x: 714, endPoint y: 303, distance: 20.1
drag, startPoint x: 769, startPoint y: 293, endPoint x: 793, endPoint y: 311, distance: 30.9
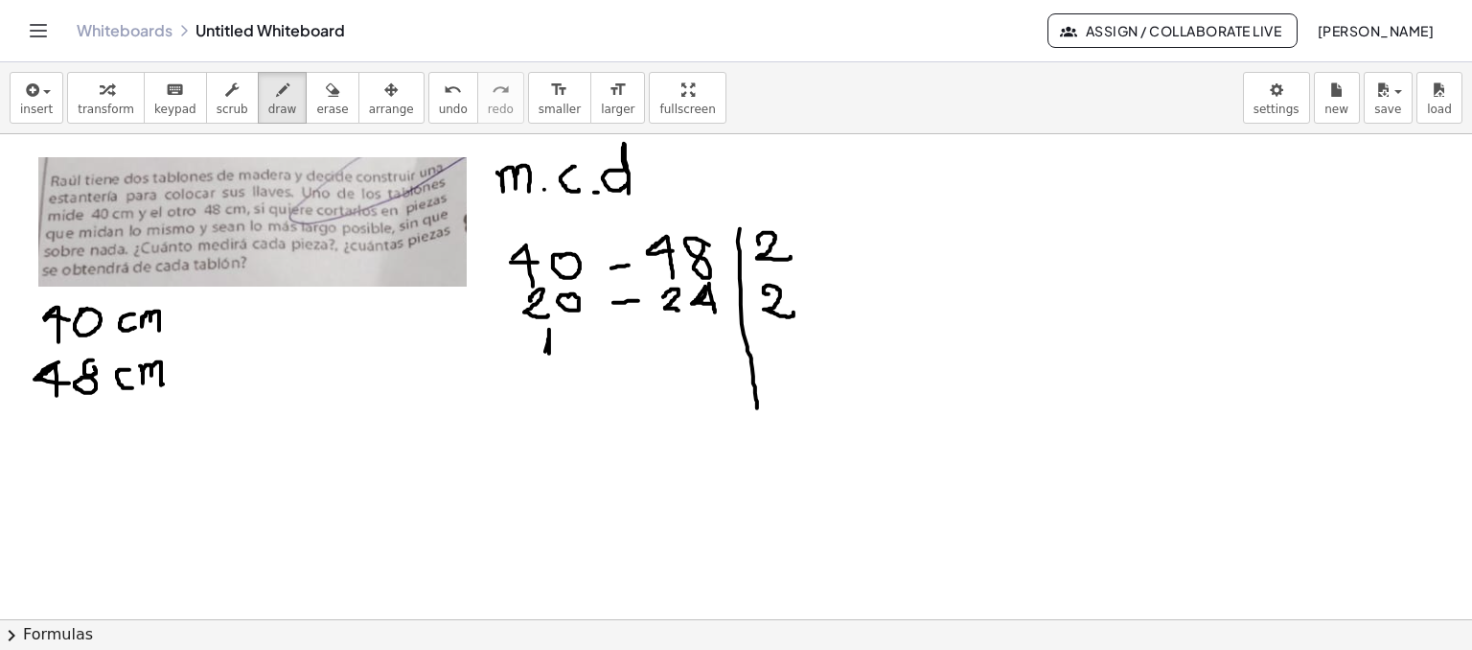
drag, startPoint x: 618, startPoint y: 337, endPoint x: 640, endPoint y: 333, distance: 22.4
drag, startPoint x: 673, startPoint y: 327, endPoint x: 673, endPoint y: 348, distance: 21.1
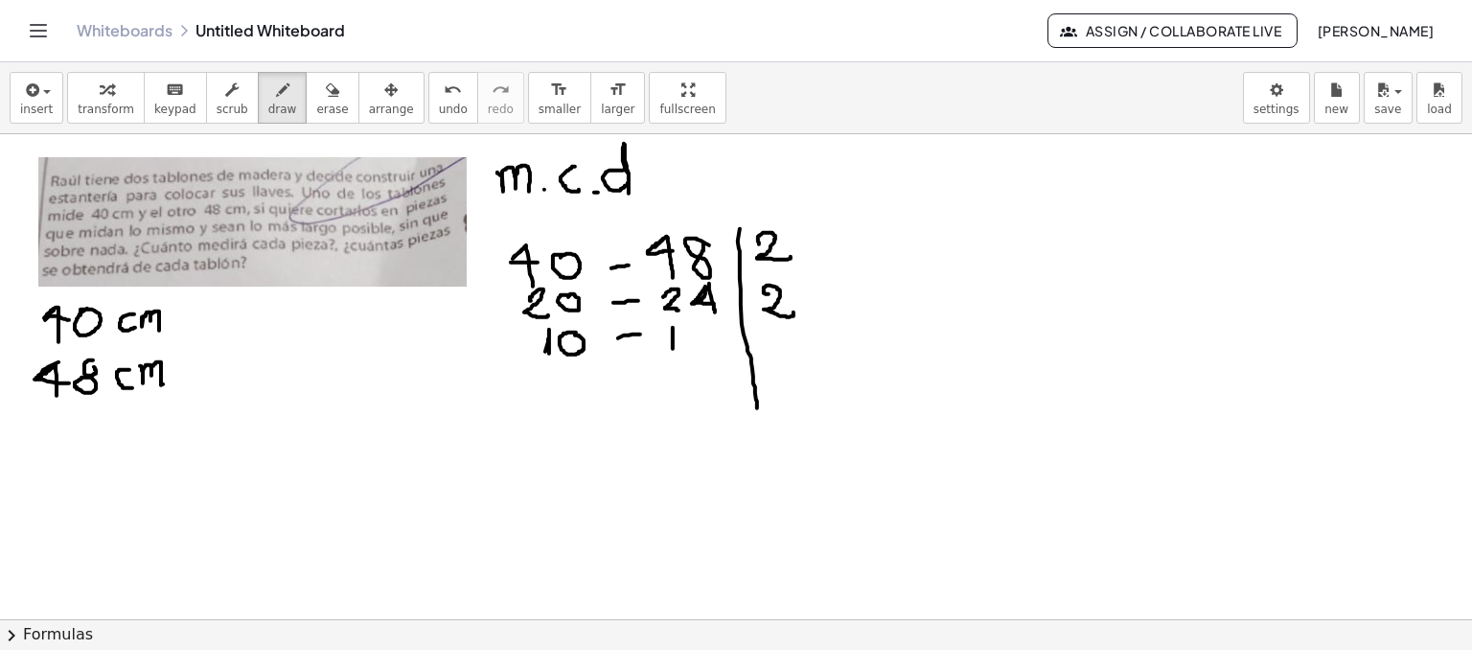
drag, startPoint x: 701, startPoint y: 333, endPoint x: 719, endPoint y: 349, distance: 23.7
drag, startPoint x: 775, startPoint y: 338, endPoint x: 800, endPoint y: 361, distance: 33.9
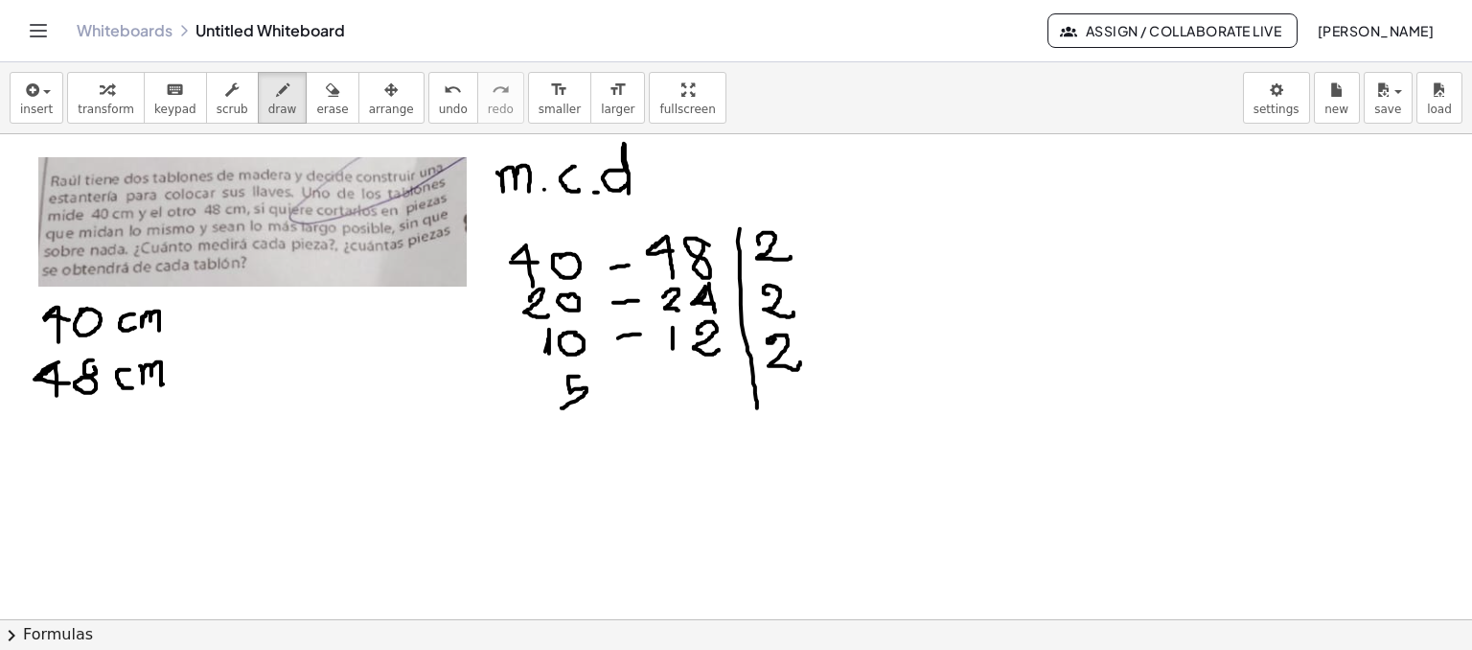
drag, startPoint x: 570, startPoint y: 376, endPoint x: 559, endPoint y: 406, distance: 32.7
drag, startPoint x: 622, startPoint y: 384, endPoint x: 648, endPoint y: 379, distance: 26.5
drag, startPoint x: 697, startPoint y: 365, endPoint x: 690, endPoint y: 388, distance: 24.0
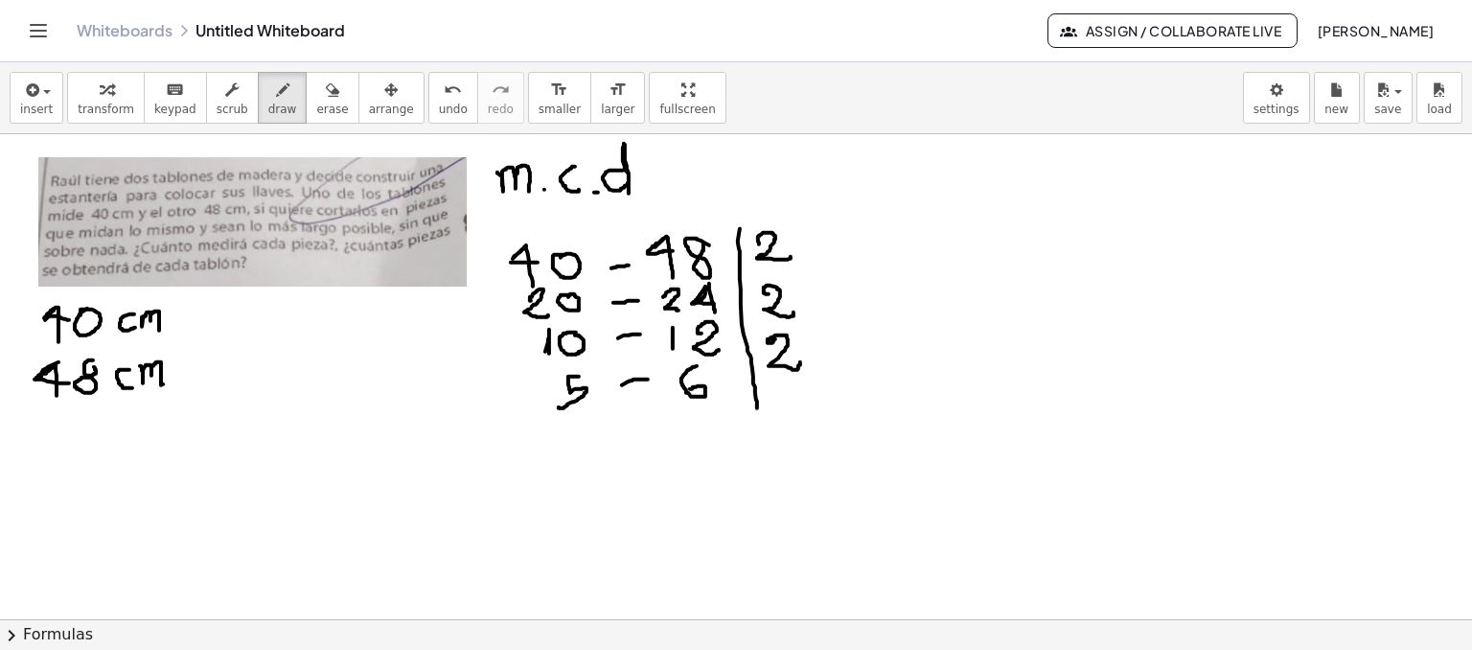
drag, startPoint x: 544, startPoint y: 417, endPoint x: 583, endPoint y: 412, distance: 38.6
drag, startPoint x: 674, startPoint y: 407, endPoint x: 724, endPoint y: 404, distance: 50.9
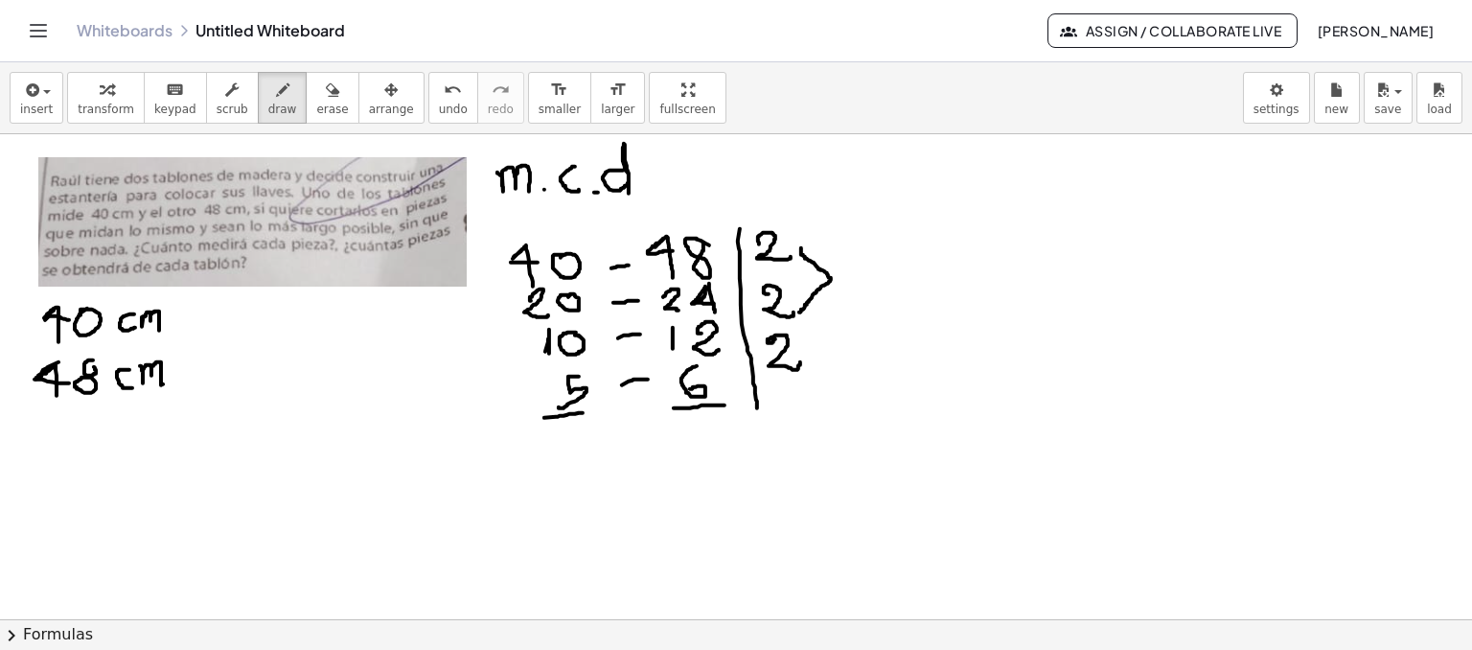
drag, startPoint x: 801, startPoint y: 247, endPoint x: 799, endPoint y: 311, distance: 64.2
drag, startPoint x: 859, startPoint y: 261, endPoint x: 866, endPoint y: 288, distance: 28.8
drag, startPoint x: 847, startPoint y: 271, endPoint x: 862, endPoint y: 273, distance: 15.5
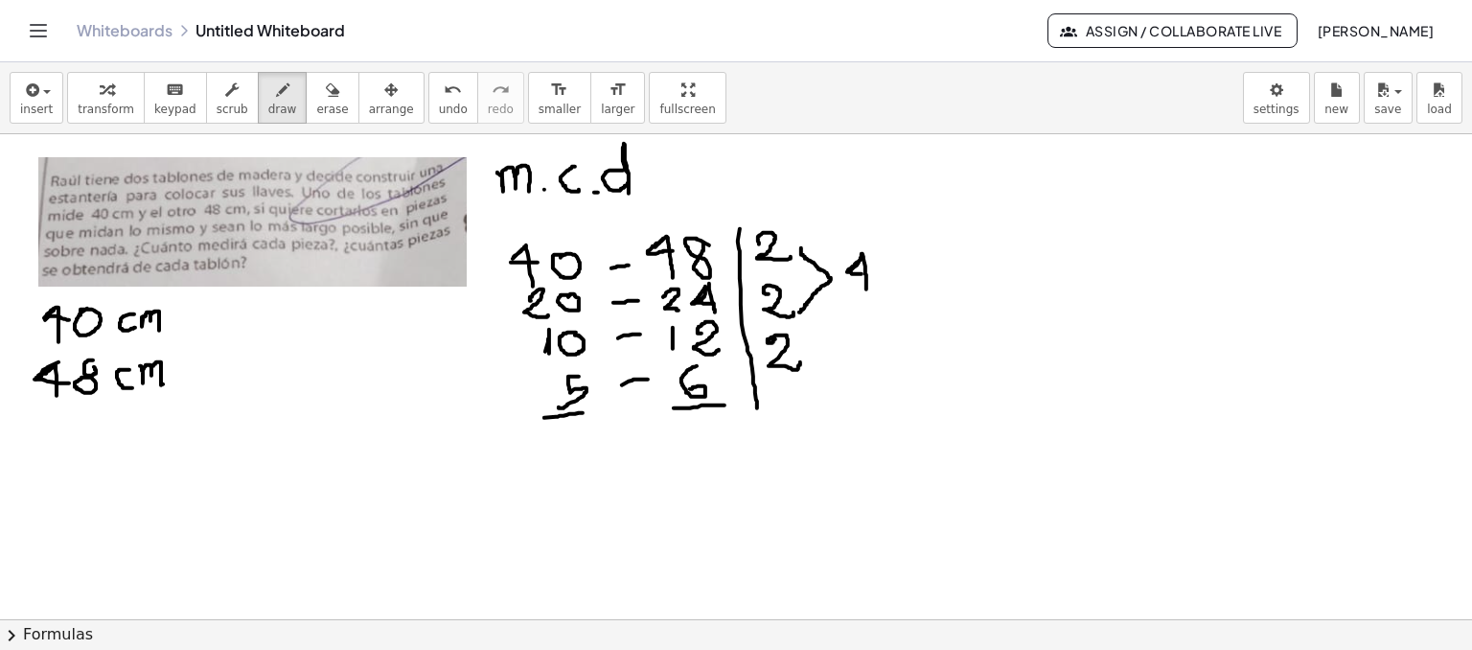
drag, startPoint x: 860, startPoint y: 300, endPoint x: 815, endPoint y: 361, distance: 76.1
drag, startPoint x: 971, startPoint y: 282, endPoint x: 923, endPoint y: 287, distance: 48.3
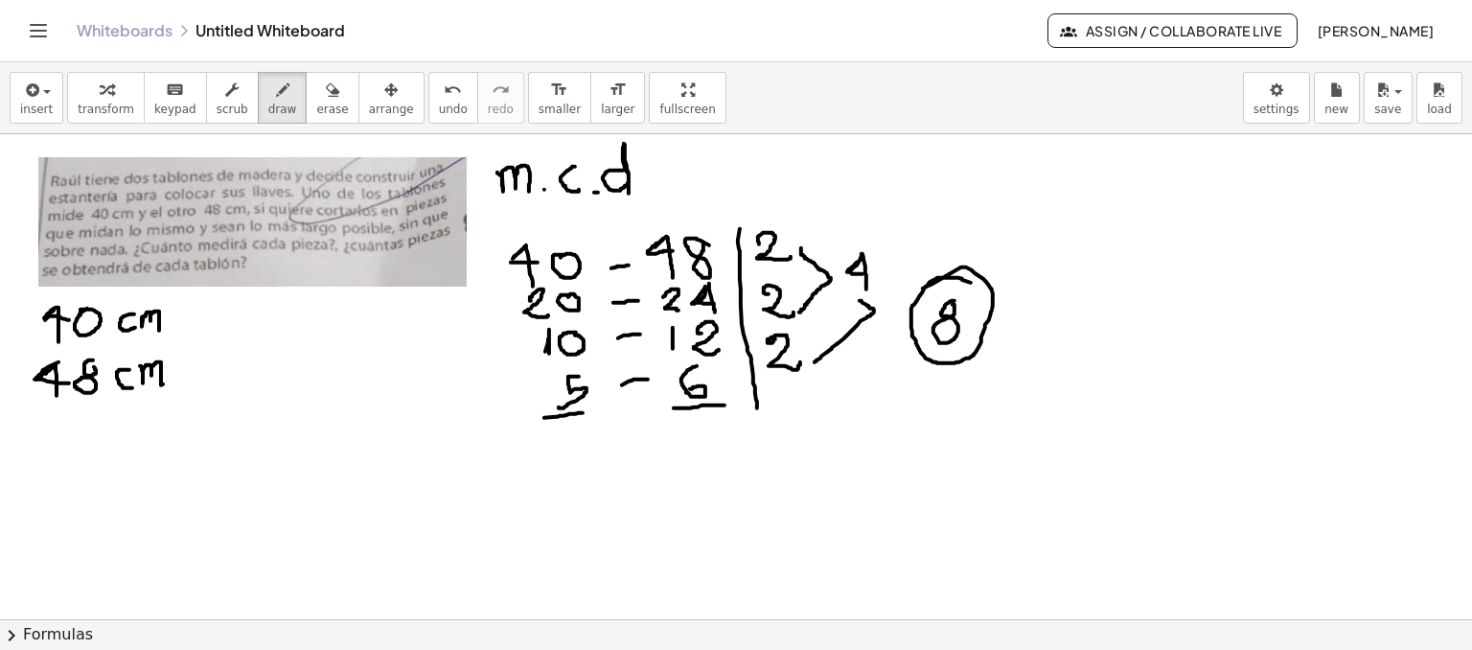
drag, startPoint x: 218, startPoint y: 448, endPoint x: 207, endPoint y: 442, distance: 12.5
drag, startPoint x: 256, startPoint y: 448, endPoint x: 263, endPoint y: 466, distance: 18.5
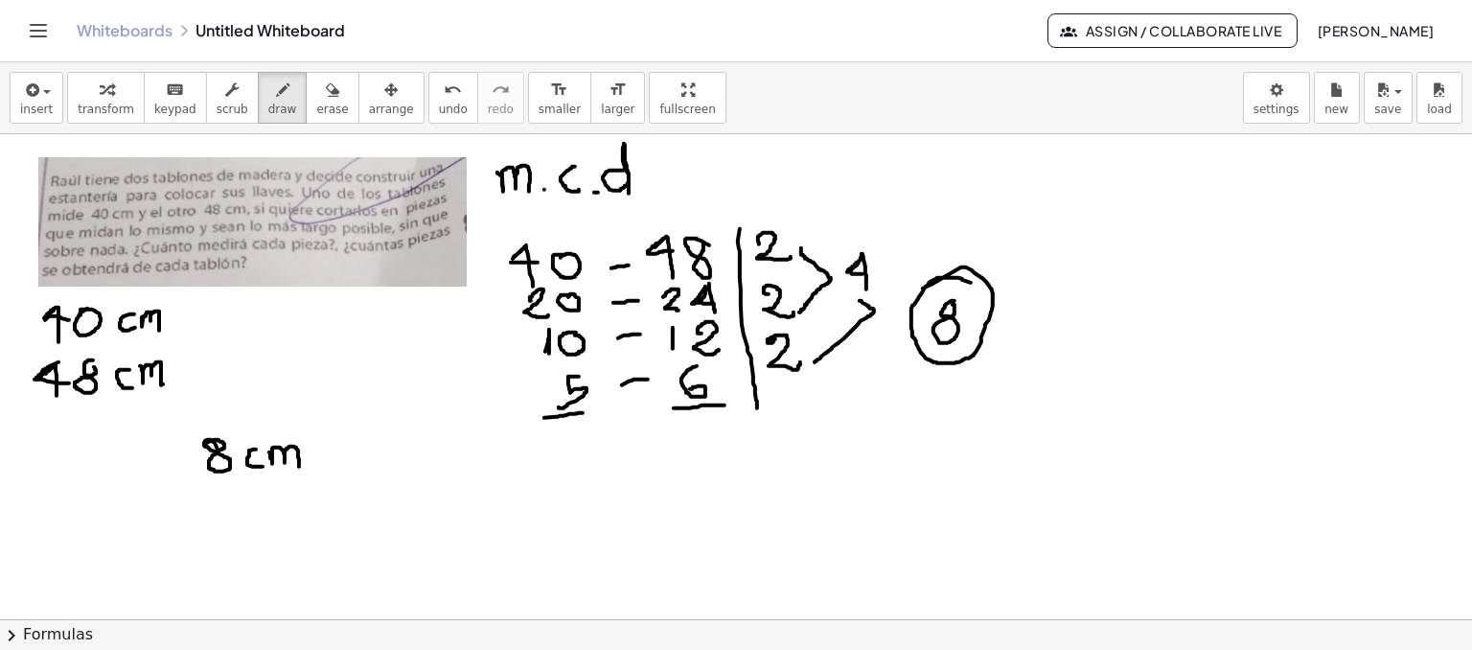
drag, startPoint x: 269, startPoint y: 451, endPoint x: 299, endPoint y: 470, distance: 35.4
drag, startPoint x: 539, startPoint y: 503, endPoint x: 536, endPoint y: 534, distance: 30.9
drag, startPoint x: 608, startPoint y: 507, endPoint x: 609, endPoint y: 538, distance: 30.7
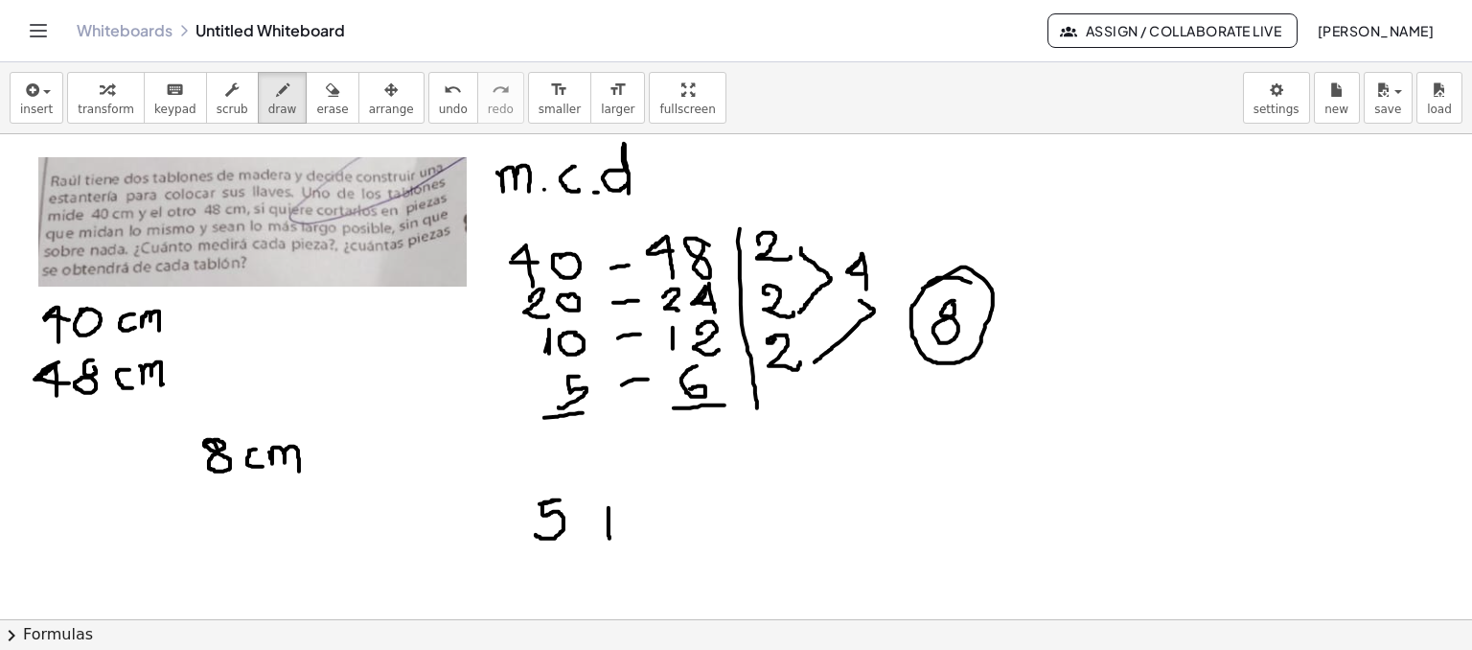
drag, startPoint x: 594, startPoint y: 520, endPoint x: 626, endPoint y: 518, distance: 31.7
drag, startPoint x: 669, startPoint y: 499, endPoint x: 659, endPoint y: 536, distance: 37.7
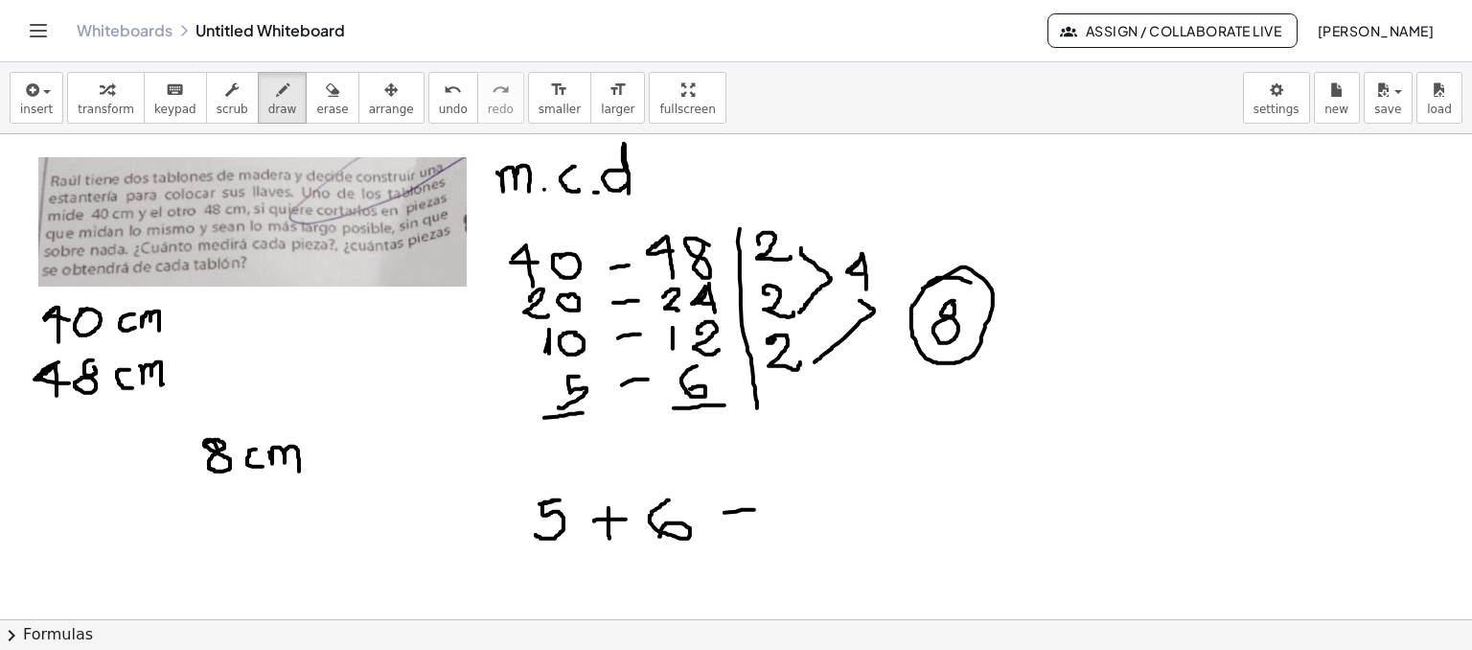
drag, startPoint x: 724, startPoint y: 512, endPoint x: 758, endPoint y: 509, distance: 33.7
drag, startPoint x: 732, startPoint y: 524, endPoint x: 763, endPoint y: 521, distance: 30.8
drag, startPoint x: 807, startPoint y: 516, endPoint x: 833, endPoint y: 523, distance: 26.7
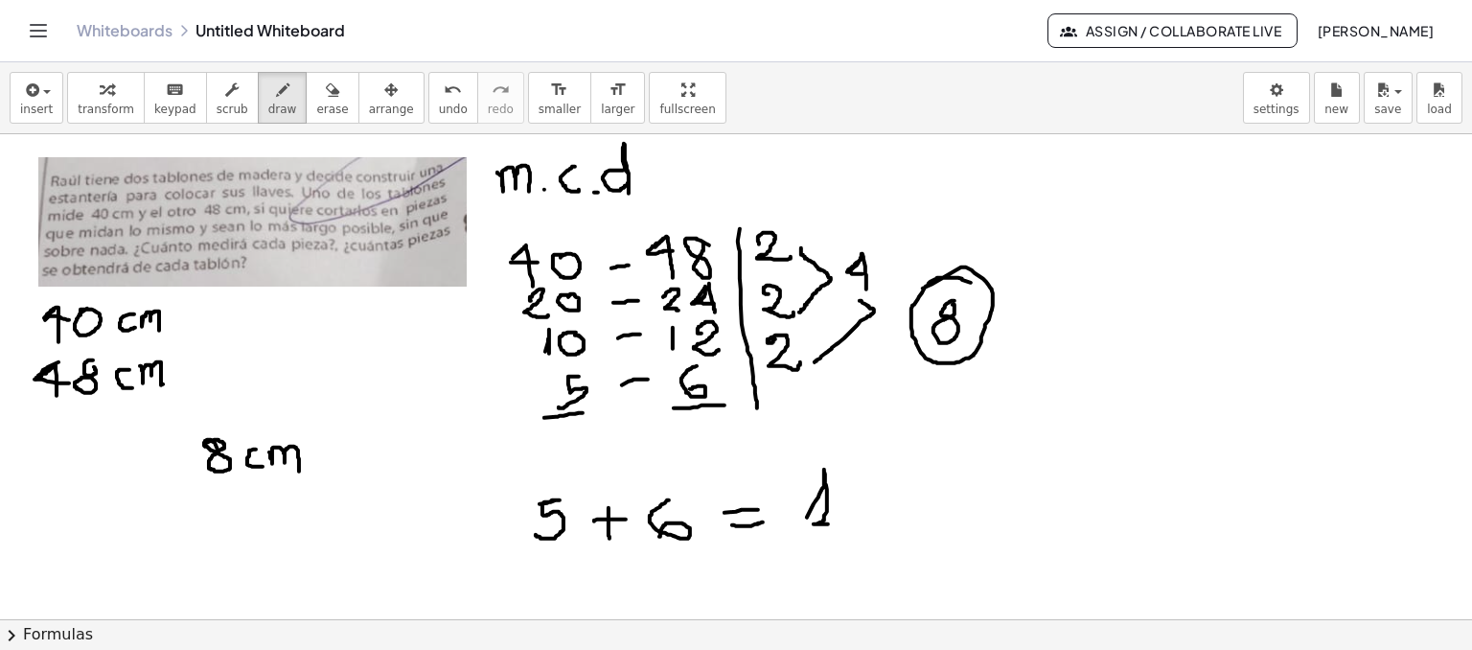
drag, startPoint x: 847, startPoint y: 491, endPoint x: 879, endPoint y: 521, distance: 44.0
drag, startPoint x: 811, startPoint y: 538, endPoint x: 905, endPoint y: 491, distance: 105.0
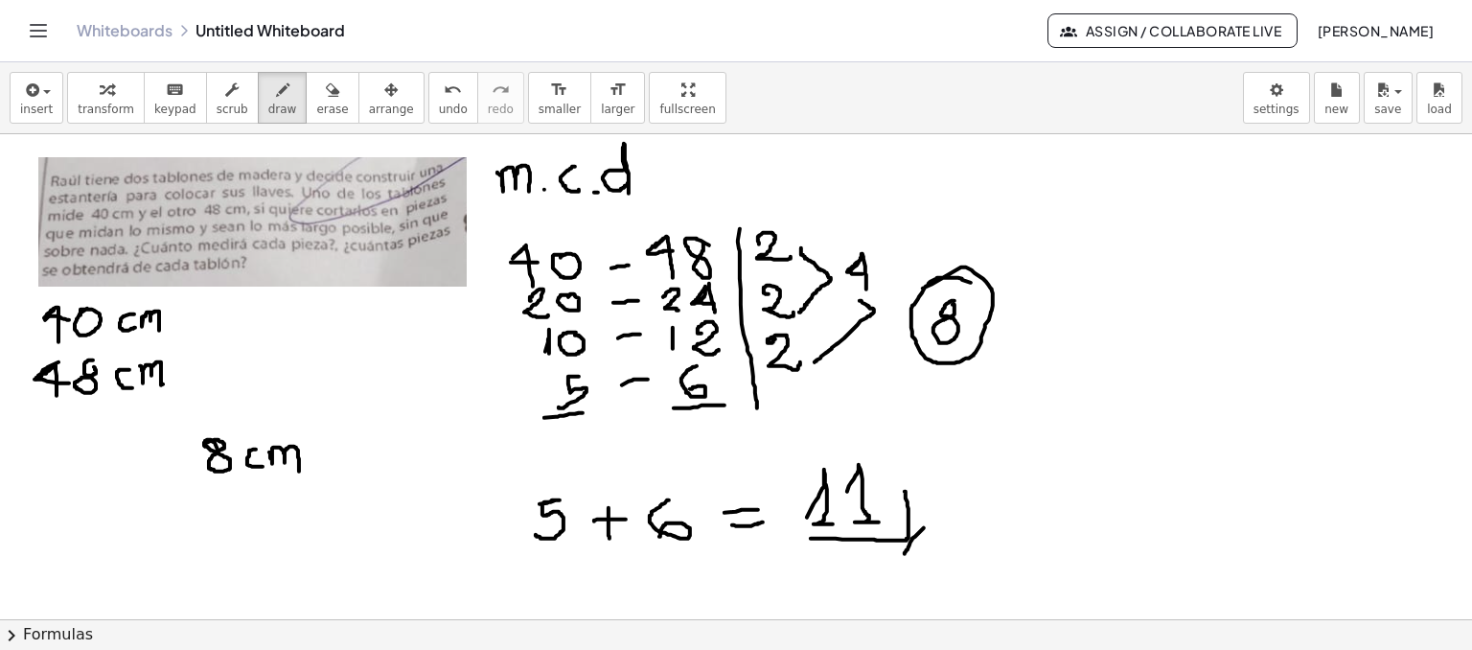
drag, startPoint x: 924, startPoint y: 527, endPoint x: 904, endPoint y: 556, distance: 35.1
drag, startPoint x: 929, startPoint y: 539, endPoint x: 912, endPoint y: 570, distance: 36.0
drag, startPoint x: 321, startPoint y: 442, endPoint x: 275, endPoint y: 487, distance: 64.4
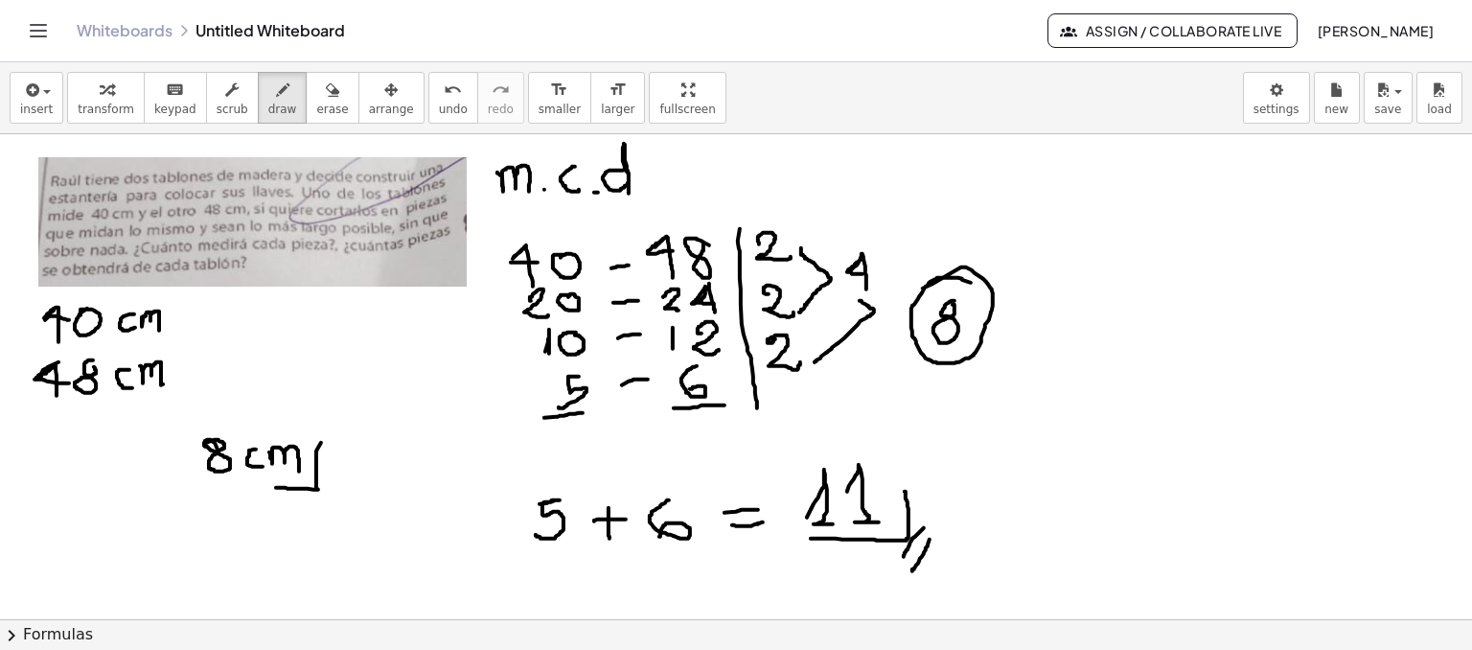
drag, startPoint x: 337, startPoint y: 474, endPoint x: 313, endPoint y: 503, distance: 37.4
drag, startPoint x: 345, startPoint y: 481, endPoint x: 320, endPoint y: 510, distance: 38.0
